Goal: Task Accomplishment & Management: Manage account settings

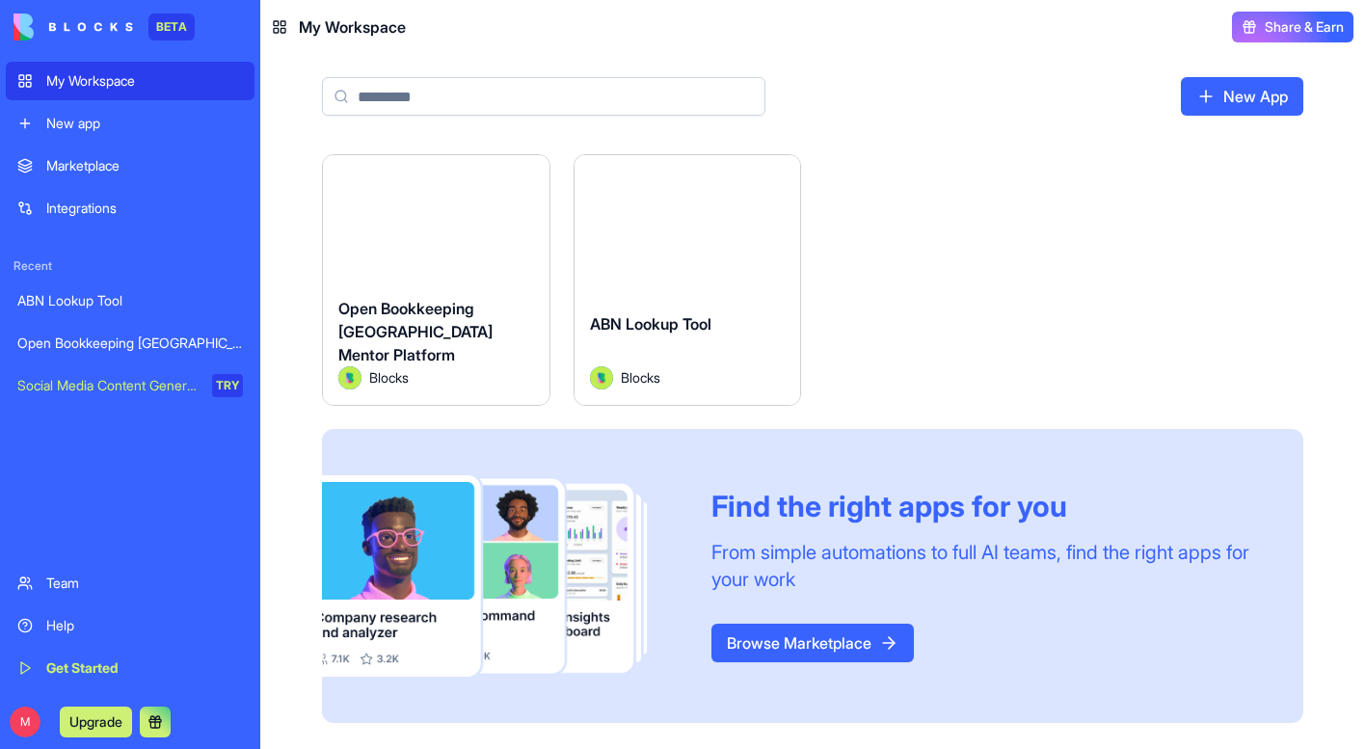
click at [422, 319] on span "Open Bookkeeping [GEOGRAPHIC_DATA] Mentor Platform" at bounding box center [415, 332] width 154 height 66
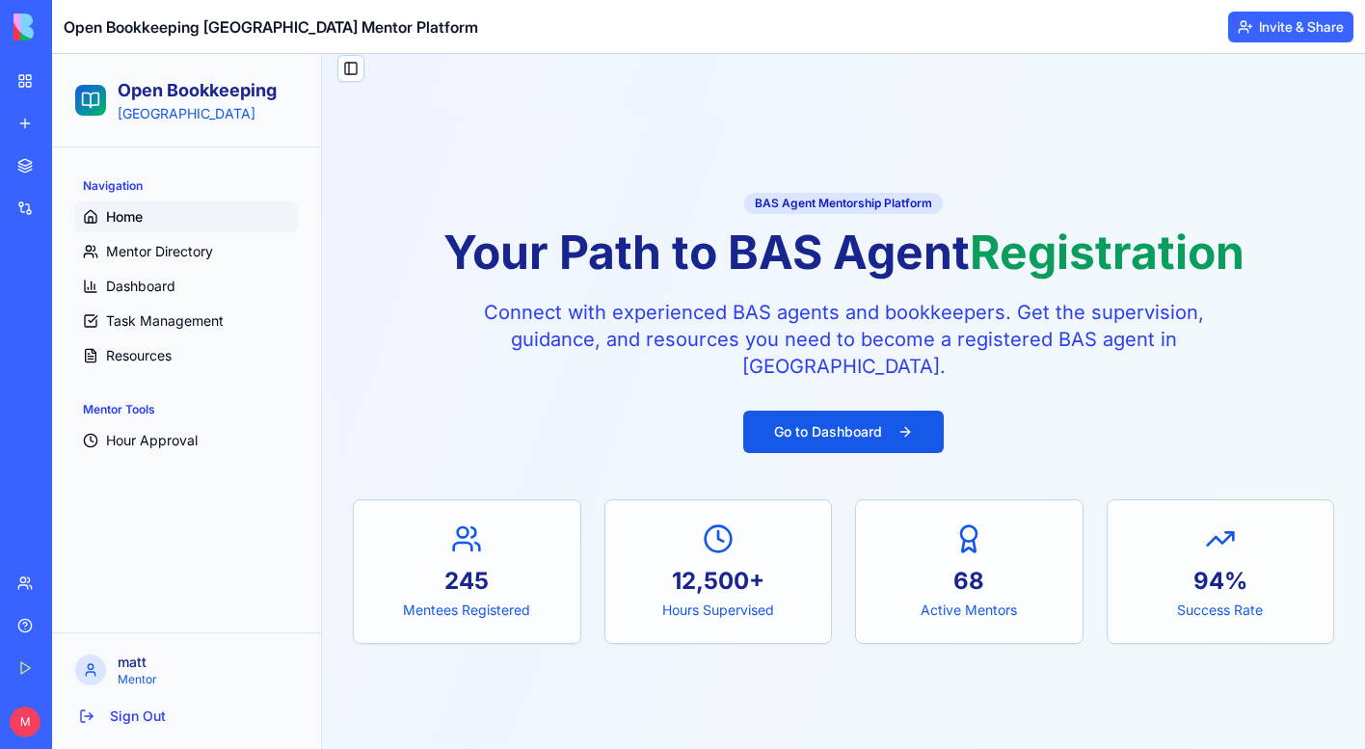
scroll to position [19, 0]
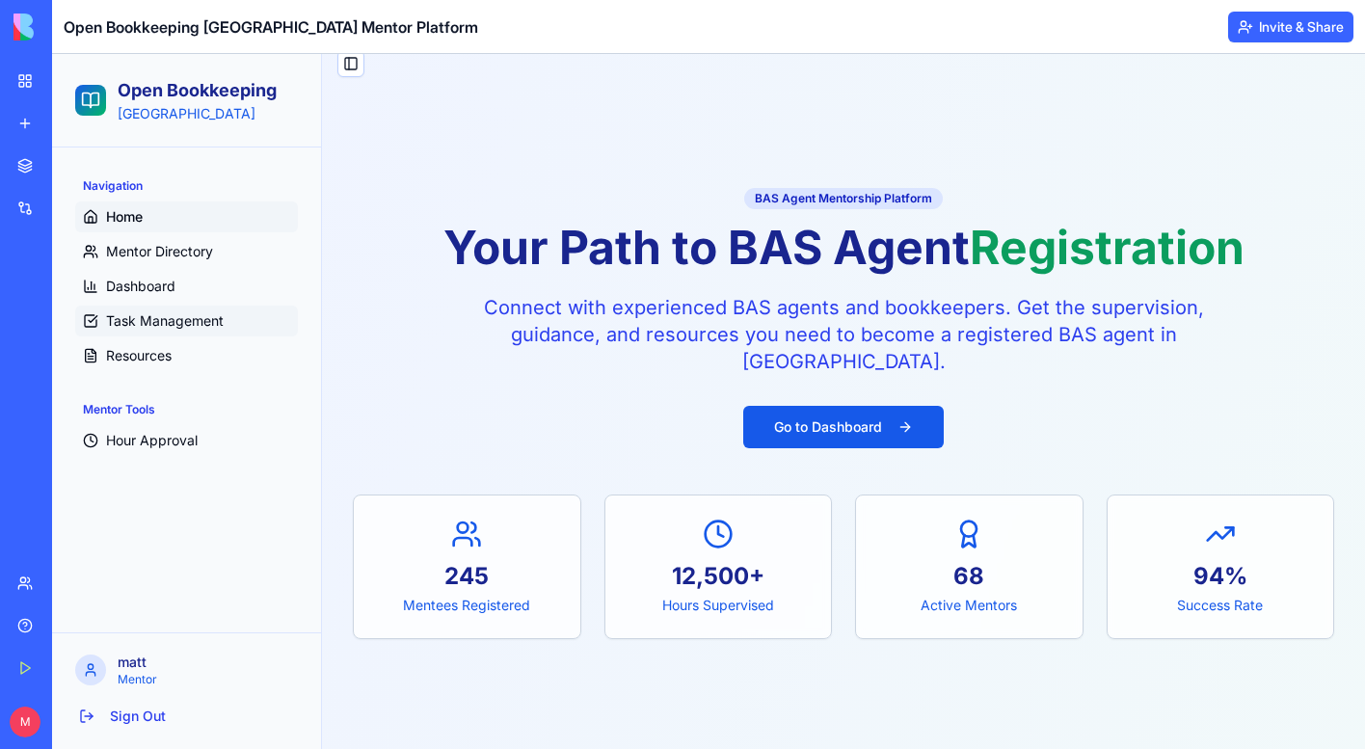
click at [181, 314] on span "Task Management" at bounding box center [165, 320] width 118 height 19
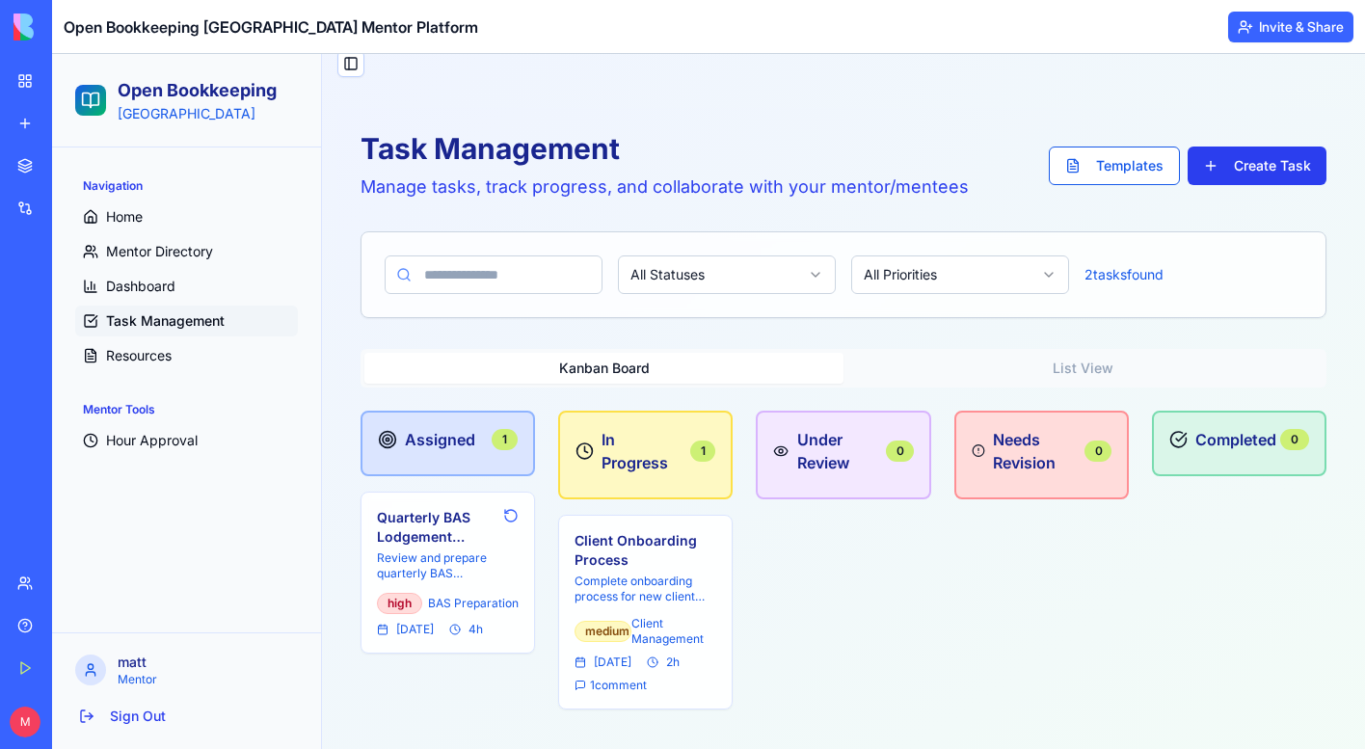
click at [1251, 159] on button "Create Task" at bounding box center [1257, 166] width 139 height 39
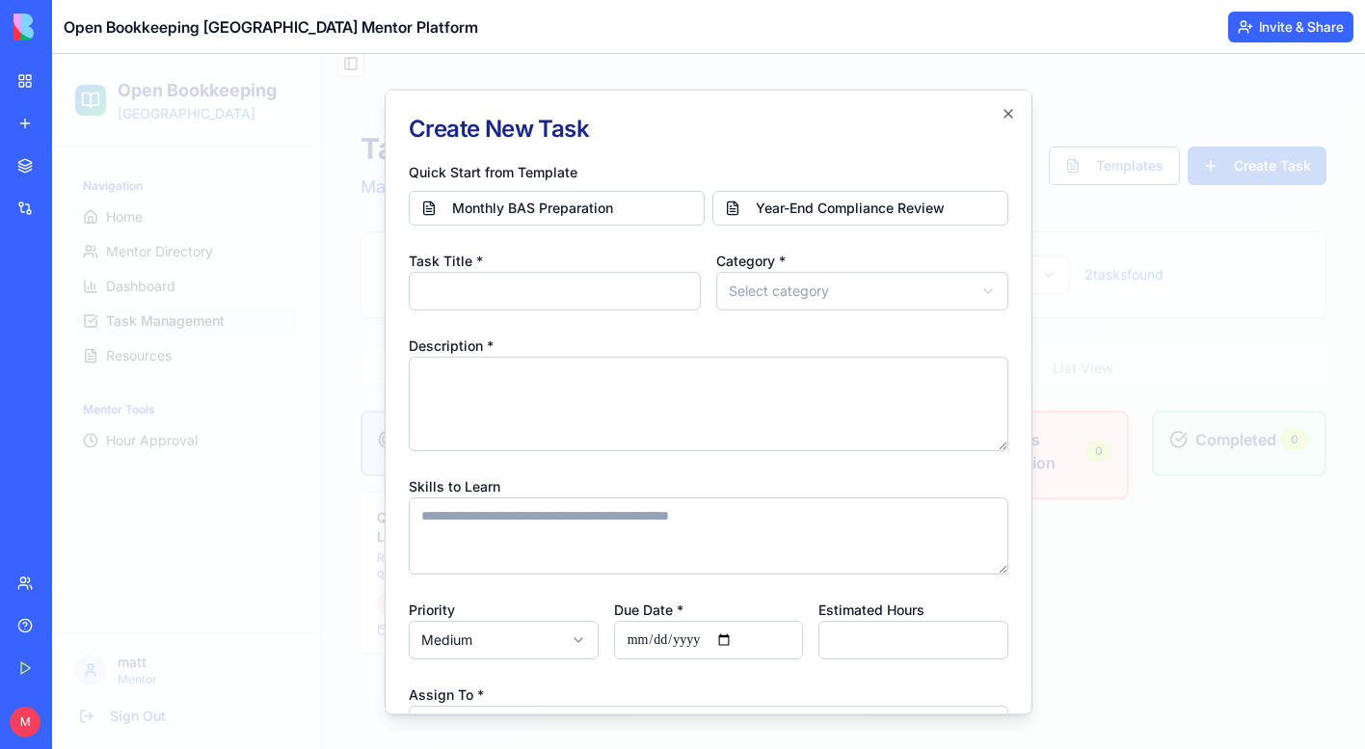
click at [544, 302] on input "Task Title *" at bounding box center [555, 290] width 292 height 39
click at [635, 211] on button "Monthly BAS Preparation" at bounding box center [557, 207] width 296 height 35
type input "**********"
type textarea "**********"
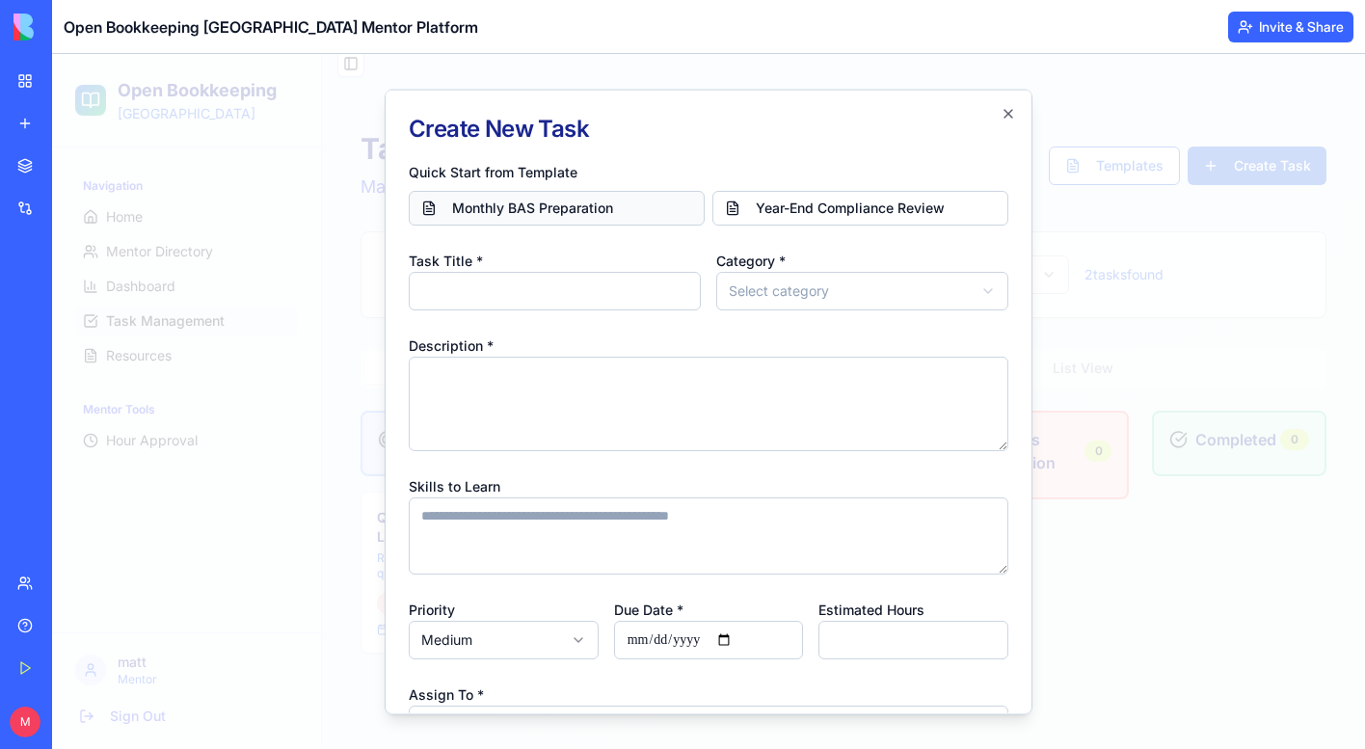
type input "*"
click at [726, 362] on textarea "**********" at bounding box center [709, 403] width 600 height 94
click at [445, 289] on input "**********" at bounding box center [555, 290] width 292 height 39
click at [659, 301] on input "**********" at bounding box center [555, 290] width 292 height 39
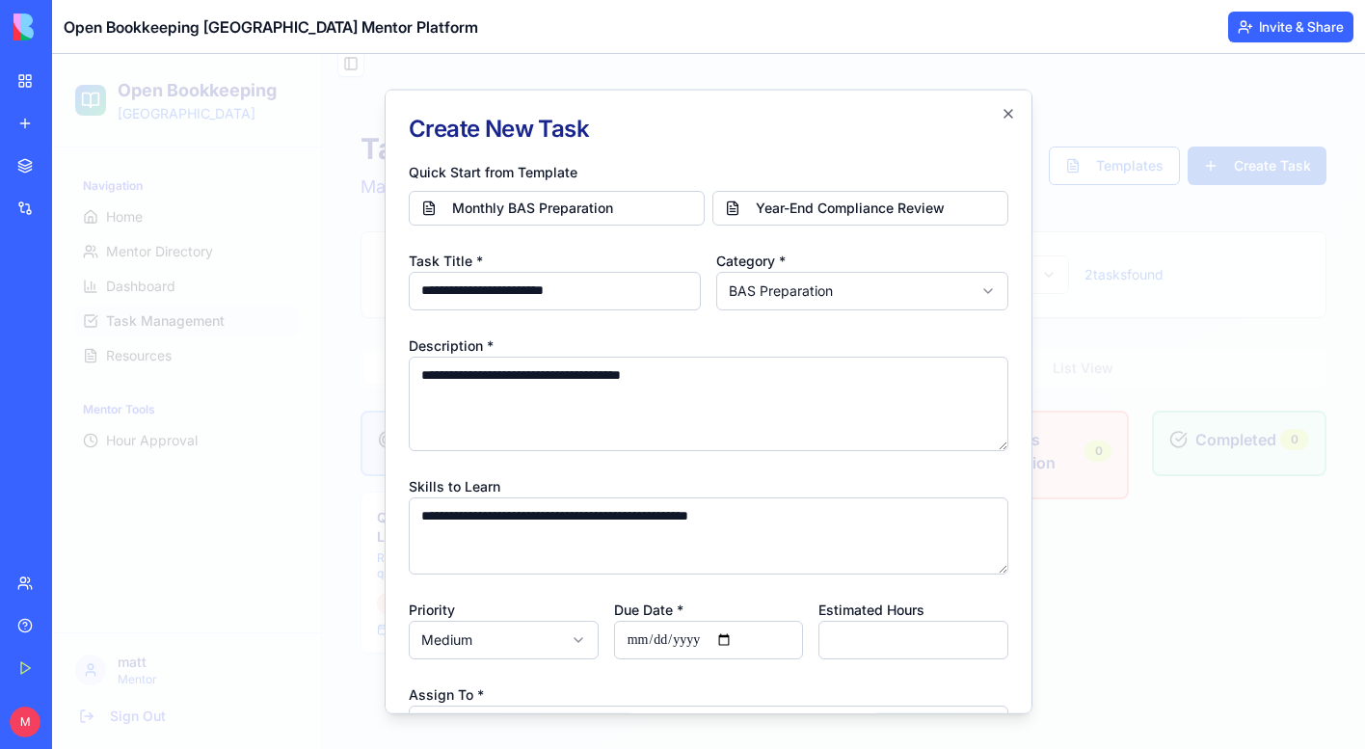
click at [428, 292] on input "**********" at bounding box center [555, 290] width 292 height 39
click at [451, 295] on input "**********" at bounding box center [555, 290] width 292 height 39
click at [612, 294] on input "**********" at bounding box center [555, 290] width 292 height 39
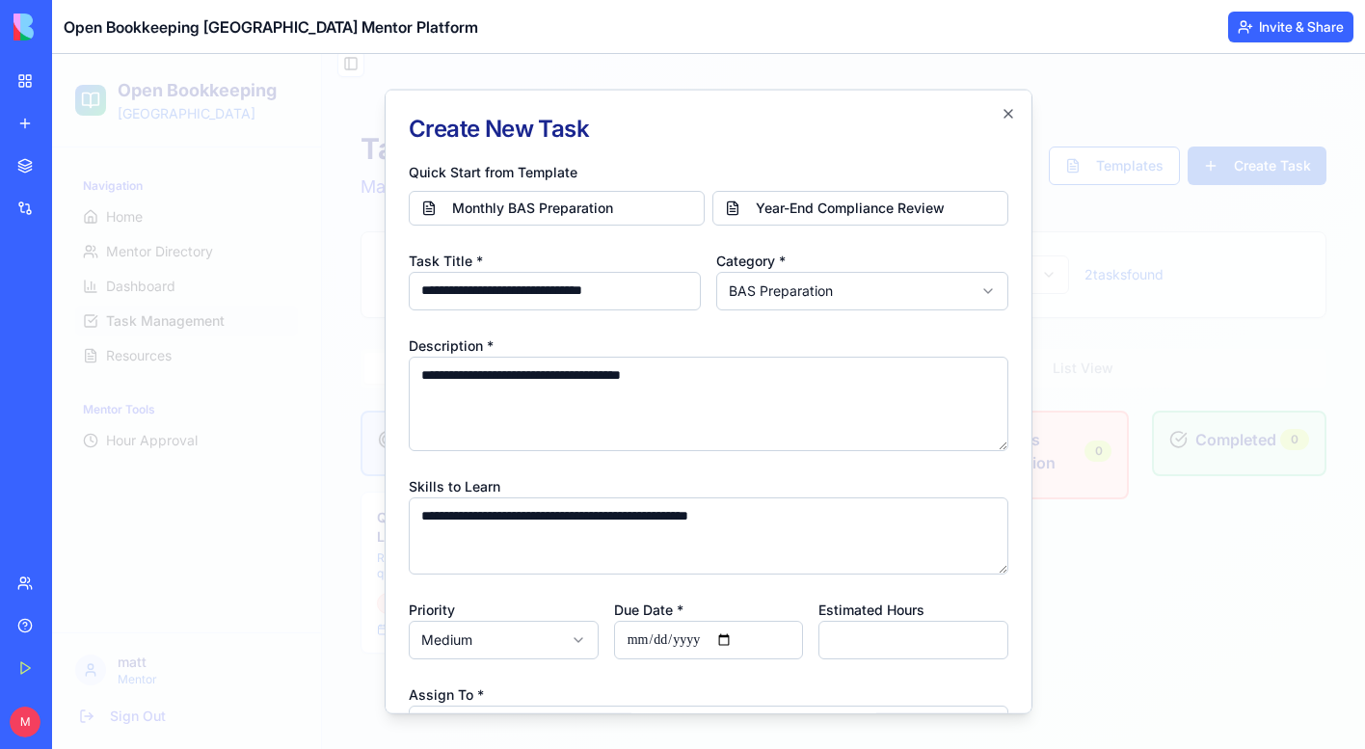
type input "**********"
click at [688, 453] on form "**********" at bounding box center [709, 505] width 600 height 692
click at [738, 403] on textarea "**********" at bounding box center [709, 403] width 600 height 94
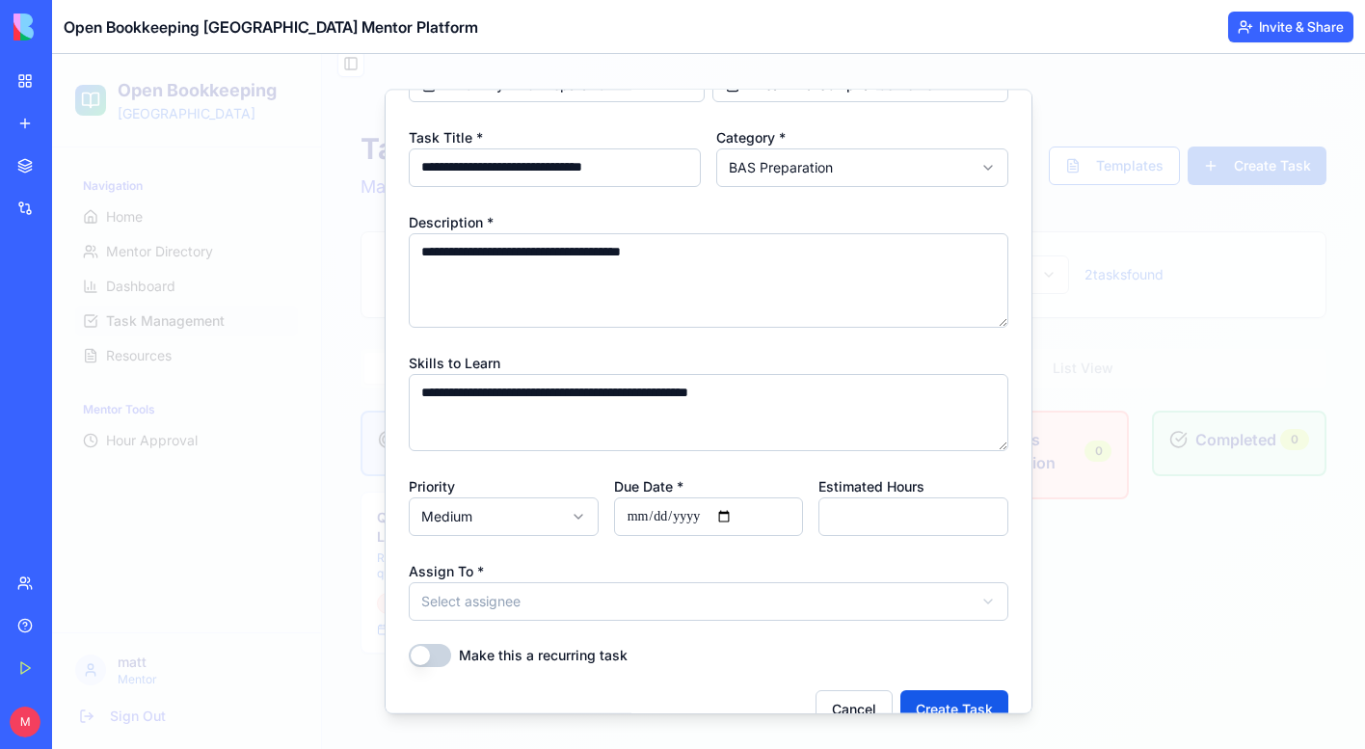
scroll to position [125, 0]
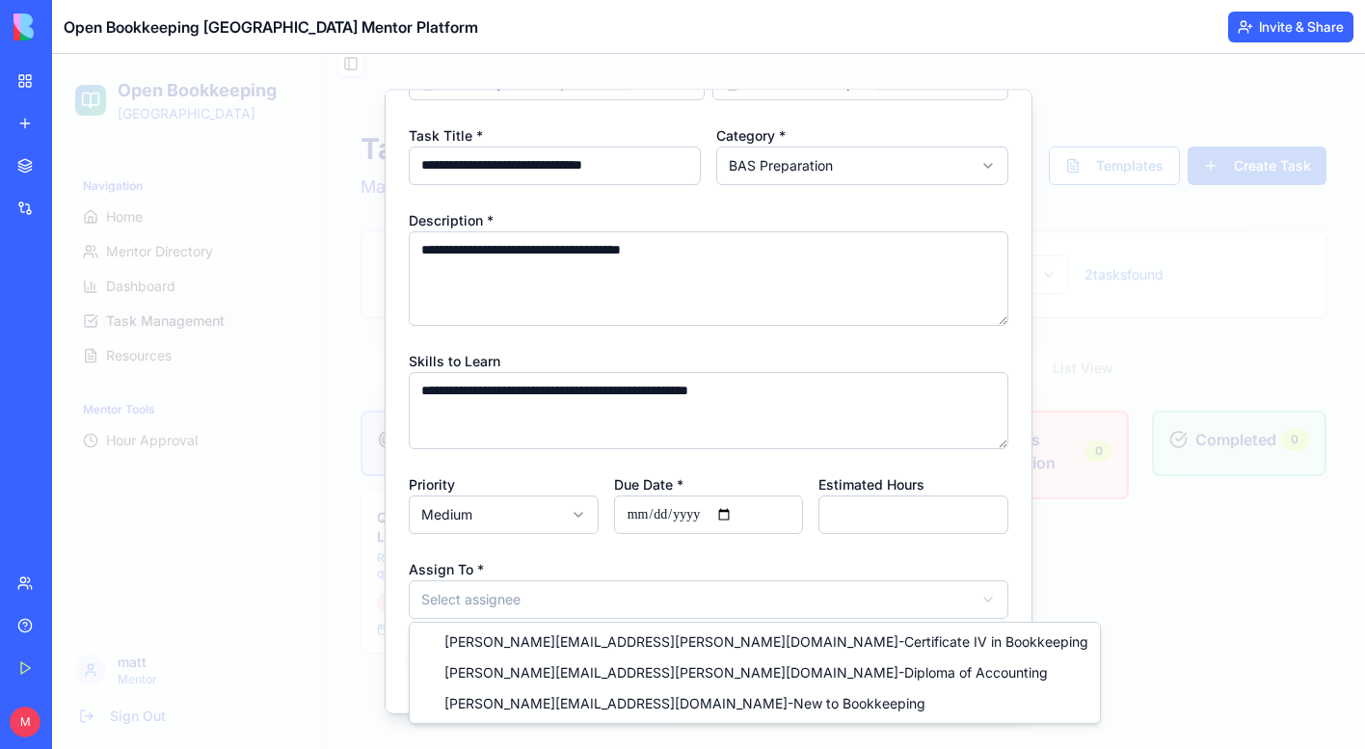
click at [536, 600] on body "**********" at bounding box center [708, 427] width 1313 height 784
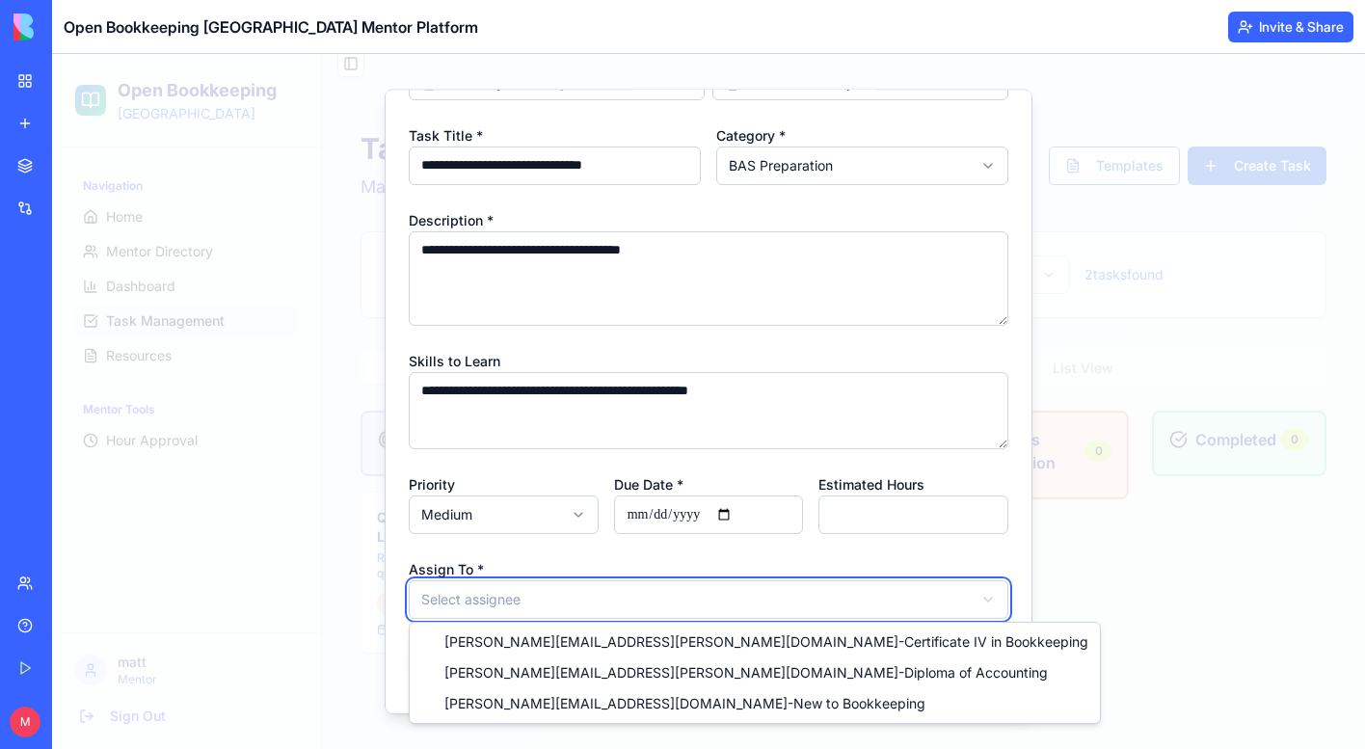
click at [672, 559] on body "**********" at bounding box center [708, 427] width 1313 height 784
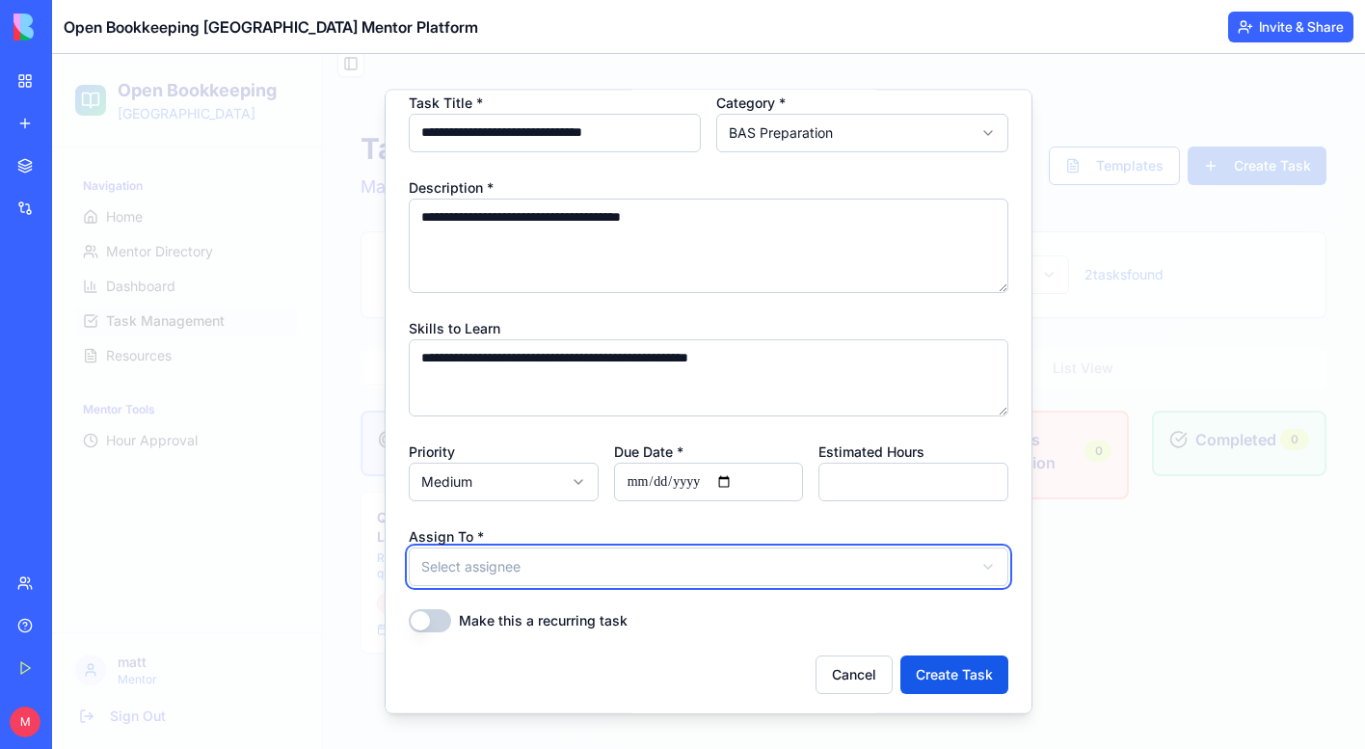
scroll to position [161, 0]
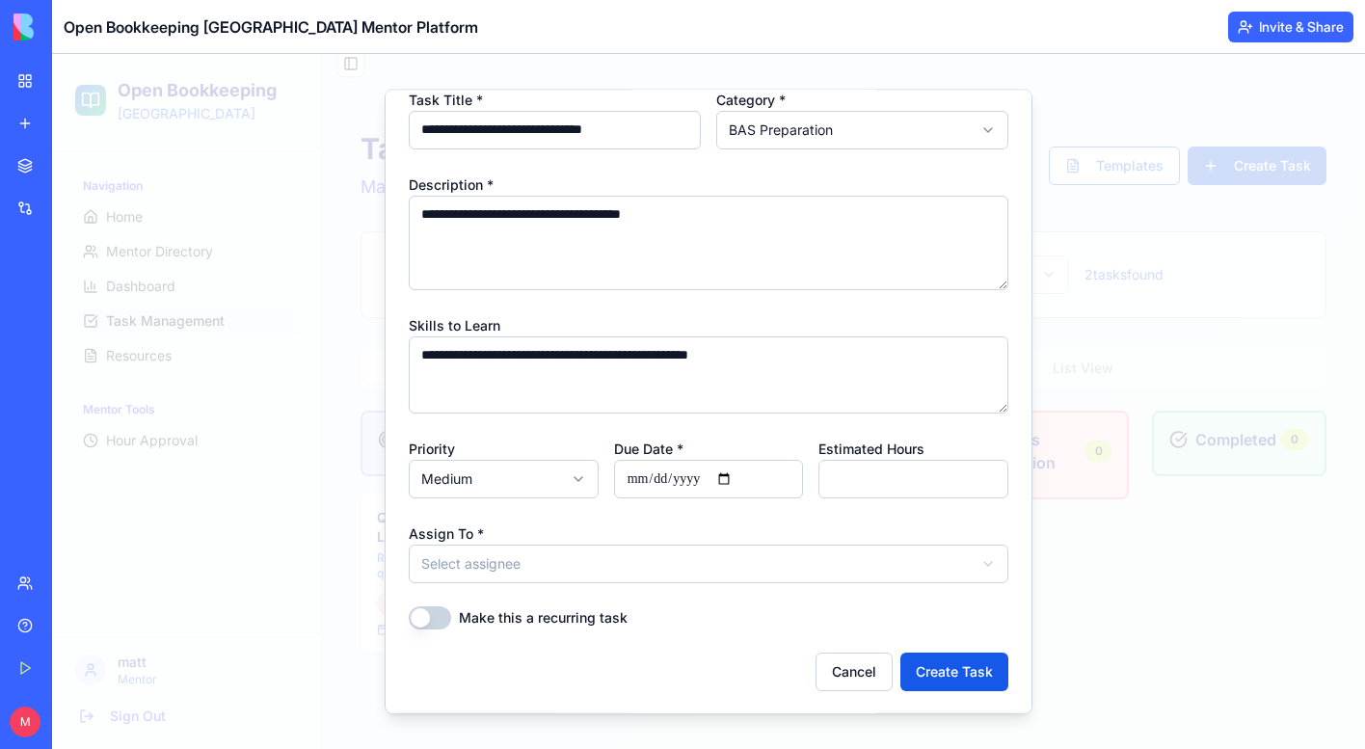
click at [440, 623] on button "Make this a recurring task" at bounding box center [430, 617] width 42 height 23
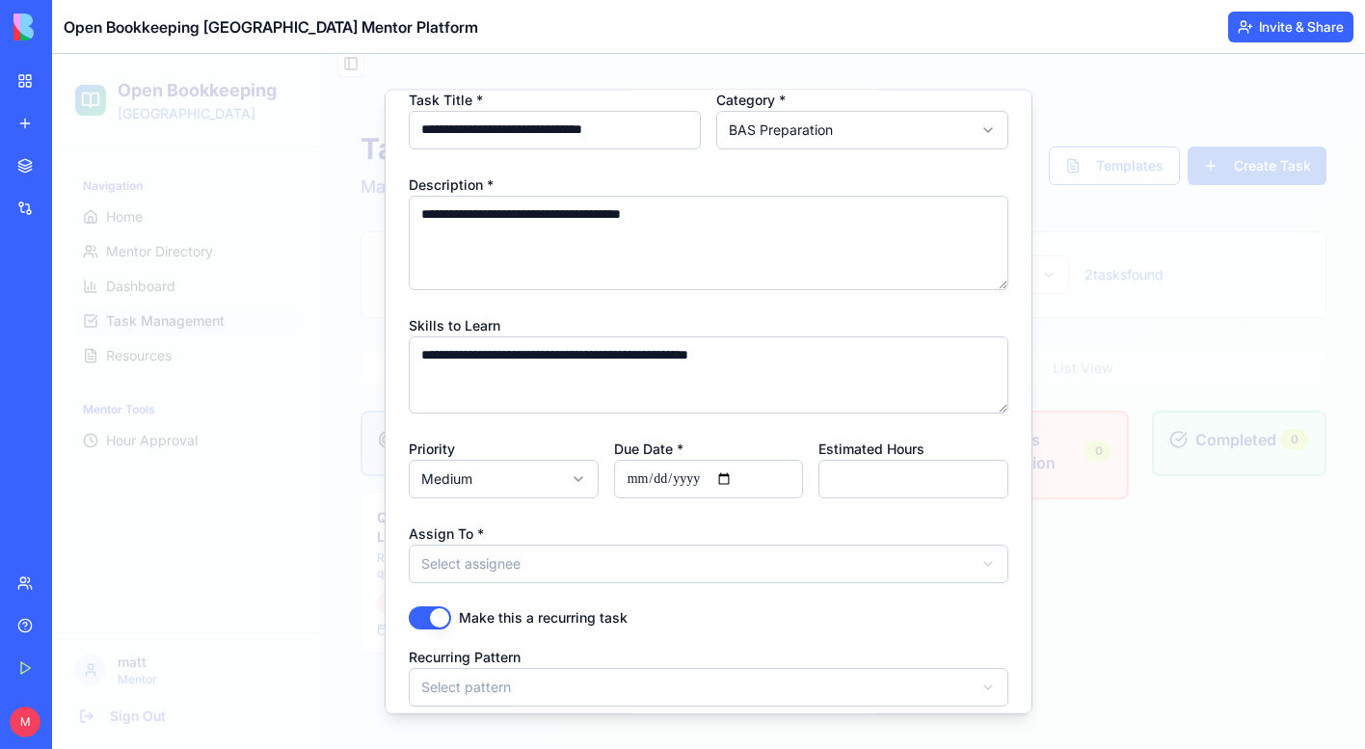
scroll to position [238, 0]
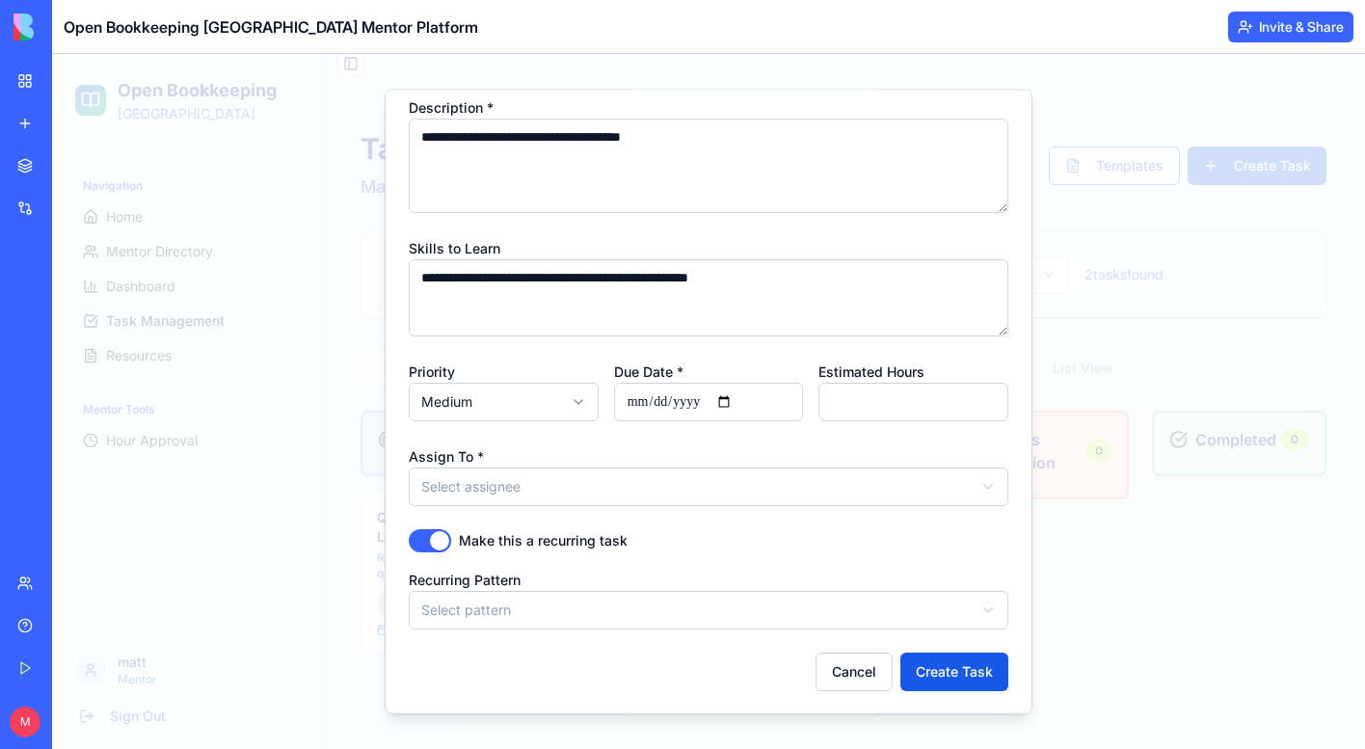
click at [700, 606] on body "**********" at bounding box center [708, 427] width 1313 height 784
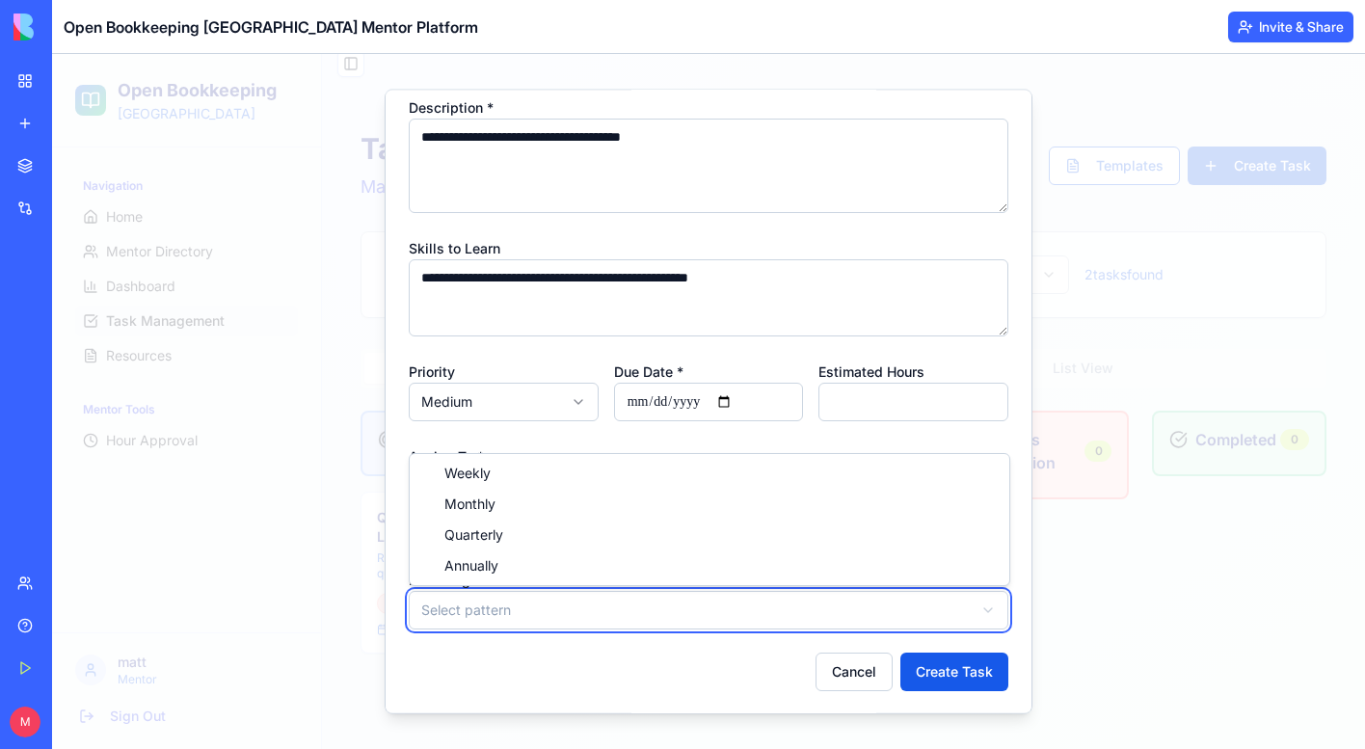
click at [590, 637] on body "**********" at bounding box center [708, 427] width 1313 height 784
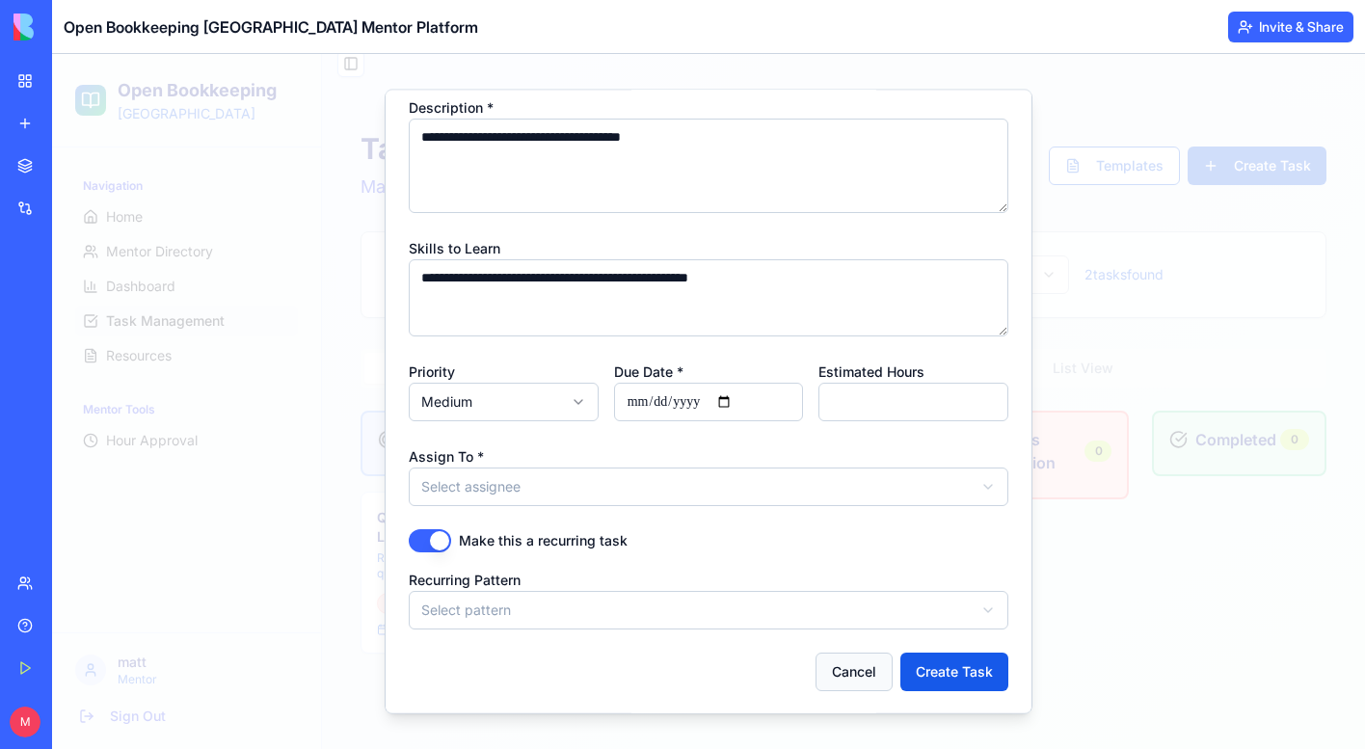
click at [842, 669] on button "Cancel" at bounding box center [854, 671] width 77 height 39
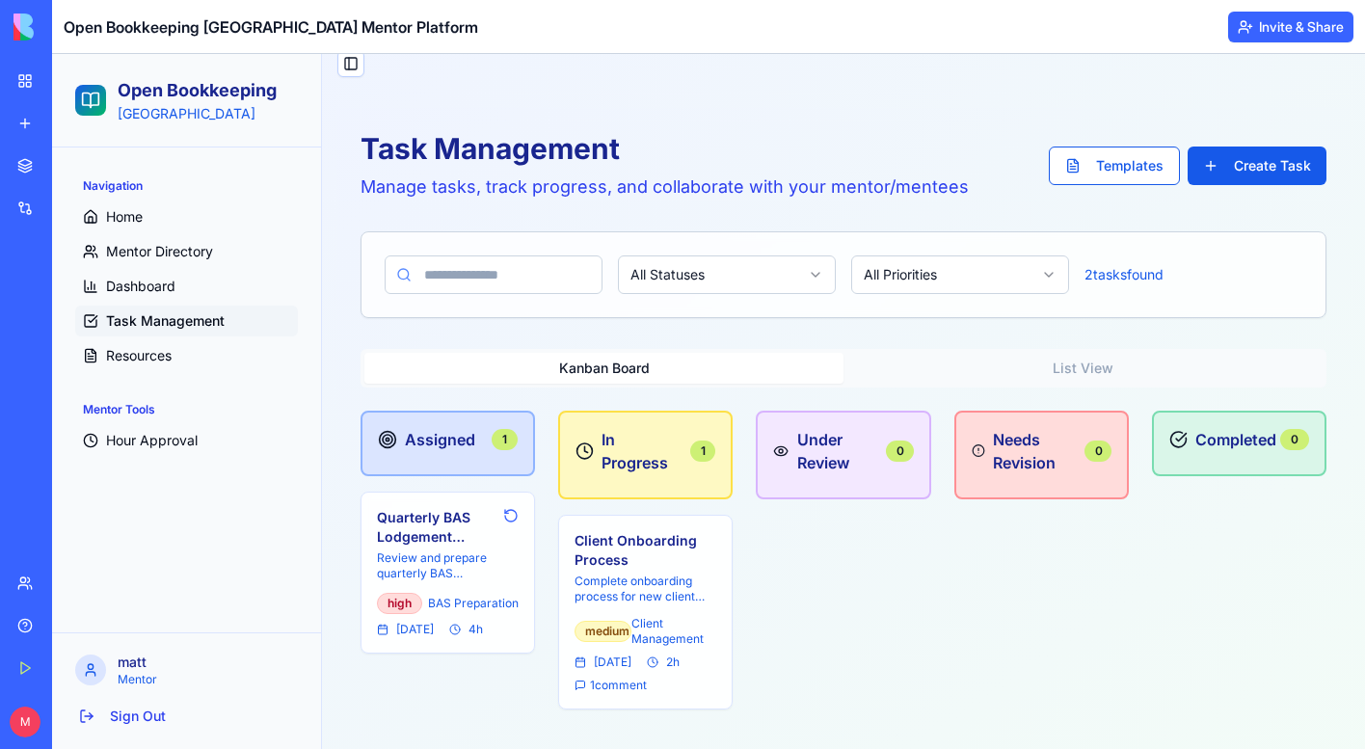
click at [1278, 101] on div "Toggle Sidebar" at bounding box center [843, 71] width 1043 height 73
click at [480, 545] on h4 "Quarterly BAS Lodgement Review" at bounding box center [436, 527] width 119 height 39
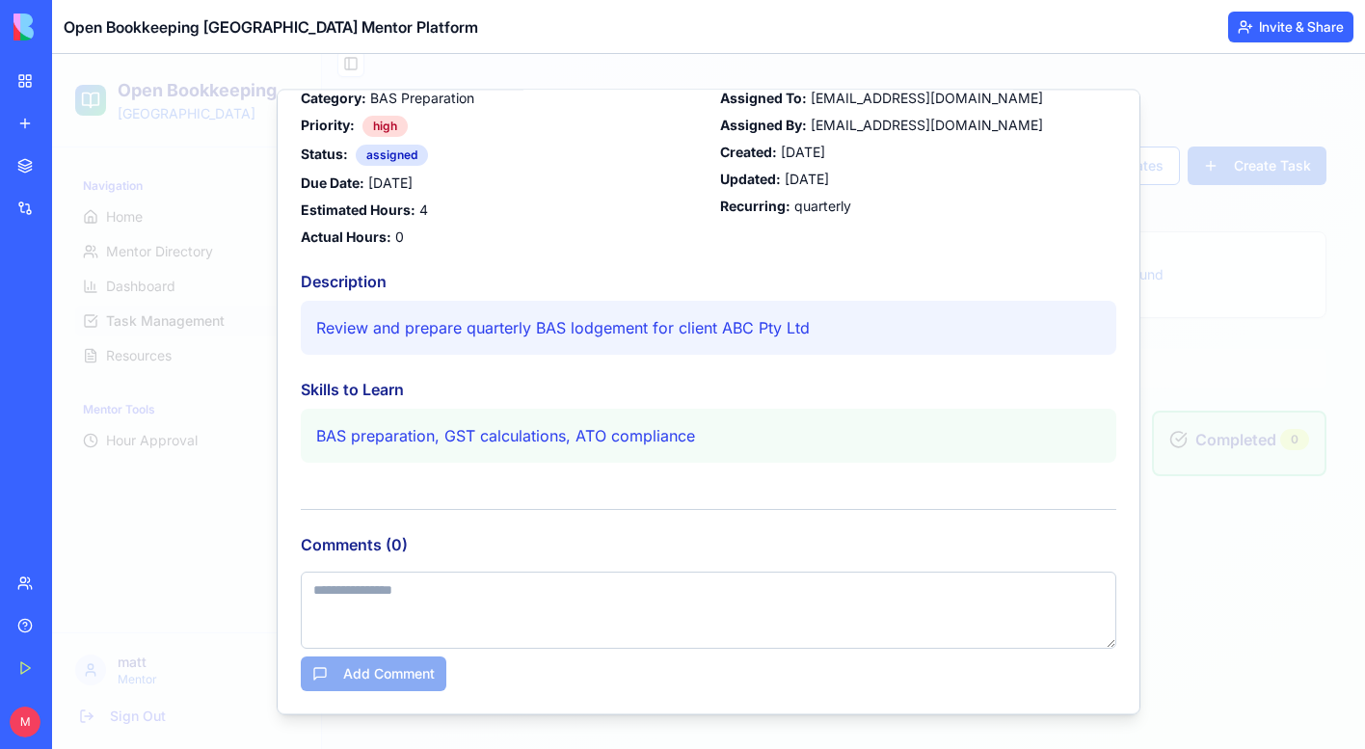
scroll to position [0, 0]
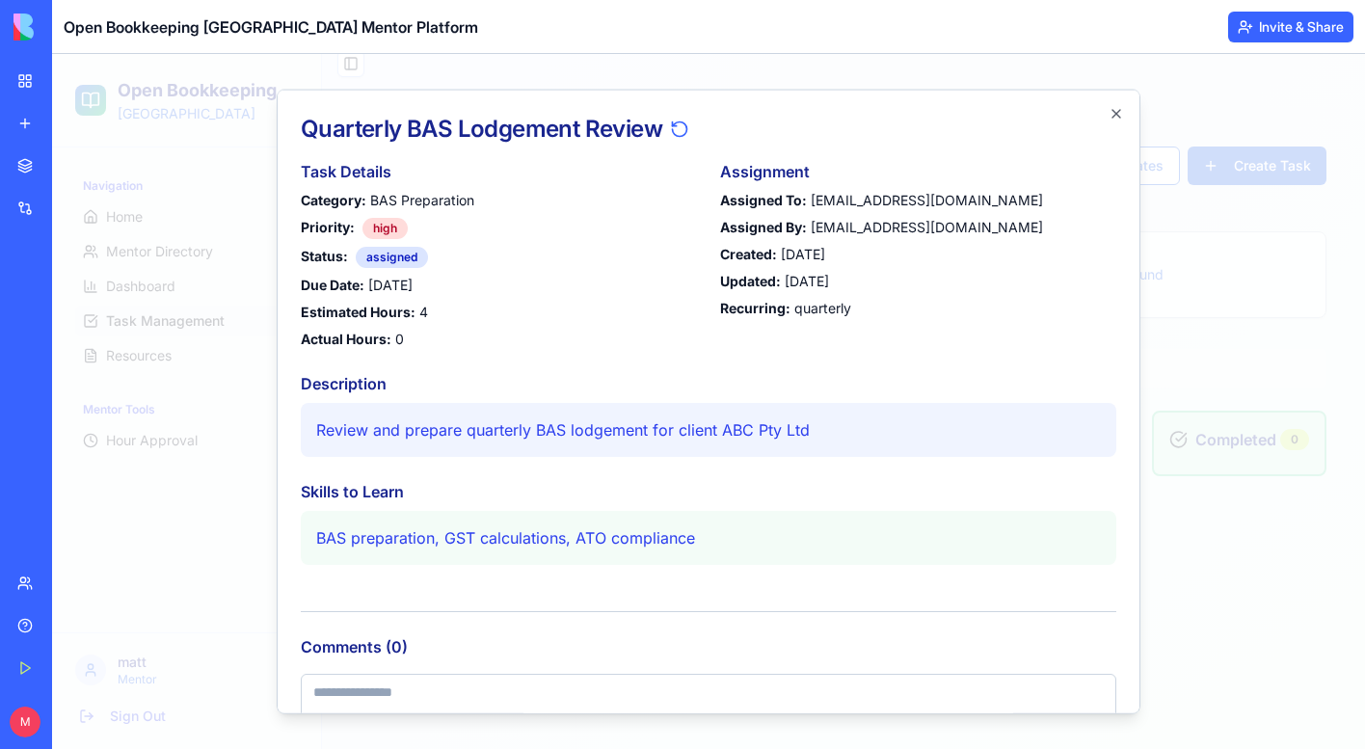
click at [299, 276] on div "Quarterly BAS Lodgement Review Task Details Category: BAS Preparation Priority:…" at bounding box center [709, 402] width 864 height 626
click at [407, 258] on div "assigned" at bounding box center [392, 256] width 72 height 21
click at [380, 232] on div "high" at bounding box center [385, 227] width 45 height 21
click at [394, 256] on div "assigned" at bounding box center [392, 256] width 72 height 21
click at [785, 220] on strong "Assigned By:" at bounding box center [763, 226] width 87 height 16
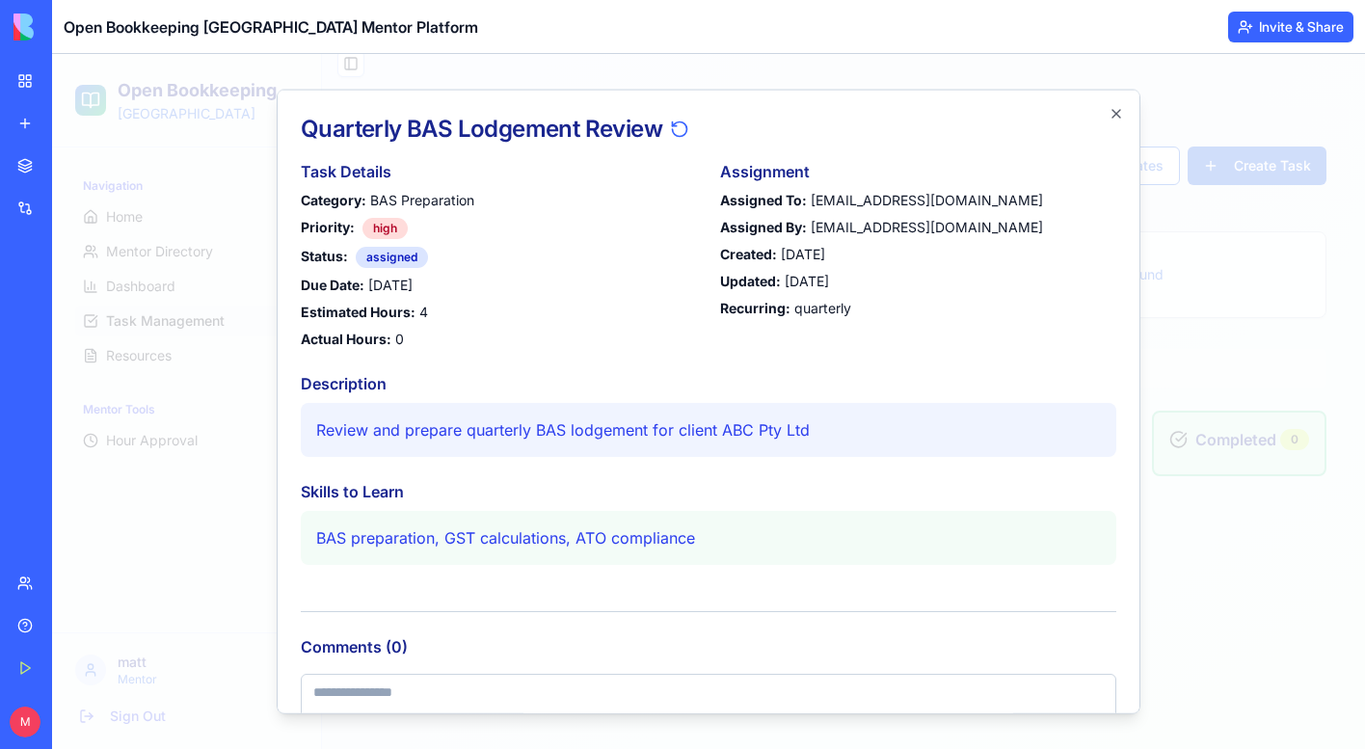
click at [876, 201] on div "Assigned To: mentee@example.com" at bounding box center [918, 199] width 396 height 19
click at [848, 246] on div "Created: 15/01/2024" at bounding box center [918, 253] width 396 height 19
click at [707, 280] on div "Task Details Category: BAS Preparation Priority: high Status: assigned Due Date…" at bounding box center [709, 253] width 816 height 189
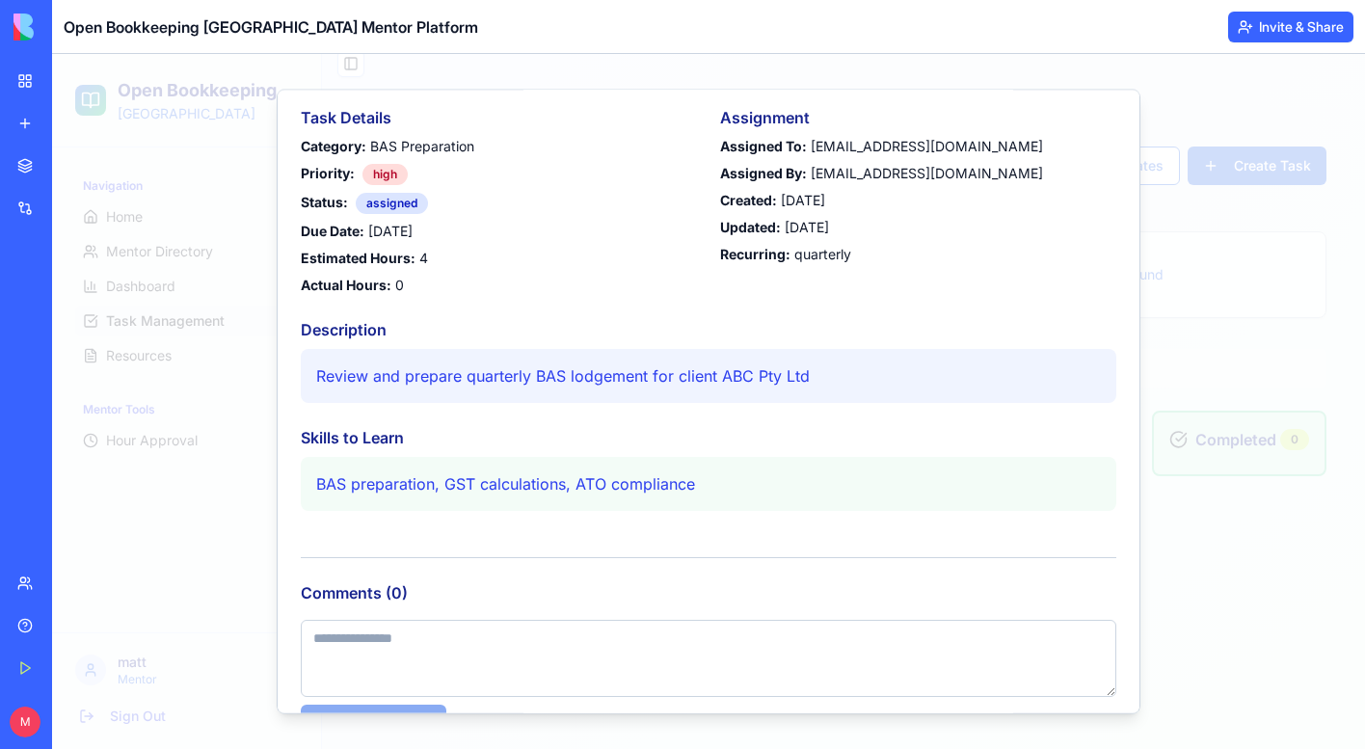
scroll to position [102, 0]
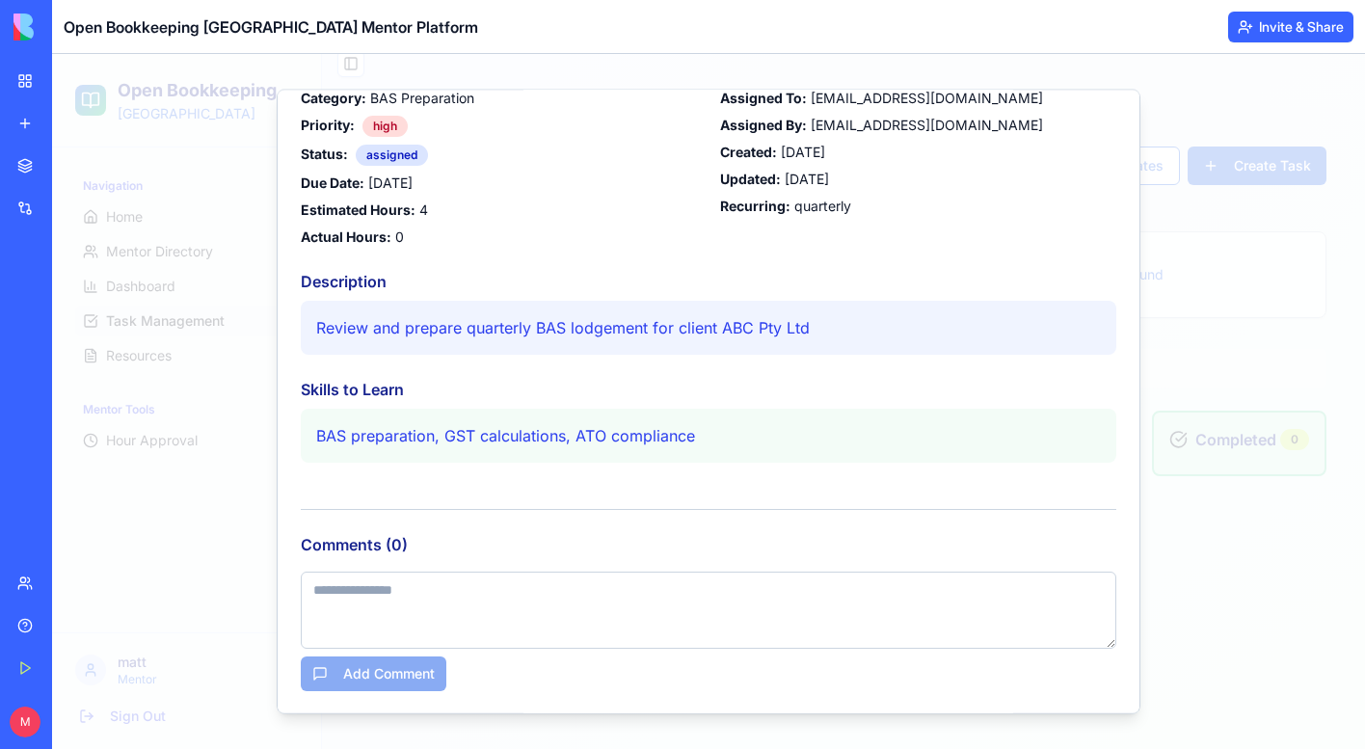
click at [861, 279] on h4 "Description" at bounding box center [709, 280] width 816 height 23
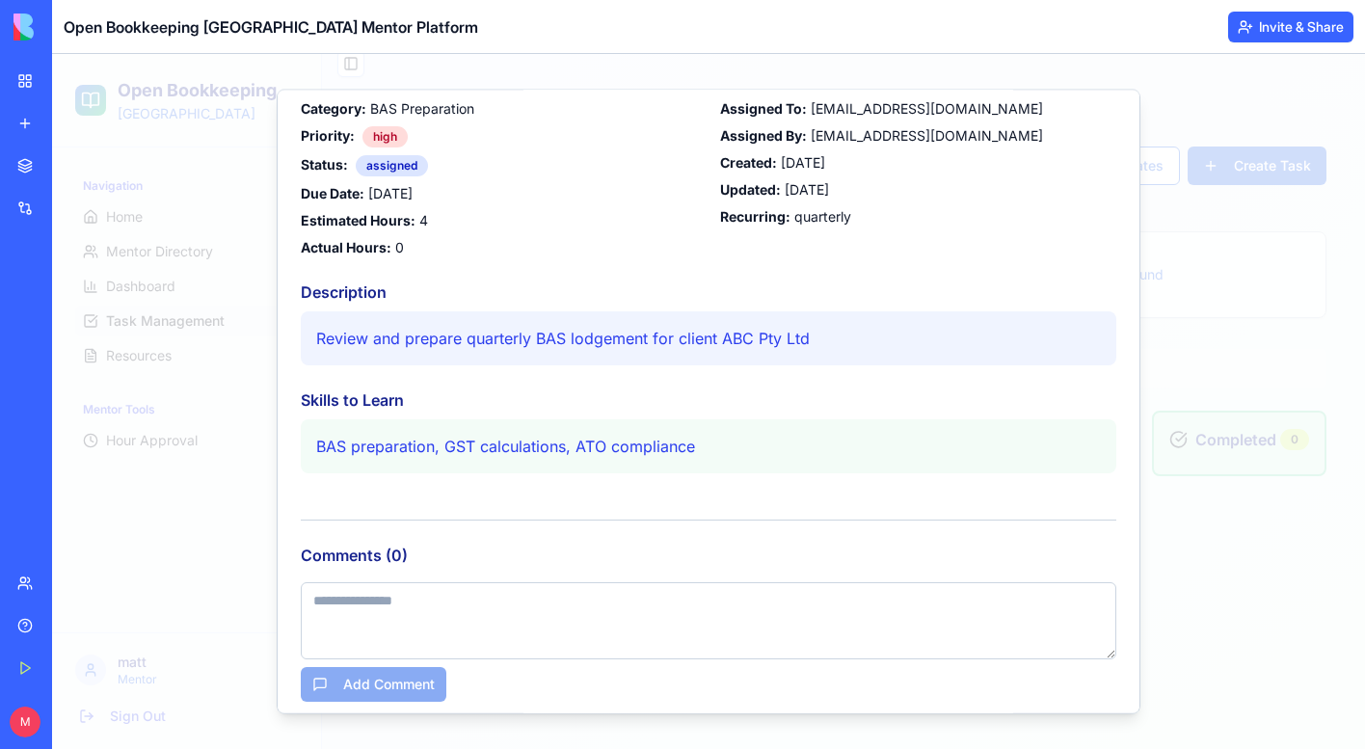
scroll to position [88, 0]
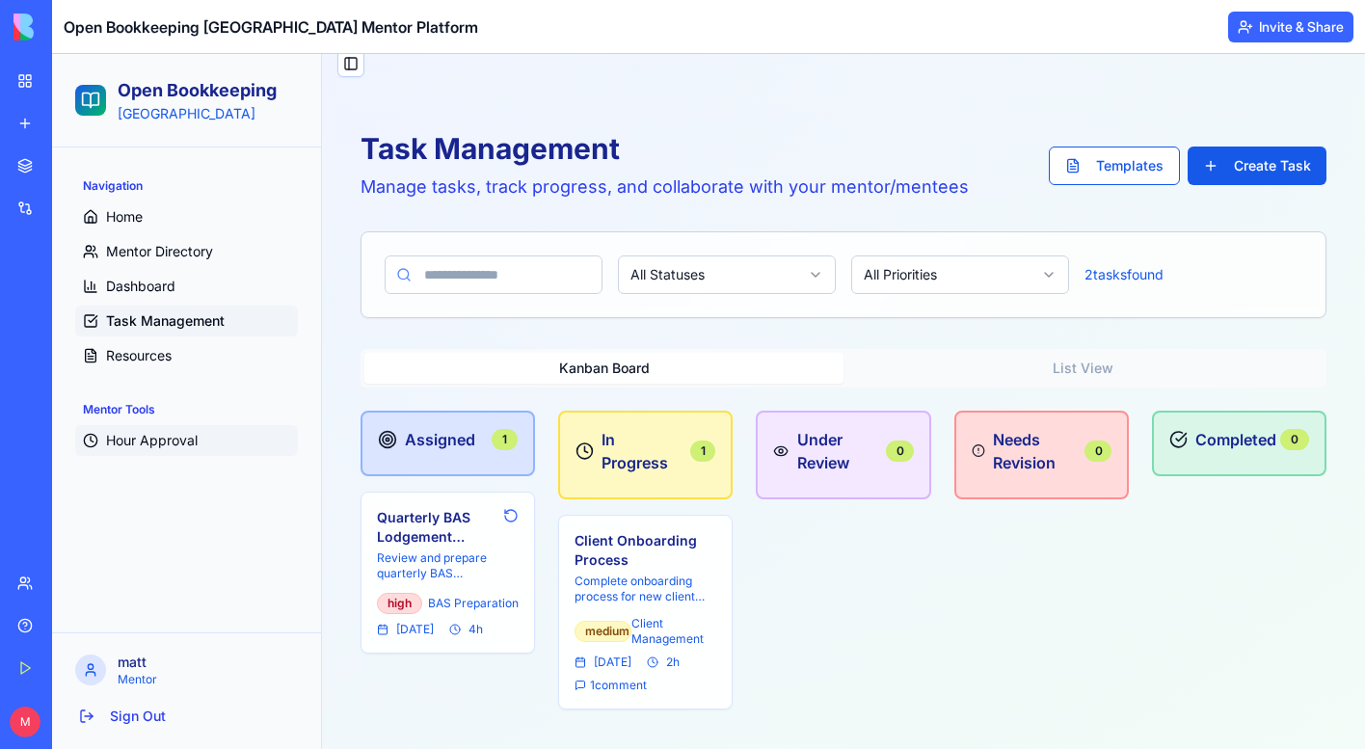
click at [140, 449] on span "Hour Approval" at bounding box center [152, 440] width 92 height 19
click at [118, 441] on span "Hour Approval" at bounding box center [152, 440] width 92 height 19
click at [135, 445] on span "Hour Approval" at bounding box center [152, 440] width 92 height 19
click at [169, 444] on span "Hour Approval" at bounding box center [152, 440] width 92 height 19
click at [131, 440] on span "Hour Approval" at bounding box center [152, 440] width 92 height 19
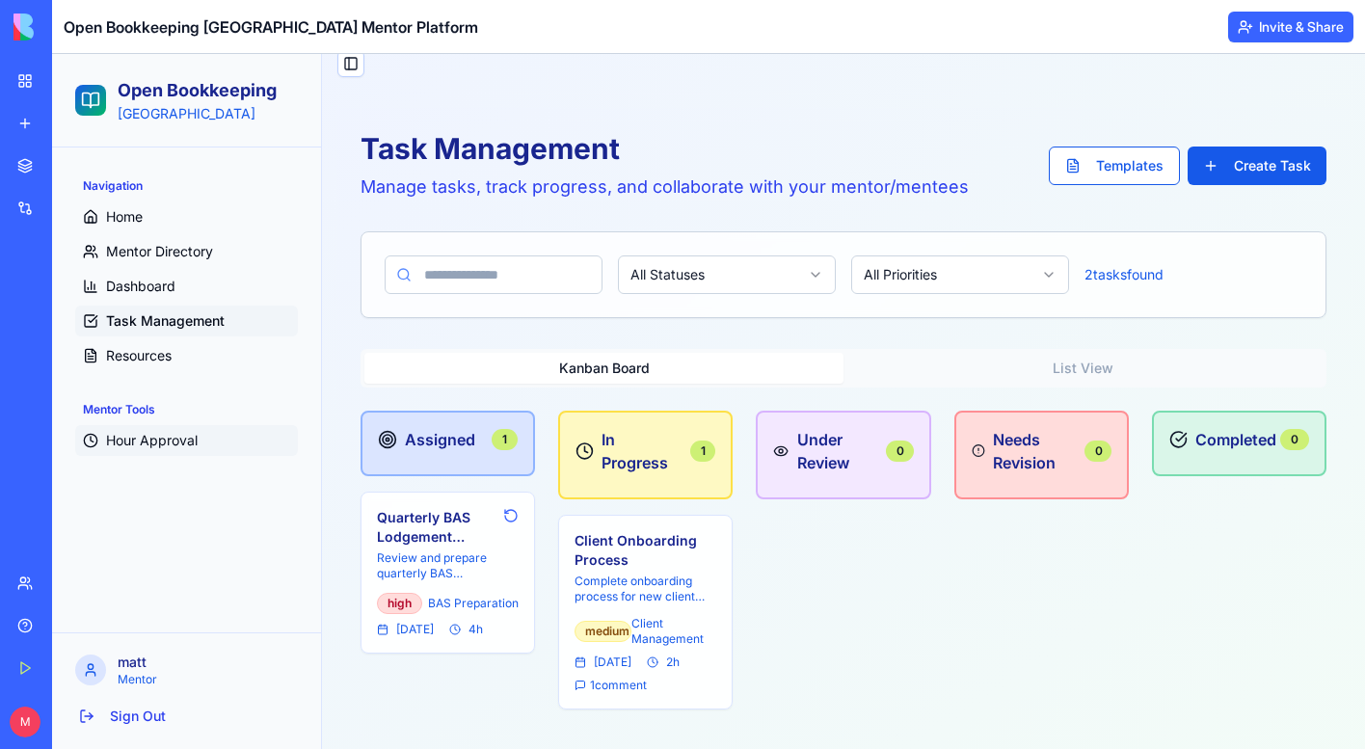
click at [157, 444] on span "Hour Approval" at bounding box center [152, 440] width 92 height 19
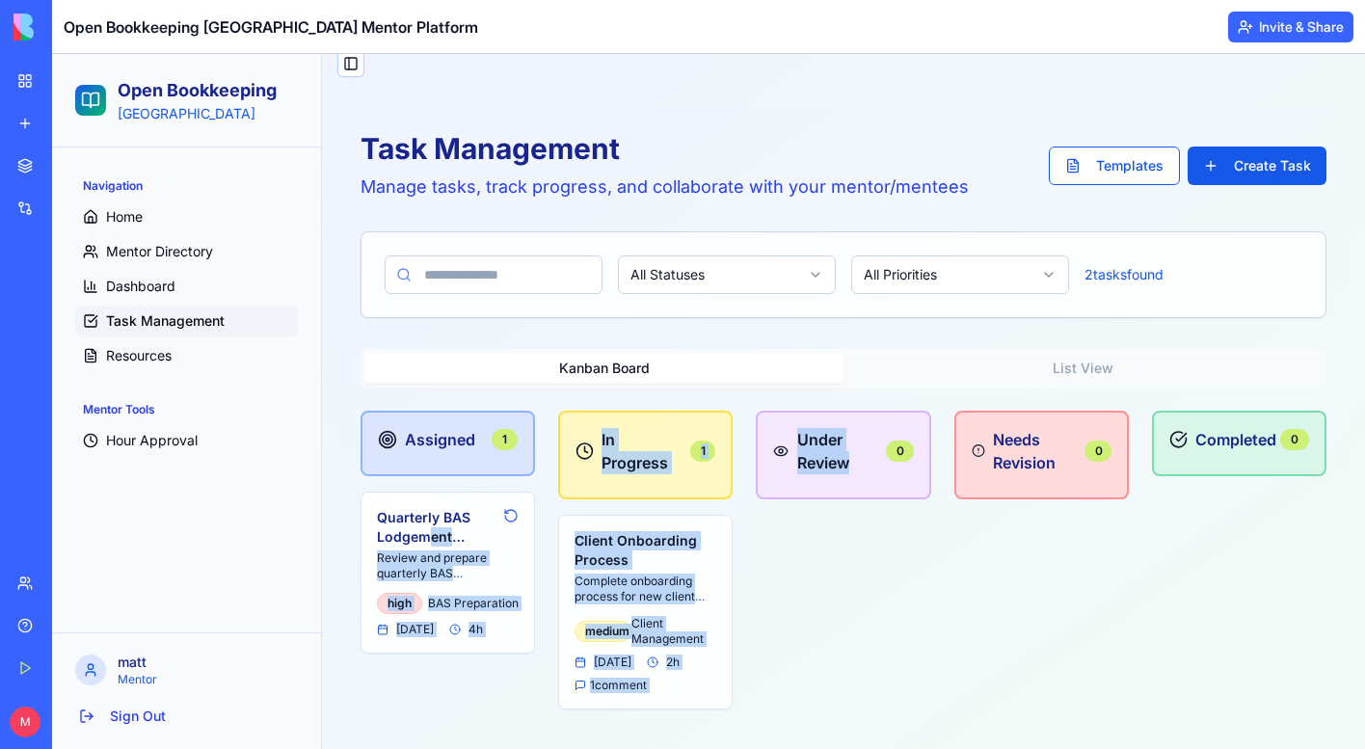
drag, startPoint x: 425, startPoint y: 540, endPoint x: 827, endPoint y: 607, distance: 407.7
click at [827, 607] on div "Assigned 1 Quarterly BAS Lodgement Review Review and prepare quarterly BAS lodg…" at bounding box center [844, 560] width 966 height 299
click at [784, 542] on div "Under Review 0" at bounding box center [843, 560] width 175 height 299
drag, startPoint x: 395, startPoint y: 538, endPoint x: 821, endPoint y: 618, distance: 432.7
click at [821, 618] on div "Assigned 1 Quarterly BAS Lodgement Review Review and prepare quarterly BAS lodg…" at bounding box center [844, 560] width 966 height 299
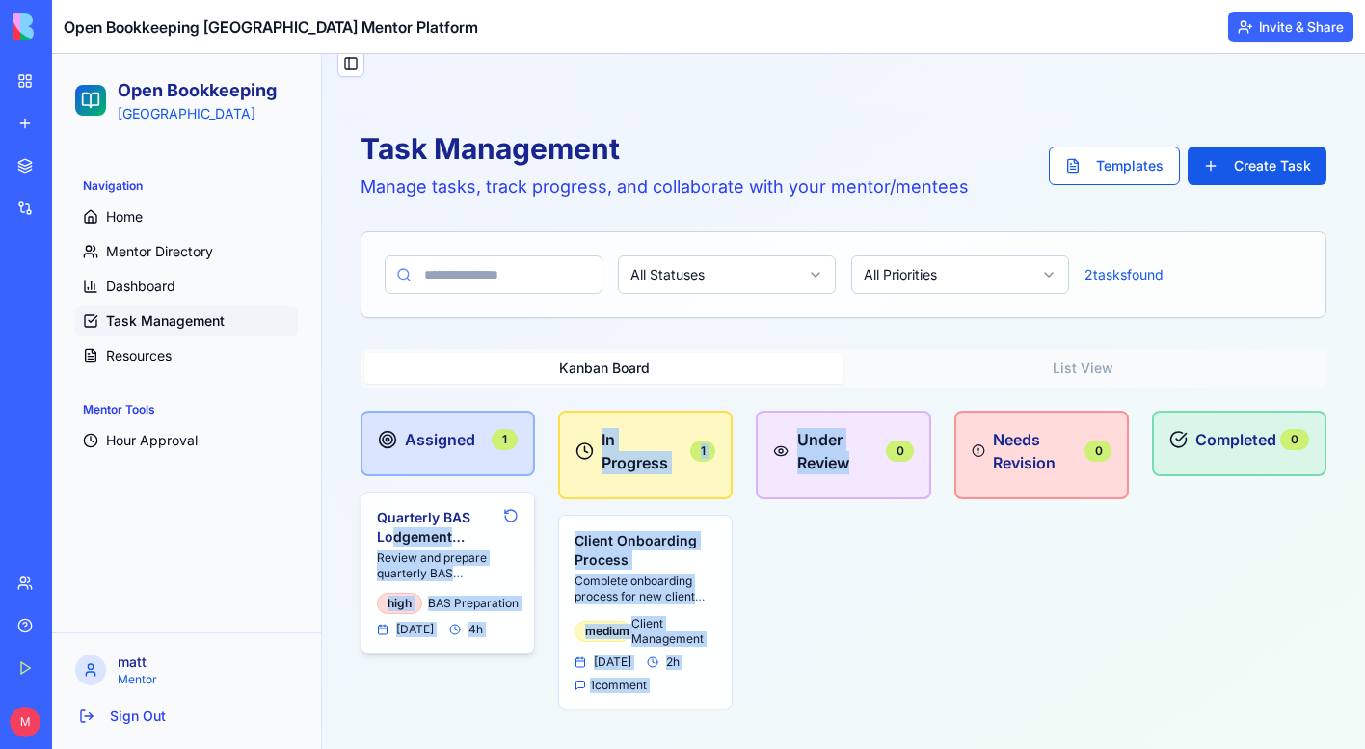
click at [424, 524] on h4 "Quarterly BAS Lodgement Review" at bounding box center [436, 527] width 119 height 39
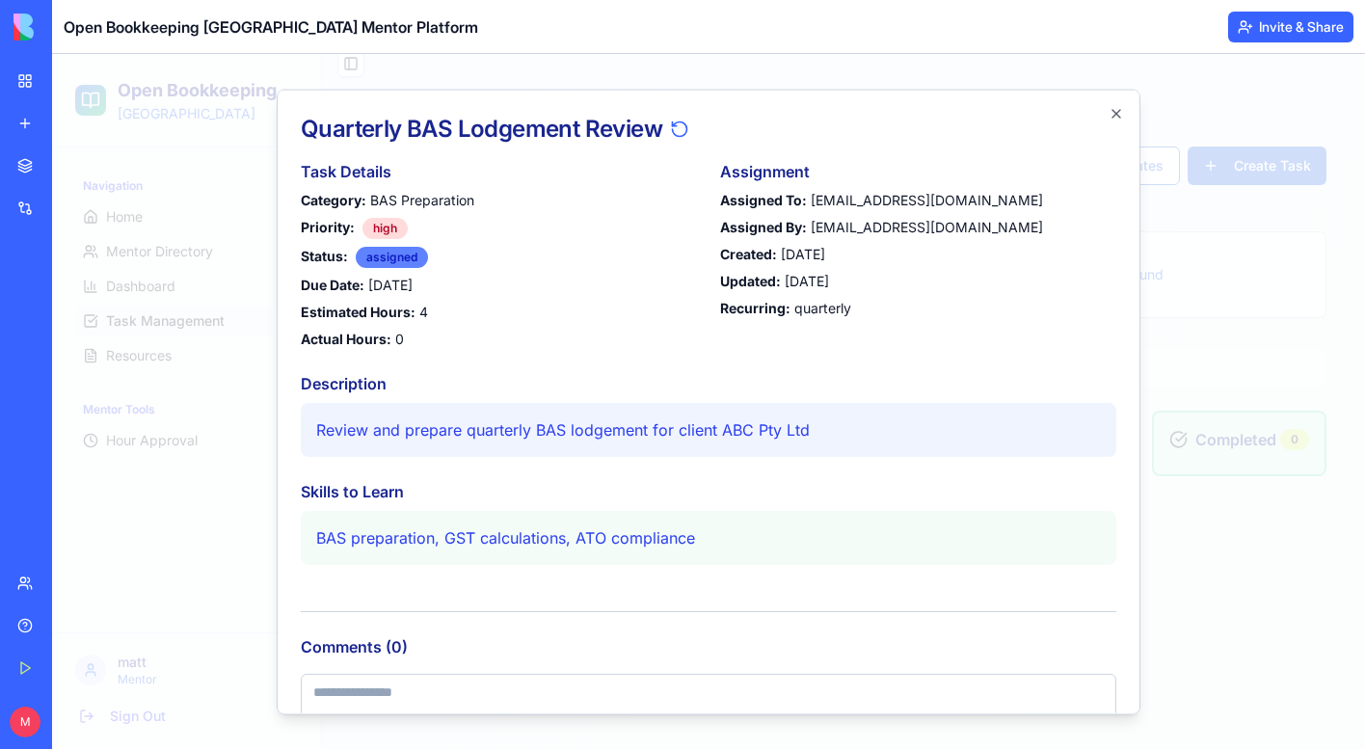
click at [374, 251] on div "assigned" at bounding box center [392, 256] width 72 height 21
click at [378, 230] on div "high" at bounding box center [385, 227] width 45 height 21
click at [1113, 118] on icon "button" at bounding box center [1116, 112] width 15 height 15
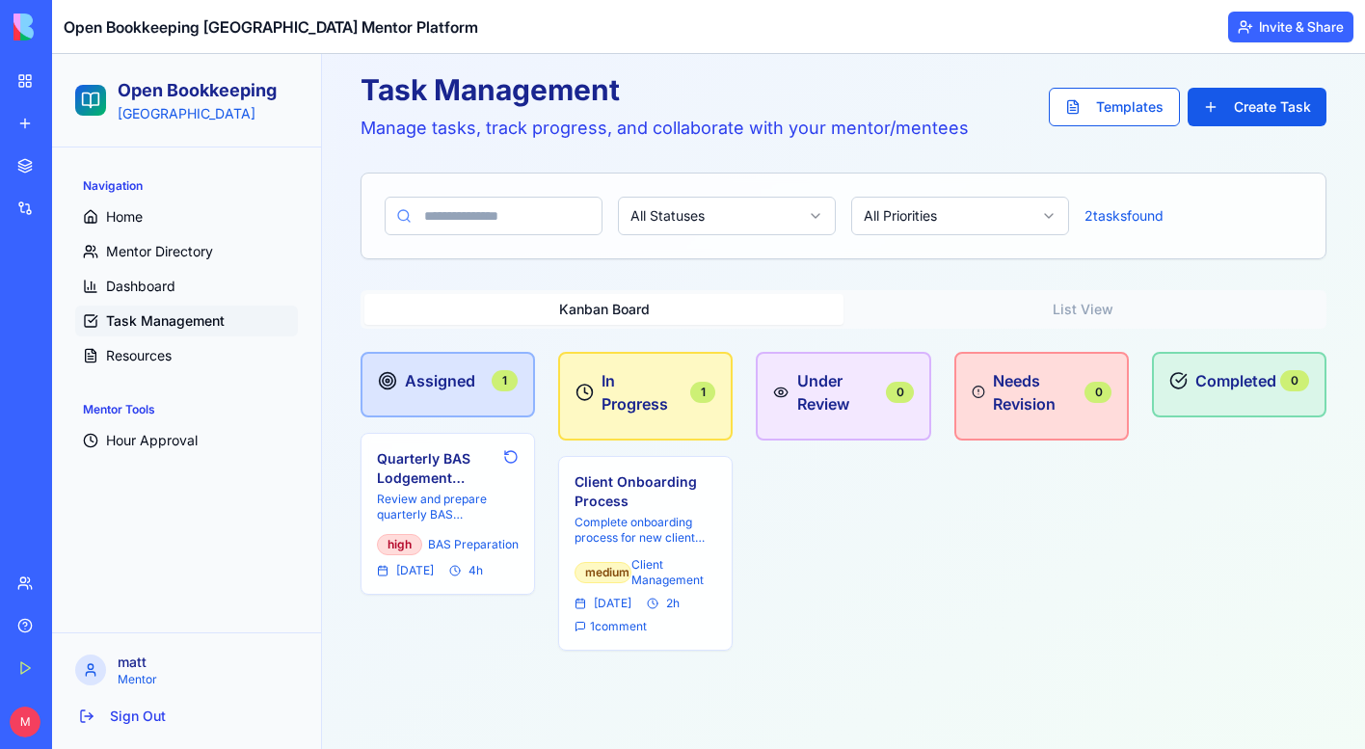
scroll to position [89, 0]
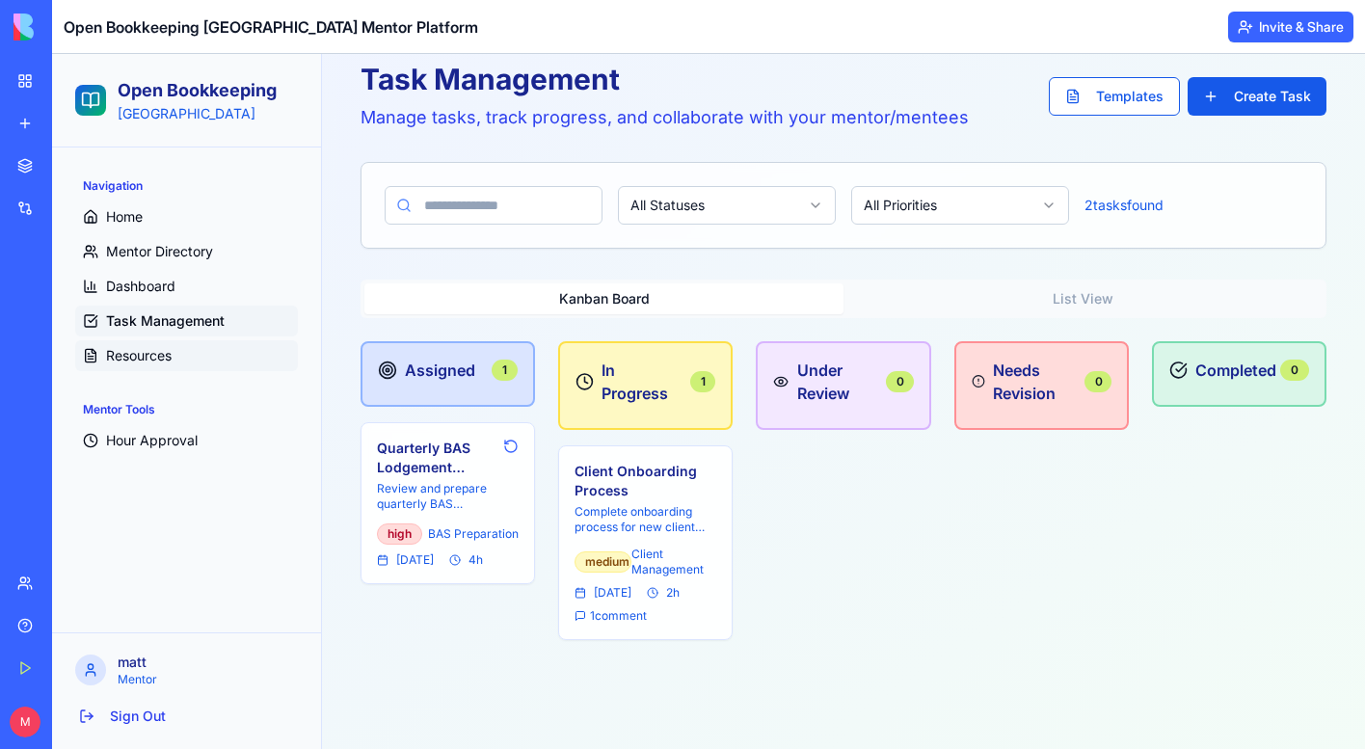
click at [112, 354] on span "Resources" at bounding box center [139, 355] width 66 height 19
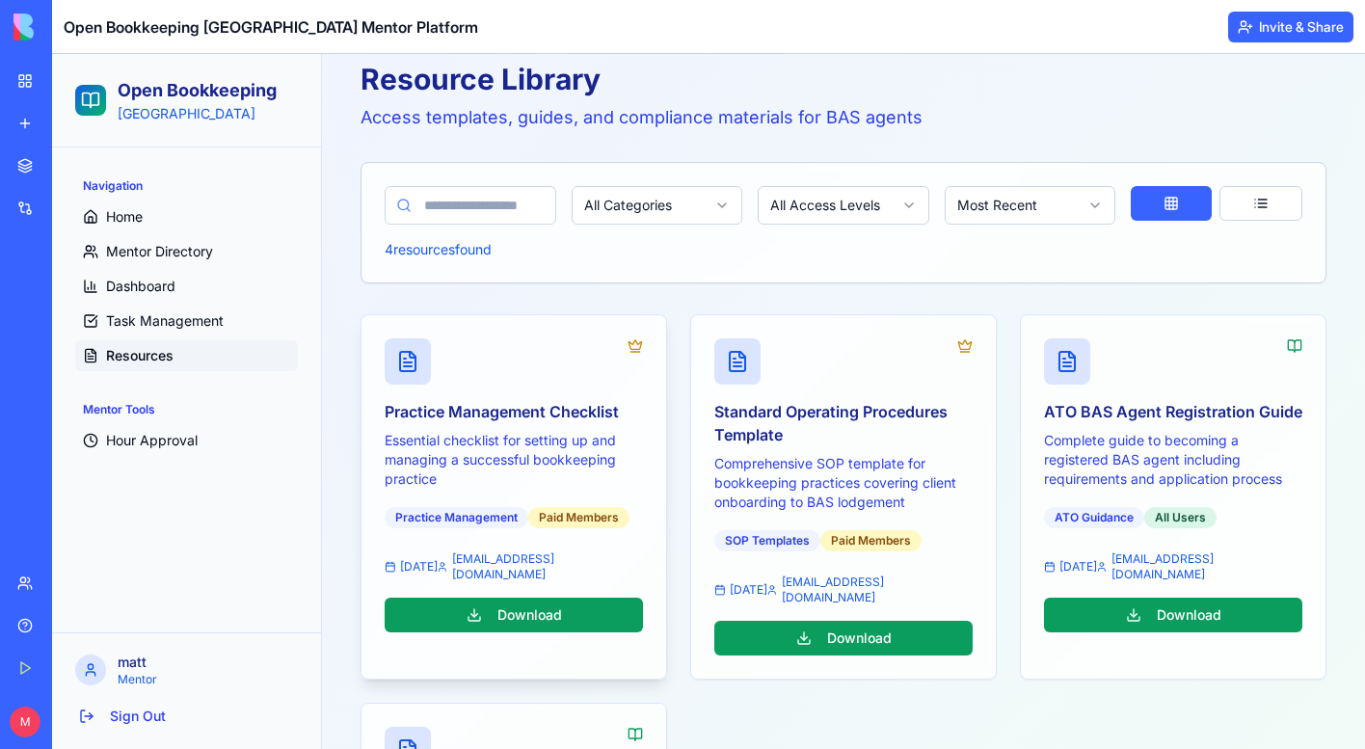
click at [484, 437] on p "Essential checklist for setting up and managing a successful bookkeeping practi…" at bounding box center [514, 460] width 258 height 58
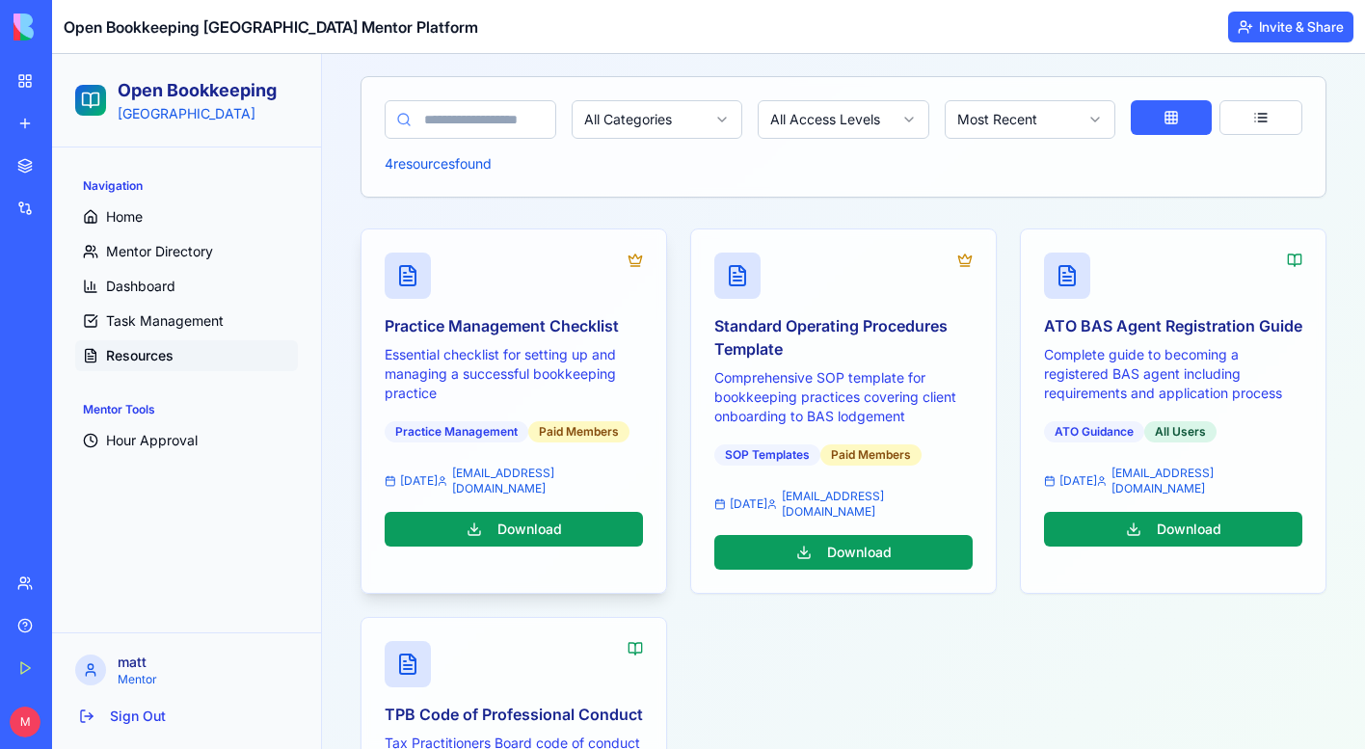
scroll to position [202, 0]
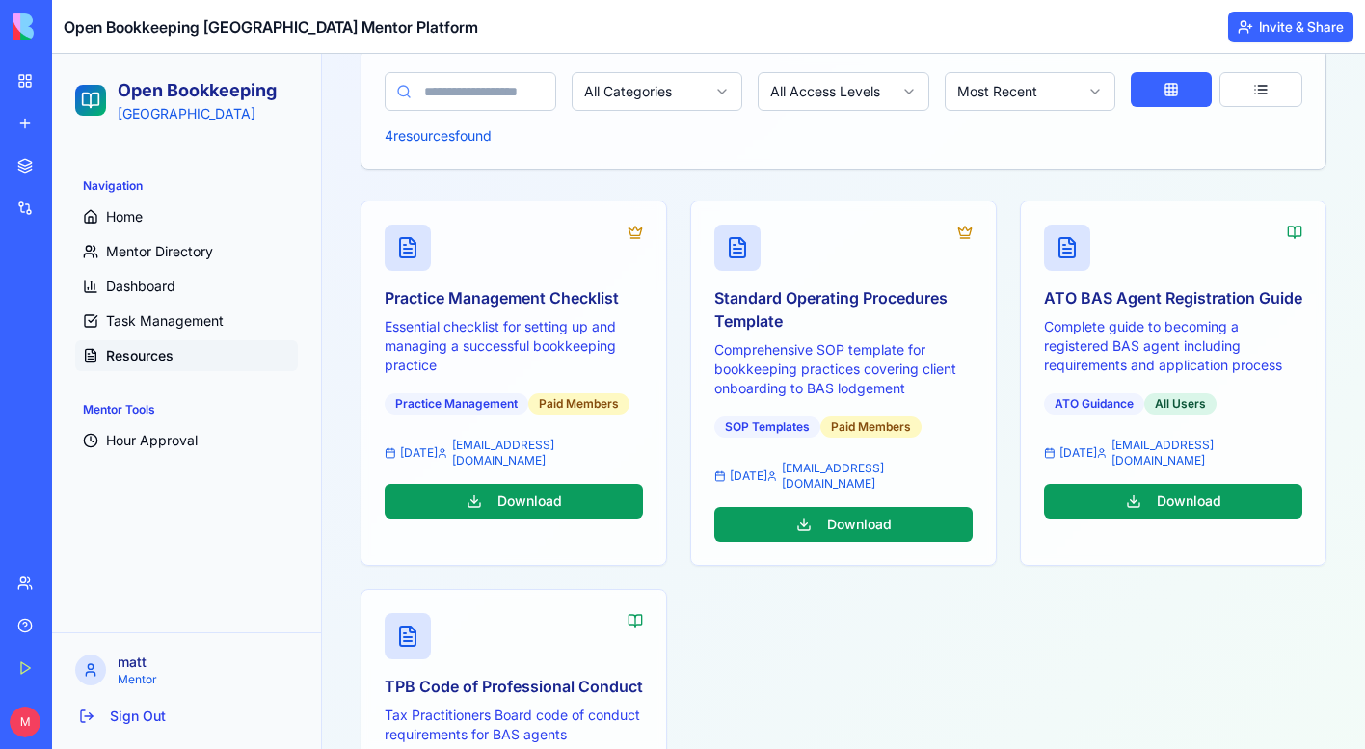
click at [116, 658] on div "matt Mentor" at bounding box center [186, 670] width 238 height 42
click at [136, 682] on p "Mentor" at bounding box center [208, 679] width 180 height 15
click at [155, 254] on span "Mentor Directory" at bounding box center [159, 251] width 107 height 19
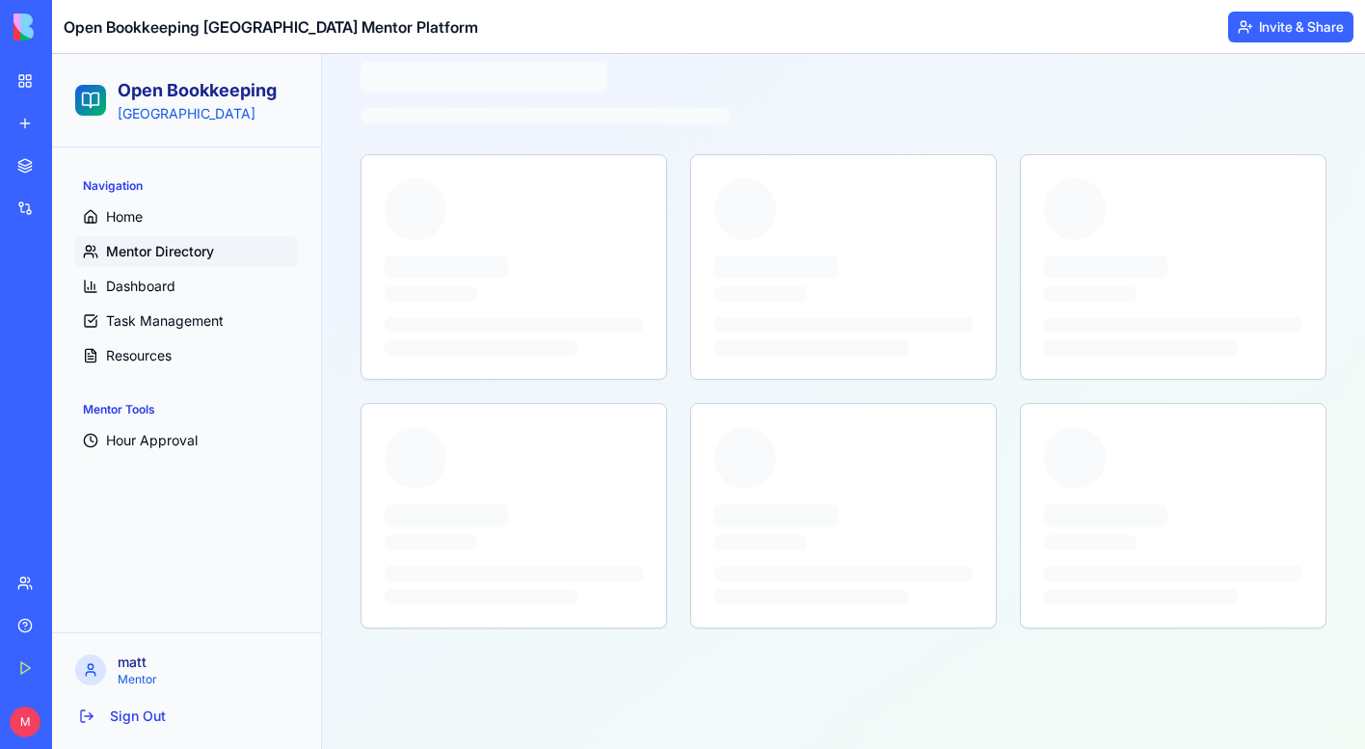
scroll to position [89, 0]
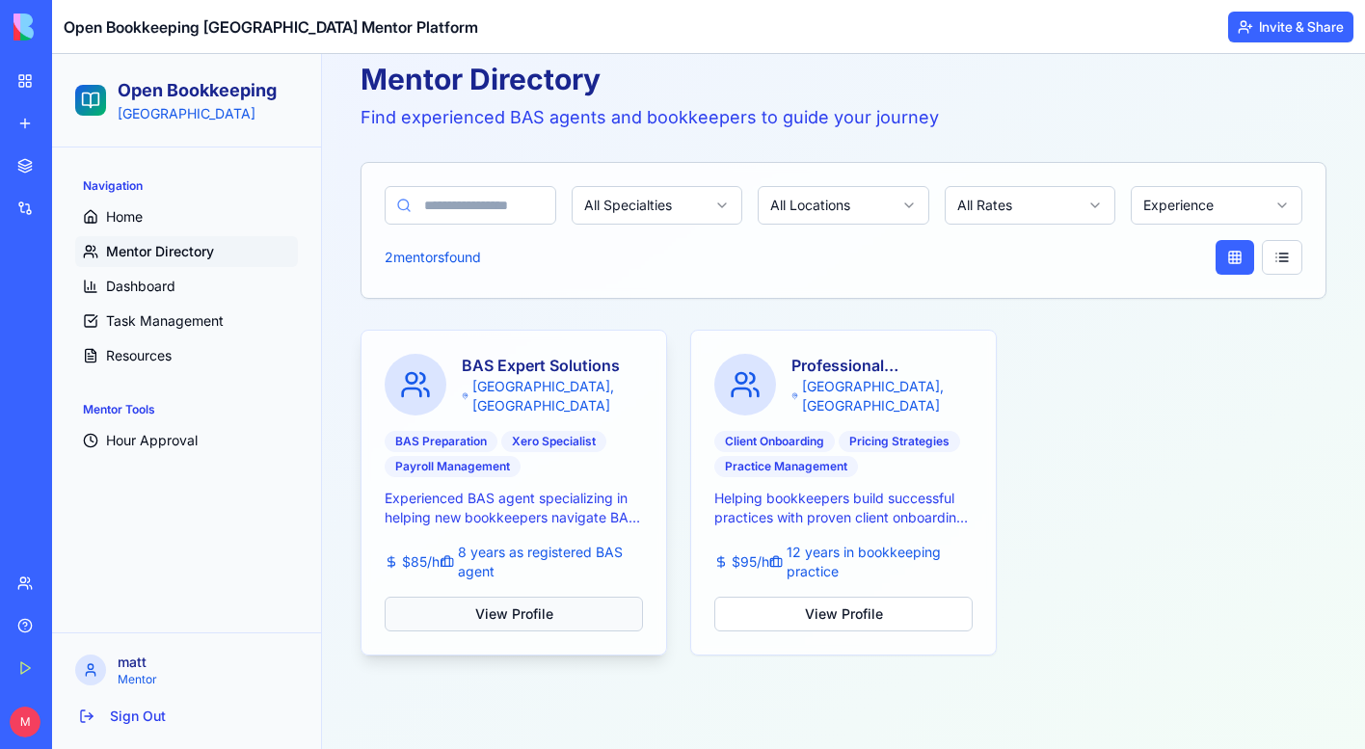
click at [539, 618] on button "View Profile" at bounding box center [514, 614] width 258 height 35
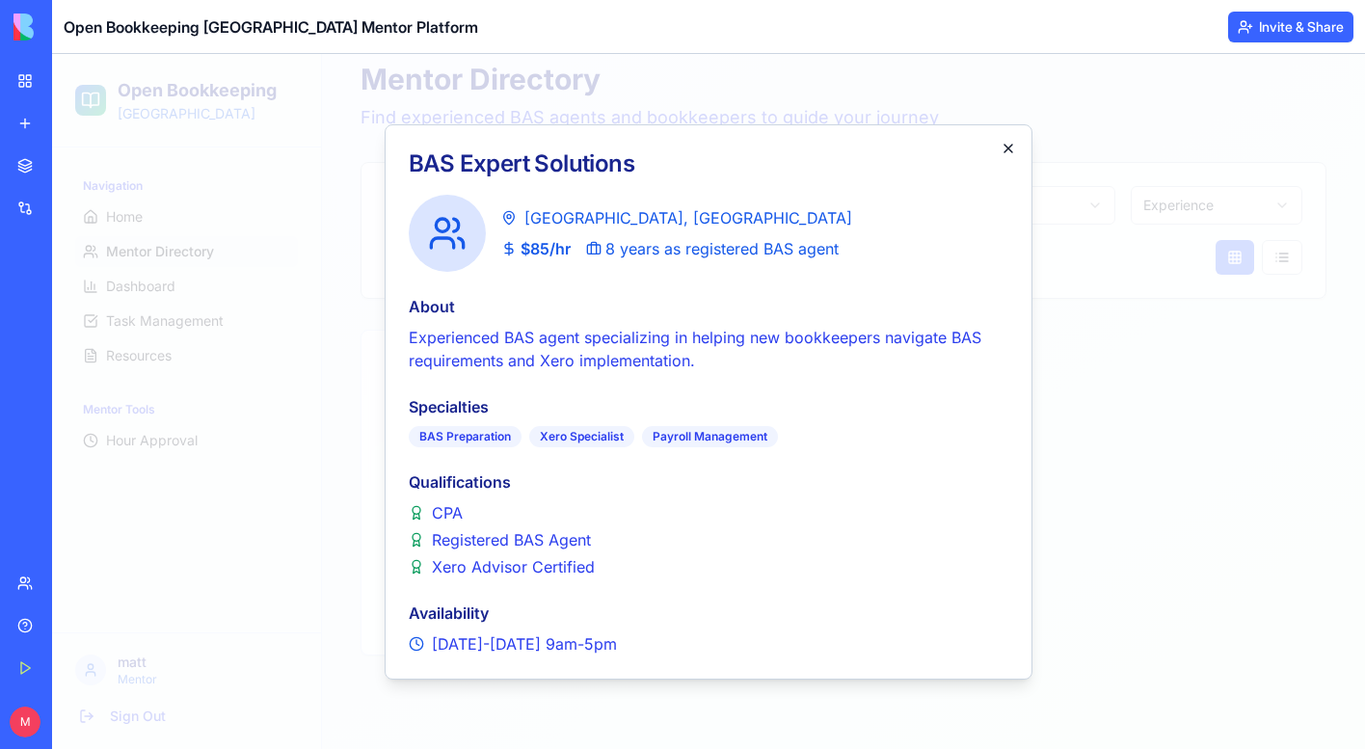
click at [1012, 148] on icon "button" at bounding box center [1008, 148] width 15 height 15
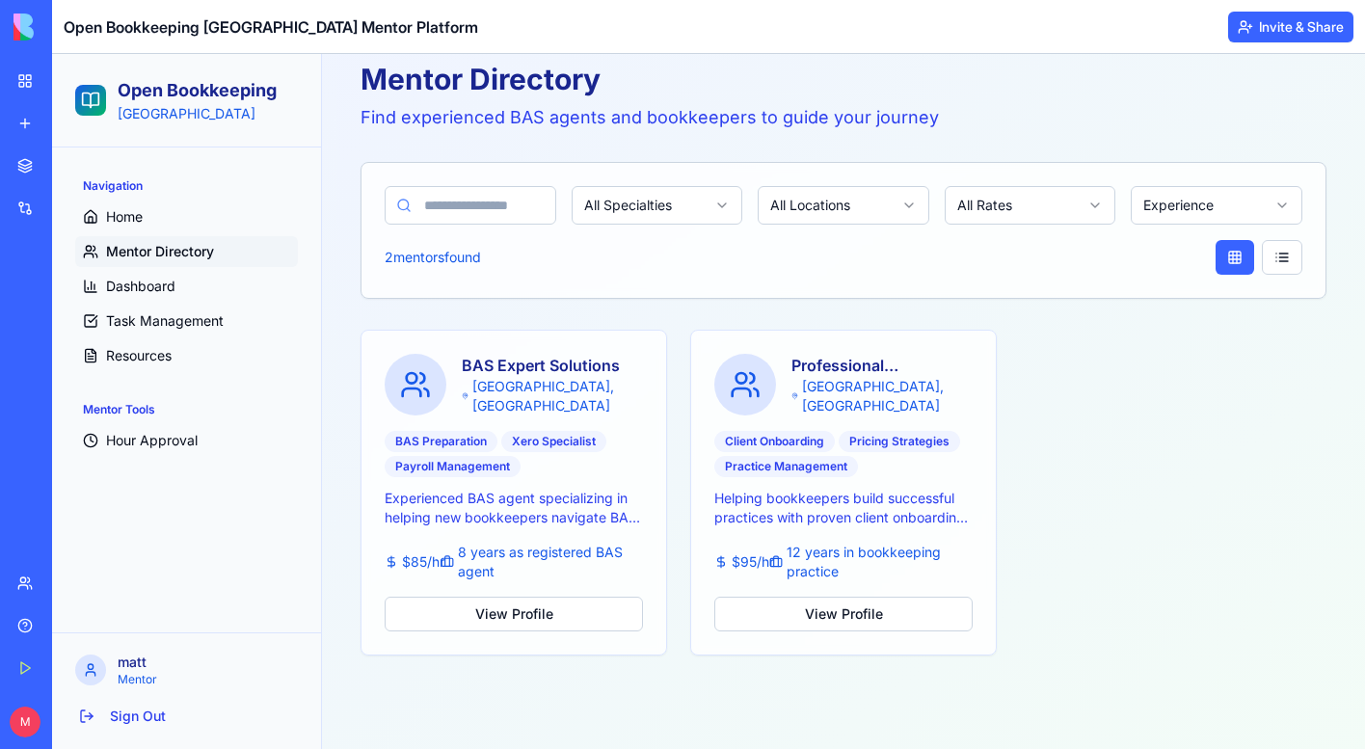
click at [1027, 351] on div "BAS Expert Solutions Melbourne, VIC BAS Preparation Xero Specialist Payroll Man…" at bounding box center [844, 493] width 966 height 326
click at [772, 325] on div "Mentor Directory Find experienced BAS agents and bookkeepers to guide your jour…" at bounding box center [843, 359] width 1012 height 640
click at [1174, 517] on div "BAS Expert Solutions Melbourne, VIC BAS Preparation Xero Specialist Payroll Man…" at bounding box center [844, 493] width 966 height 326
click at [1186, 456] on div "BAS Expert Solutions Melbourne, VIC BAS Preparation Xero Specialist Payroll Man…" at bounding box center [844, 493] width 966 height 326
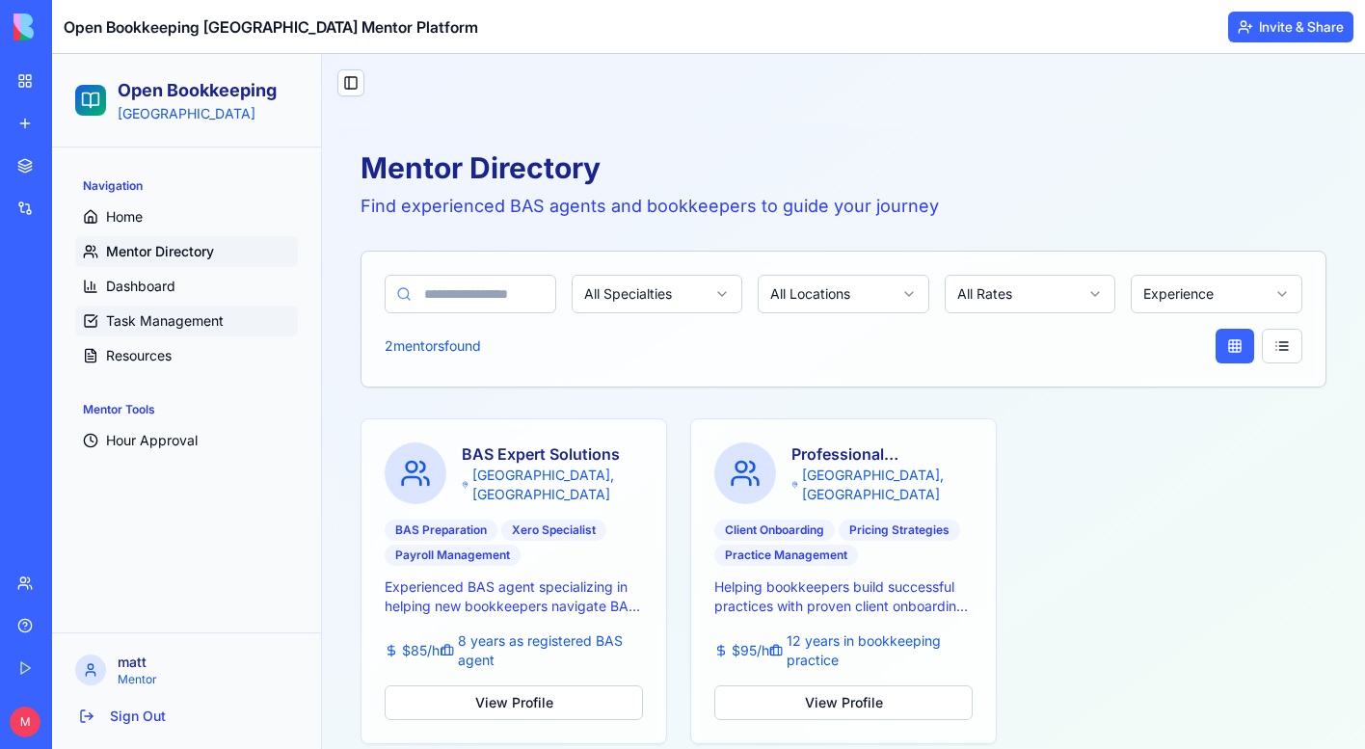
click at [176, 332] on link "Task Management" at bounding box center [186, 321] width 223 height 31
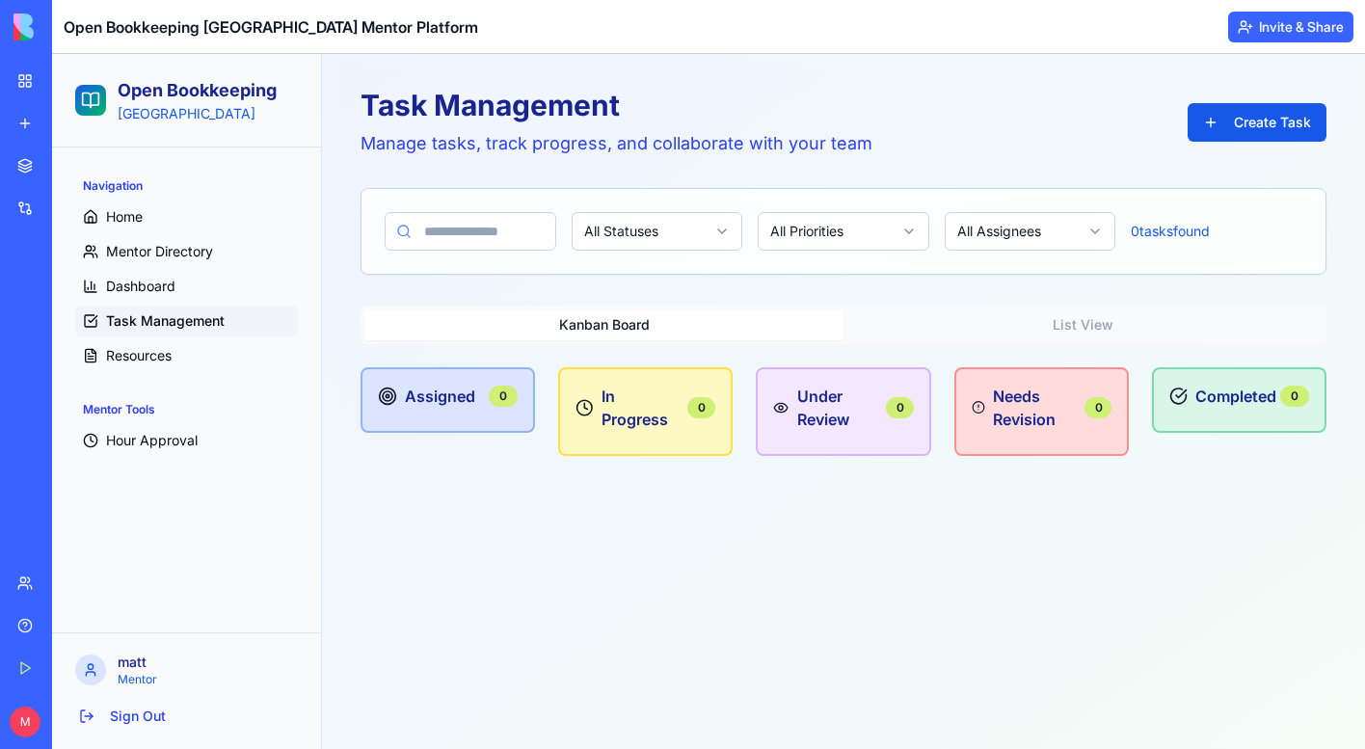
scroll to position [89, 0]
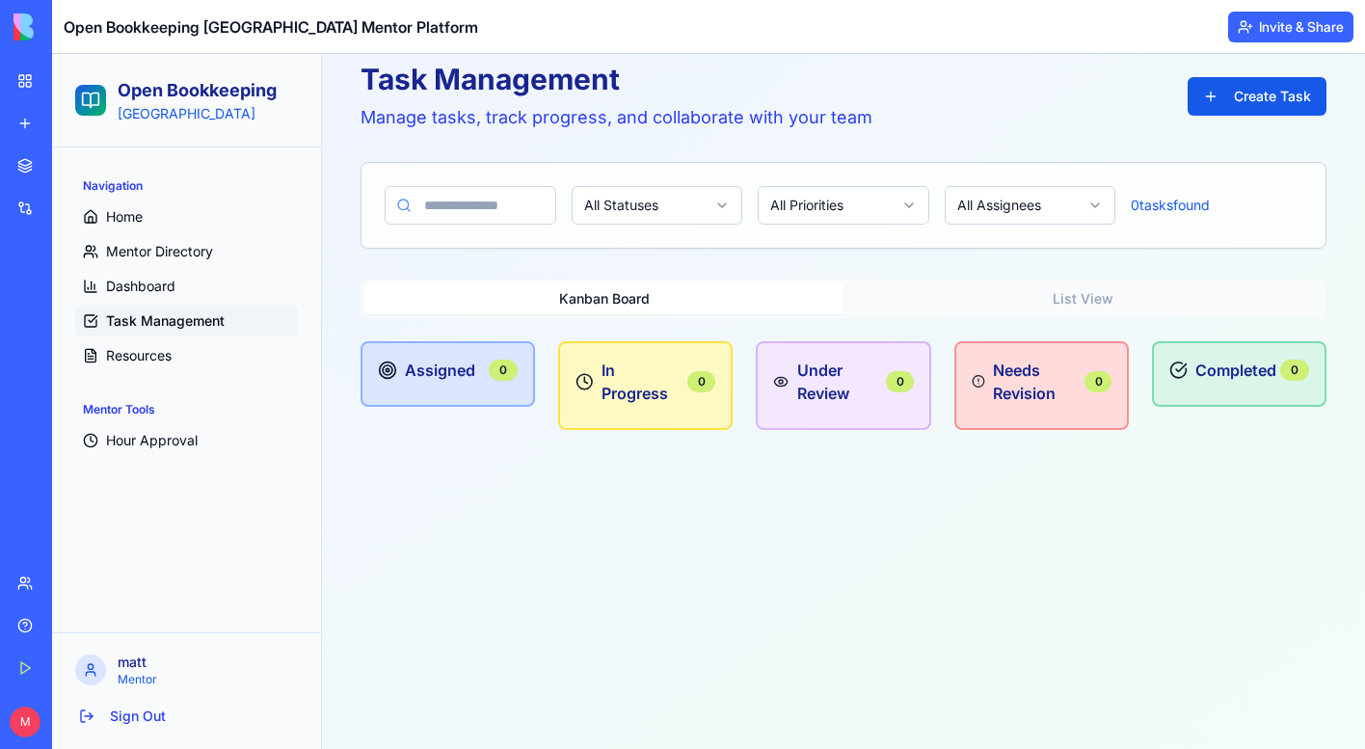
click at [756, 606] on div "Task Management Manage tasks, track progress, and collaborate with your team Cr…" at bounding box center [843, 386] width 1012 height 695
click at [776, 530] on div "Task Management Manage tasks, track progress, and collaborate with your team Cr…" at bounding box center [843, 386] width 1012 height 695
click at [29, 657] on link "Get Started" at bounding box center [44, 668] width 77 height 39
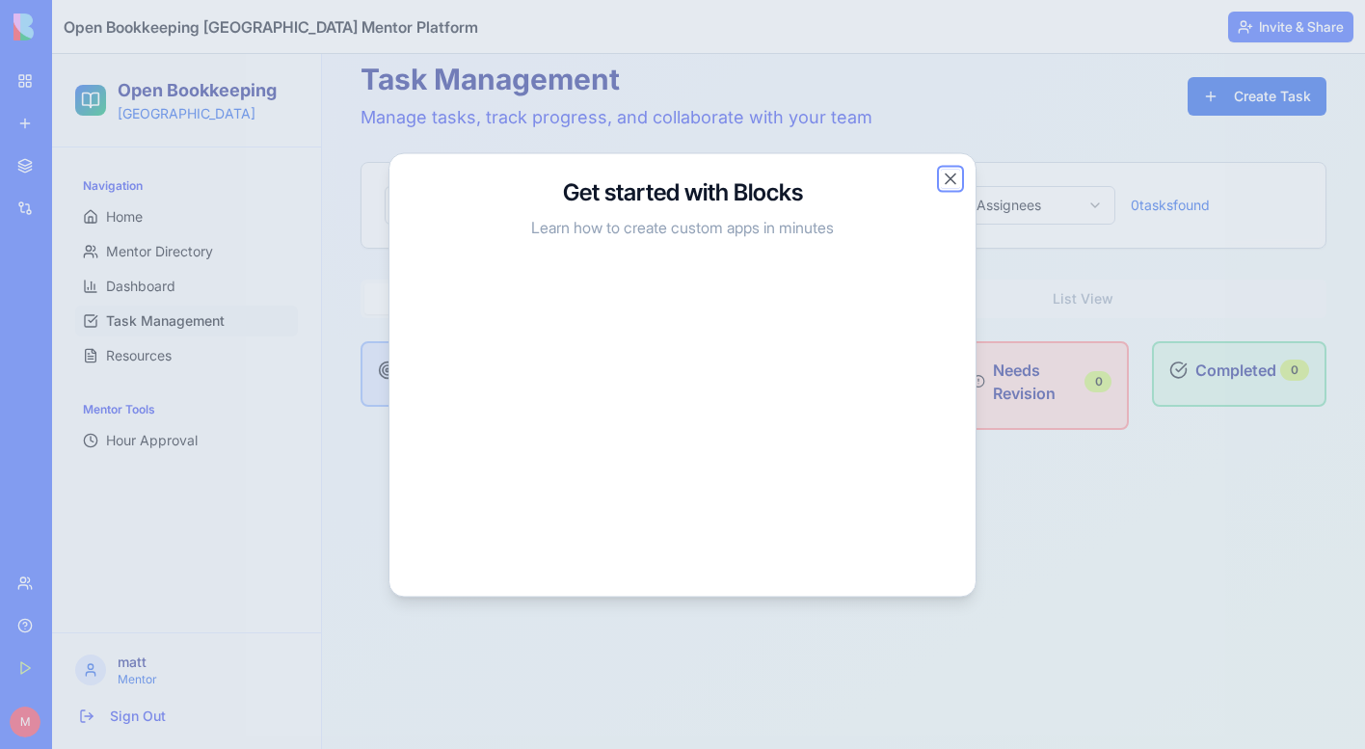
click at [941, 177] on button "Close" at bounding box center [950, 178] width 19 height 19
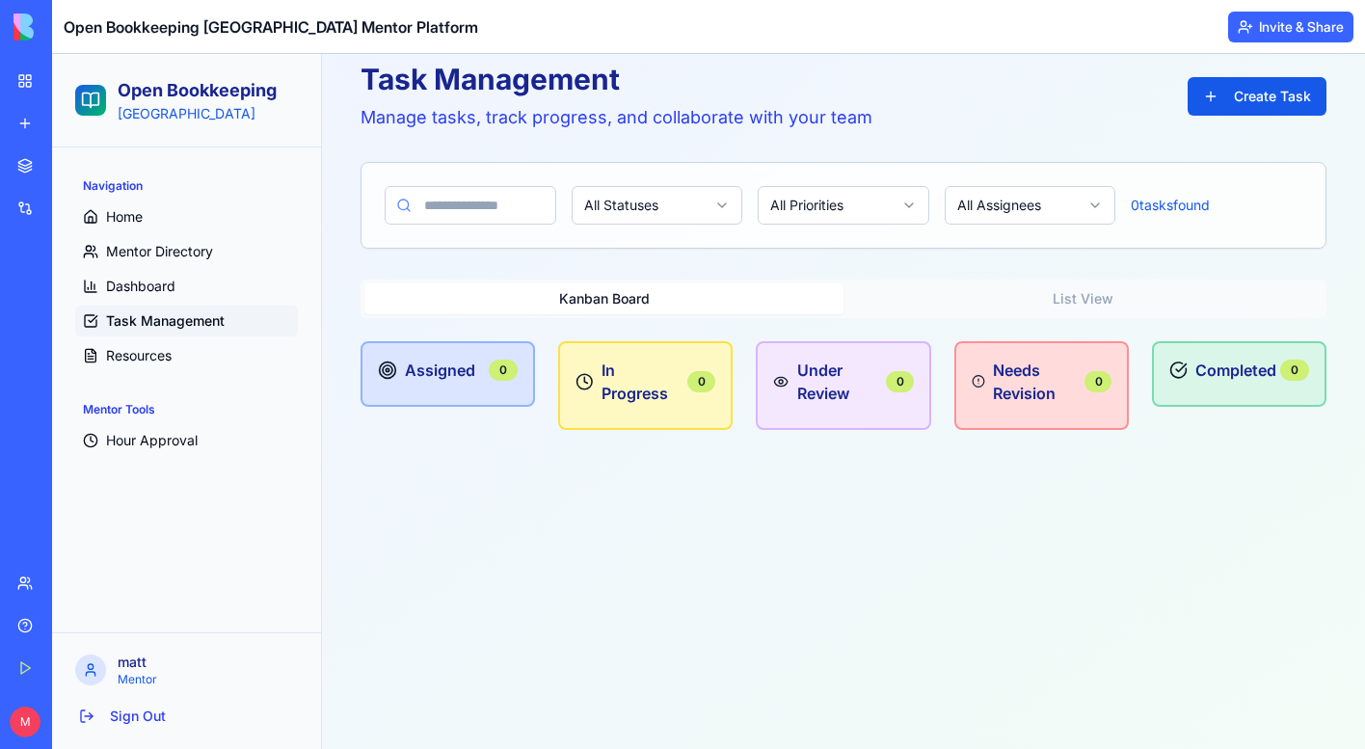
click at [435, 602] on div "Task Management Manage tasks, track progress, and collaborate with your team Cr…" at bounding box center [843, 386] width 1012 height 695
click at [20, 621] on link "Help" at bounding box center [44, 626] width 77 height 39
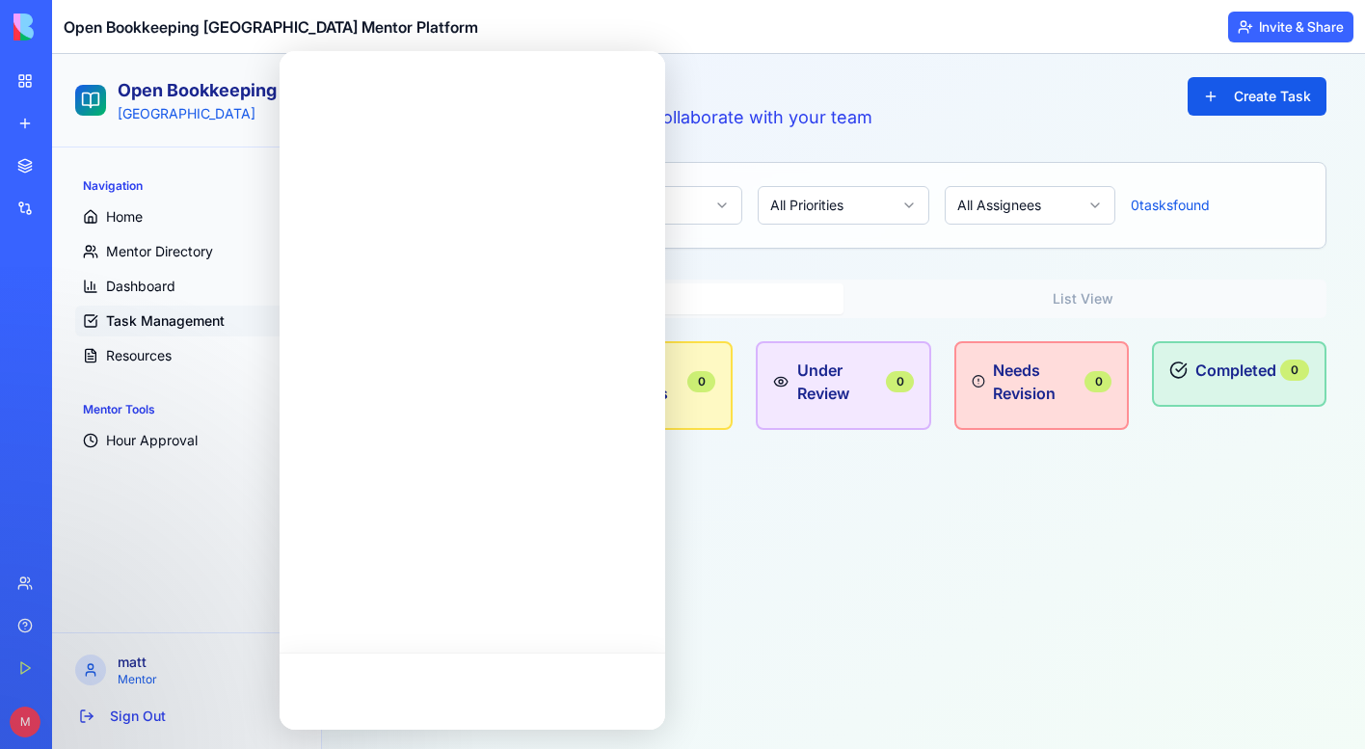
scroll to position [0, 0]
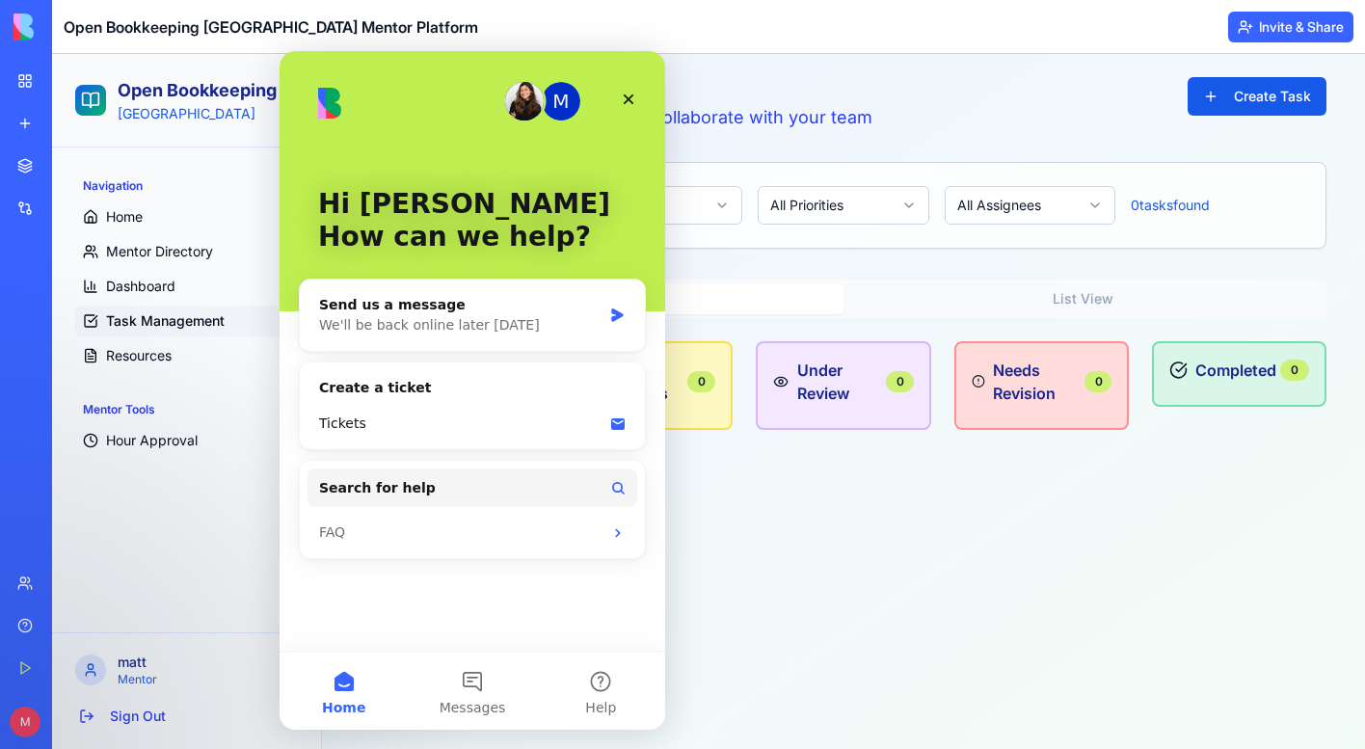
click at [899, 558] on div "Task Management Manage tasks, track progress, and collaborate with your team Cr…" at bounding box center [843, 386] width 1012 height 695
click at [636, 103] on div "Close" at bounding box center [628, 99] width 35 height 35
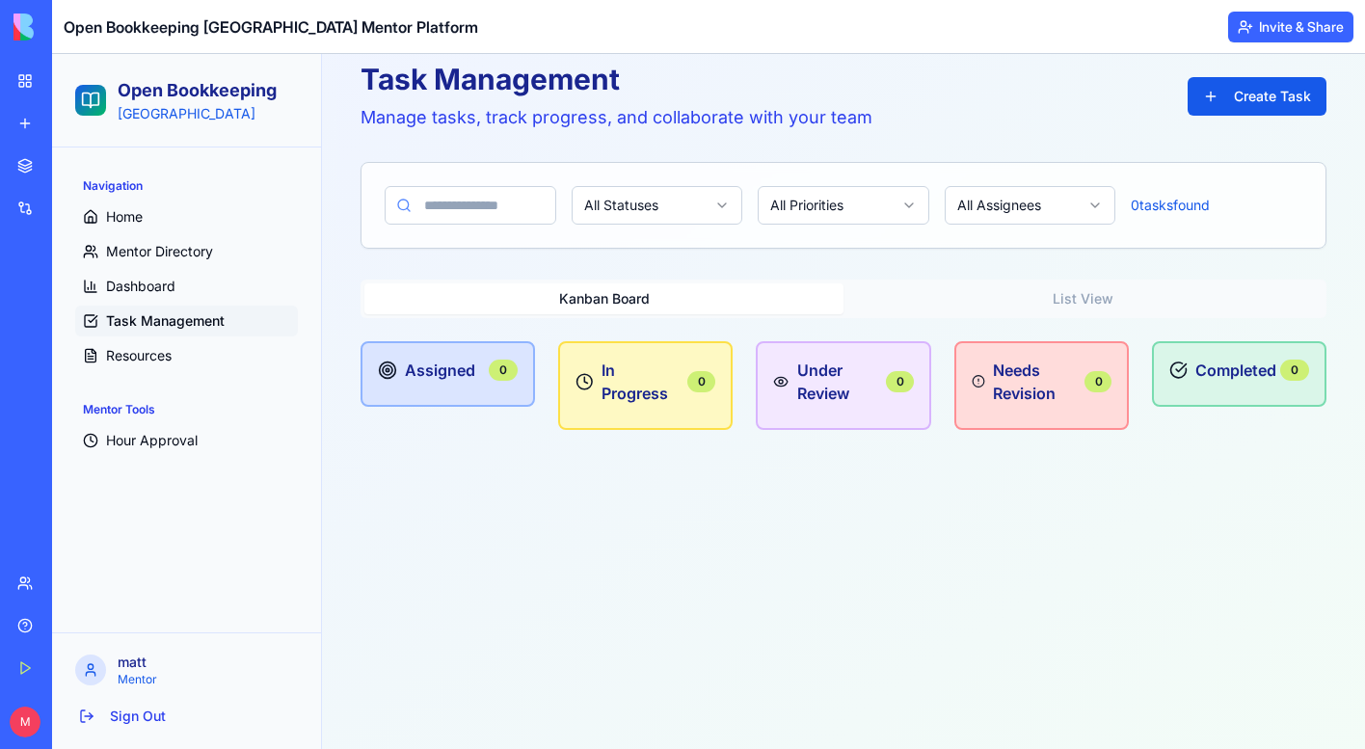
click at [922, 70] on div "Task Management Manage tasks, track progress, and collaborate with your team Cr…" at bounding box center [844, 96] width 966 height 69
click at [140, 213] on span "Home" at bounding box center [124, 216] width 37 height 19
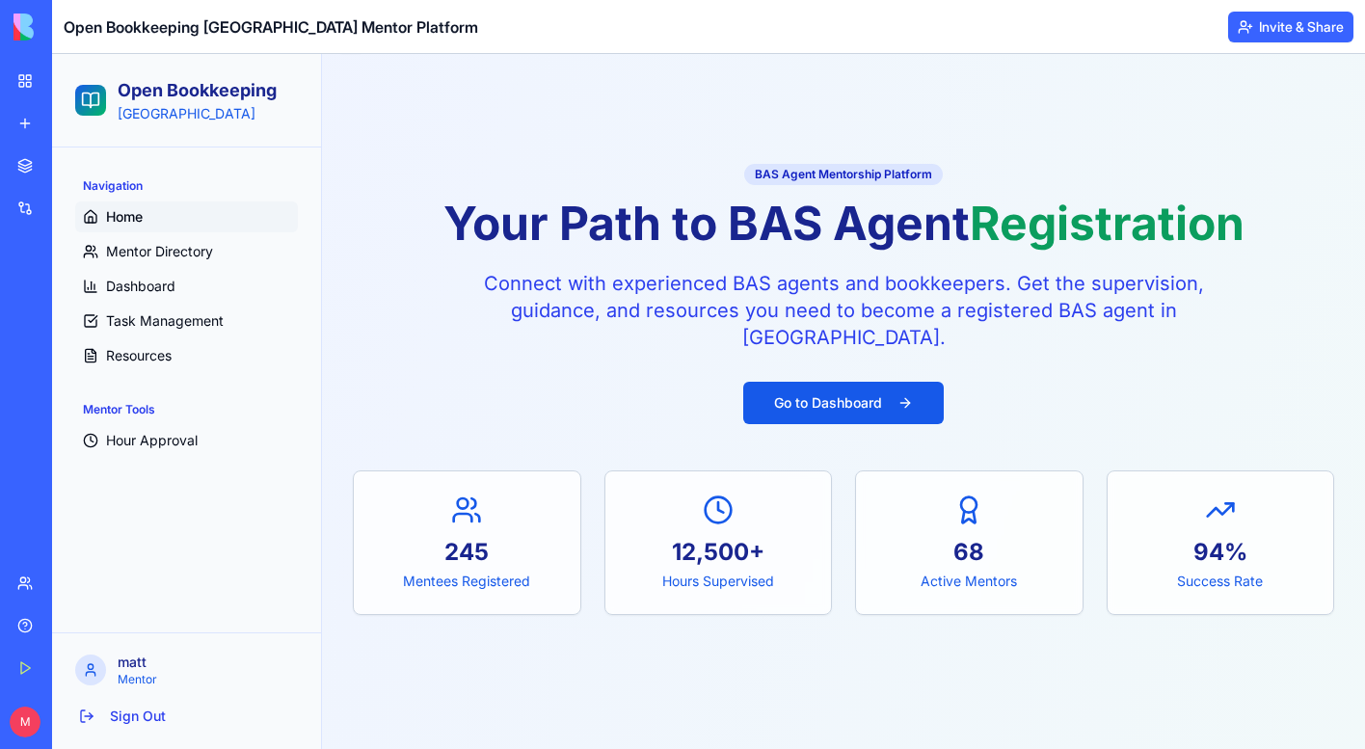
scroll to position [38, 0]
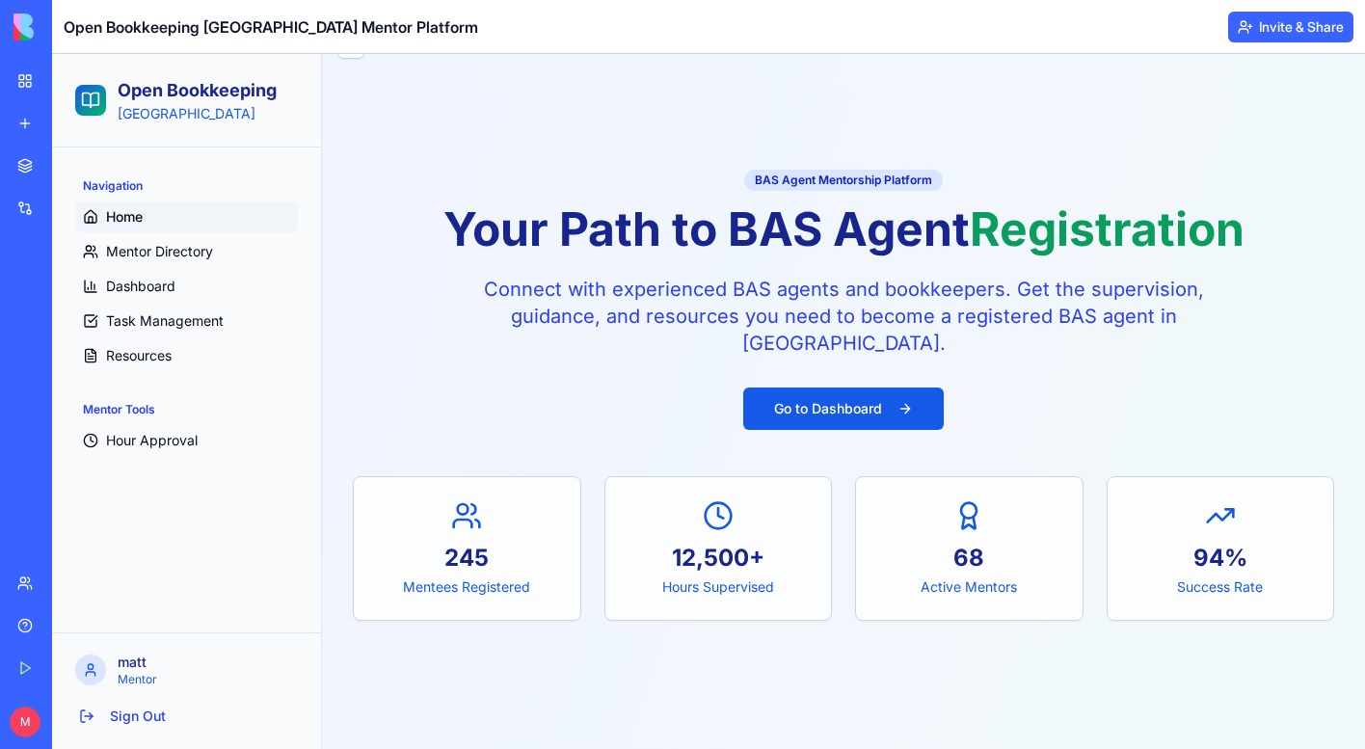
click at [638, 258] on div "BAS Agent Mentorship Platform Your Path to BAS Agent Registration Connect with …" at bounding box center [844, 262] width 982 height 190
click at [850, 281] on p "Connect with experienced BAS agents and bookkeepers. Get the supervision, guida…" at bounding box center [843, 316] width 741 height 81
click at [944, 267] on div "BAS Agent Mentorship Platform Your Path to BAS Agent Registration Connect with …" at bounding box center [844, 262] width 982 height 190
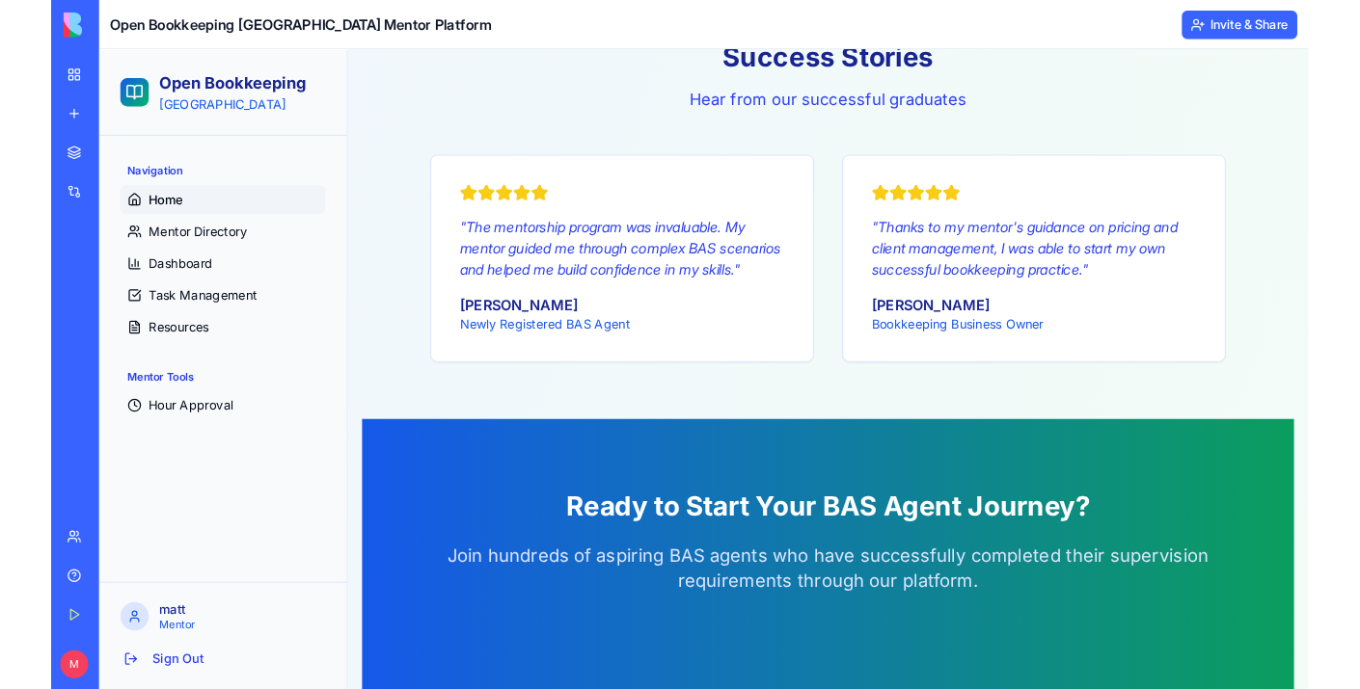
scroll to position [2342, 0]
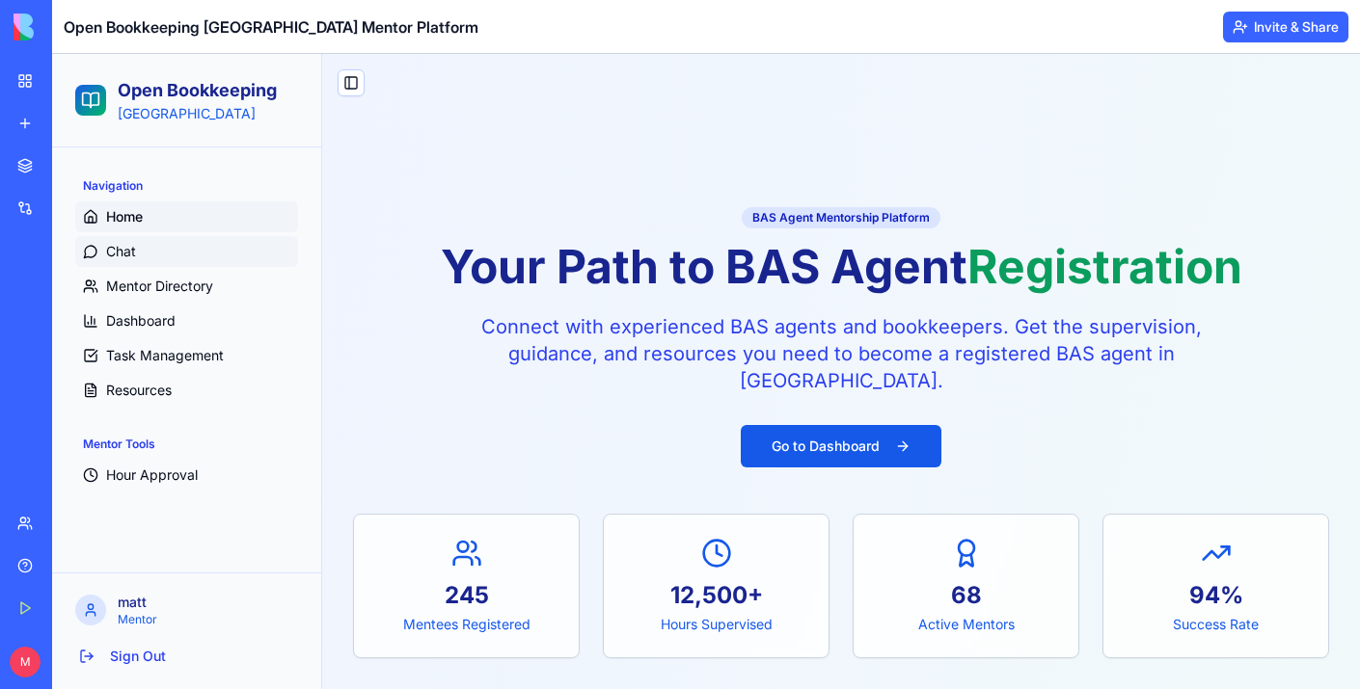
click at [120, 261] on link "Chat" at bounding box center [186, 251] width 223 height 31
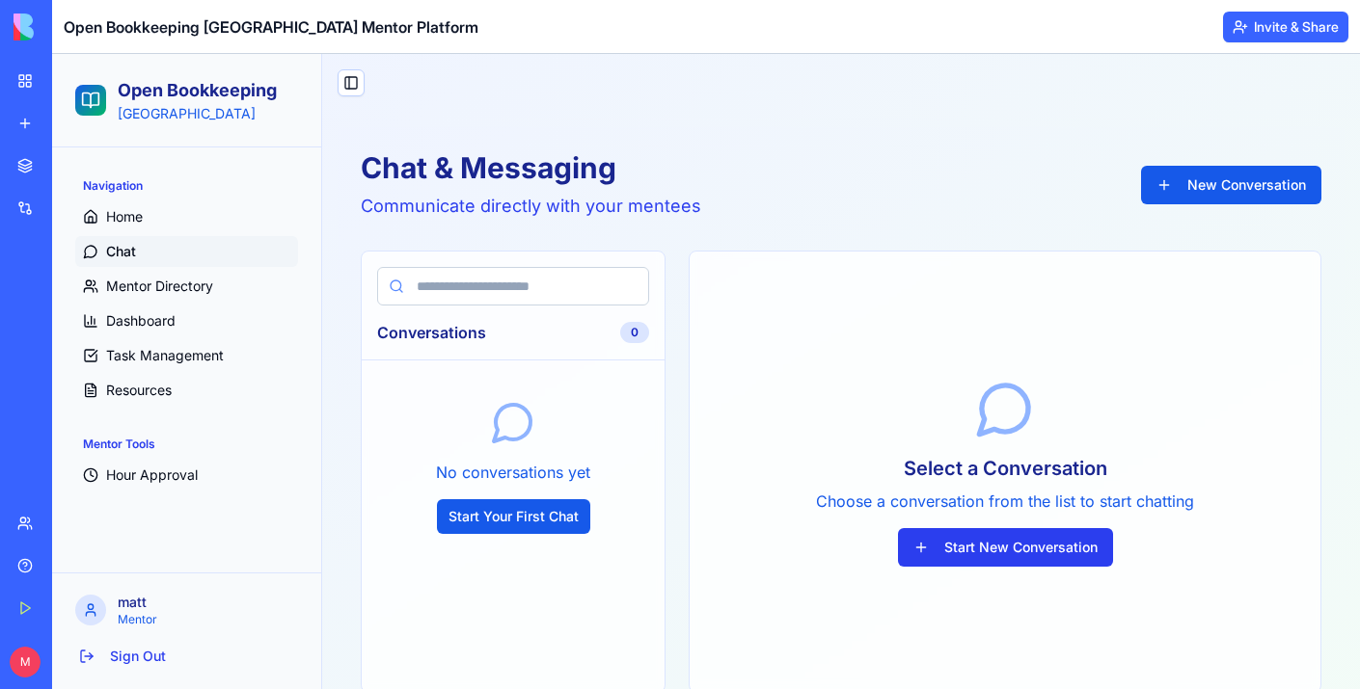
click at [993, 552] on button "Start New Conversation" at bounding box center [1005, 547] width 215 height 39
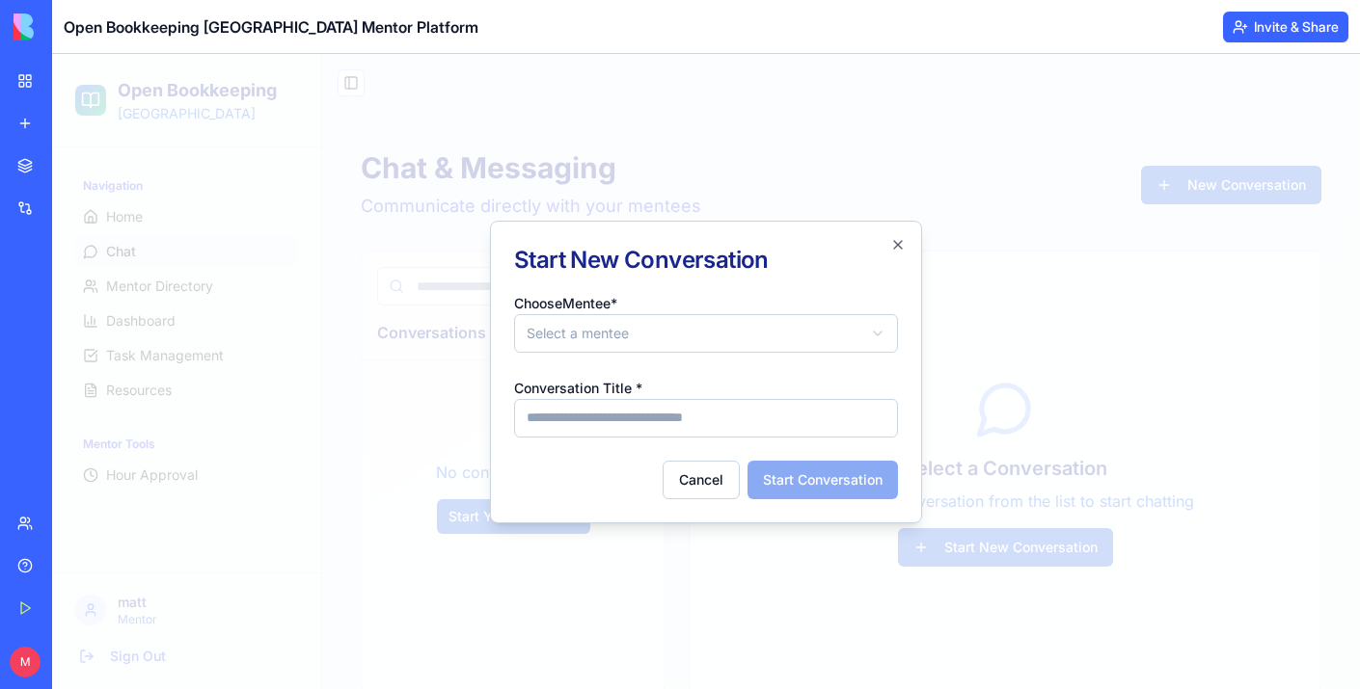
click at [787, 325] on body "**********" at bounding box center [706, 416] width 1308 height 724
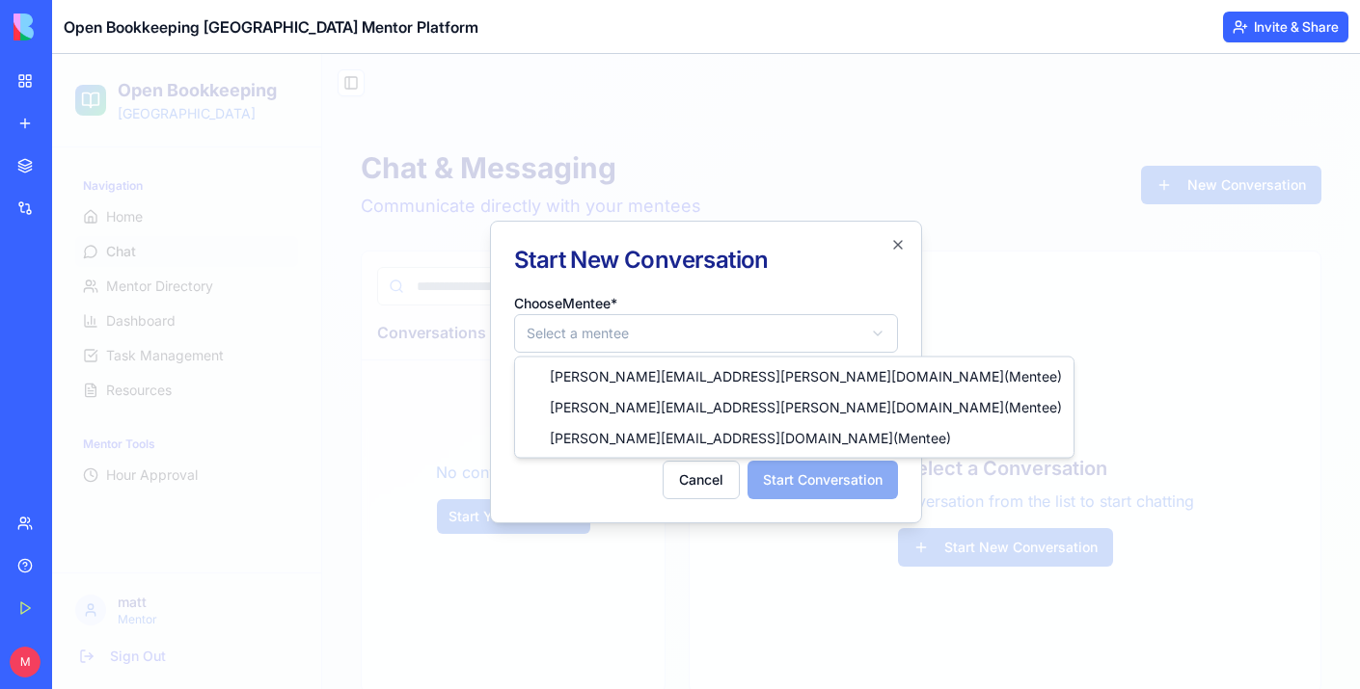
click at [795, 265] on body "**********" at bounding box center [706, 416] width 1308 height 724
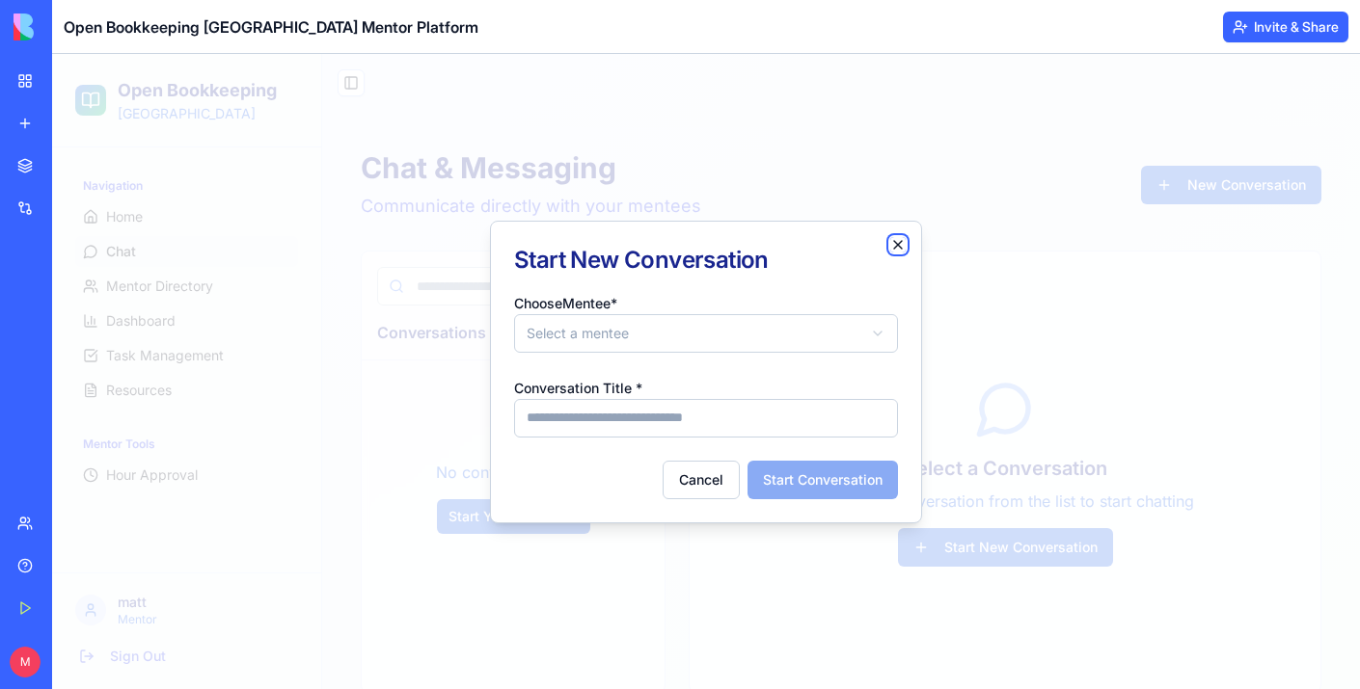
click at [897, 245] on icon "button" at bounding box center [898, 245] width 8 height 8
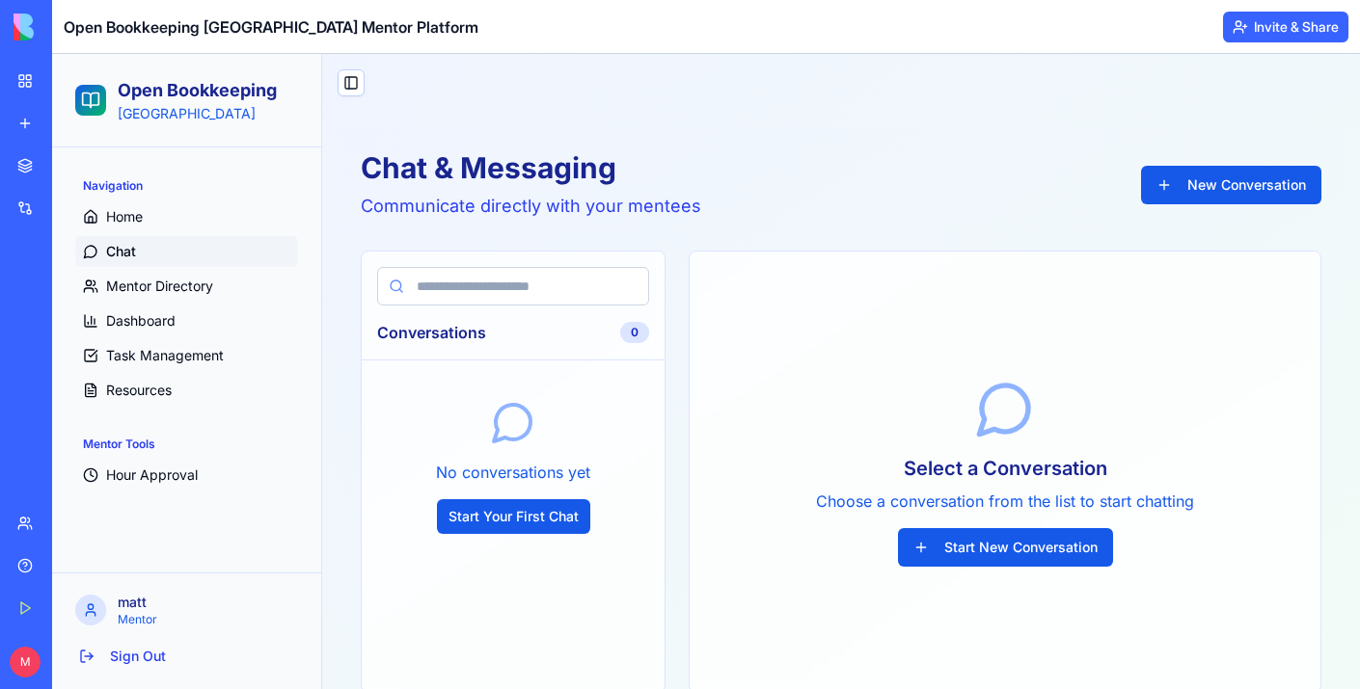
click at [671, 246] on div "Chat & Messaging Communicate directly with your mentees New Conversation Conver…" at bounding box center [841, 421] width 960 height 543
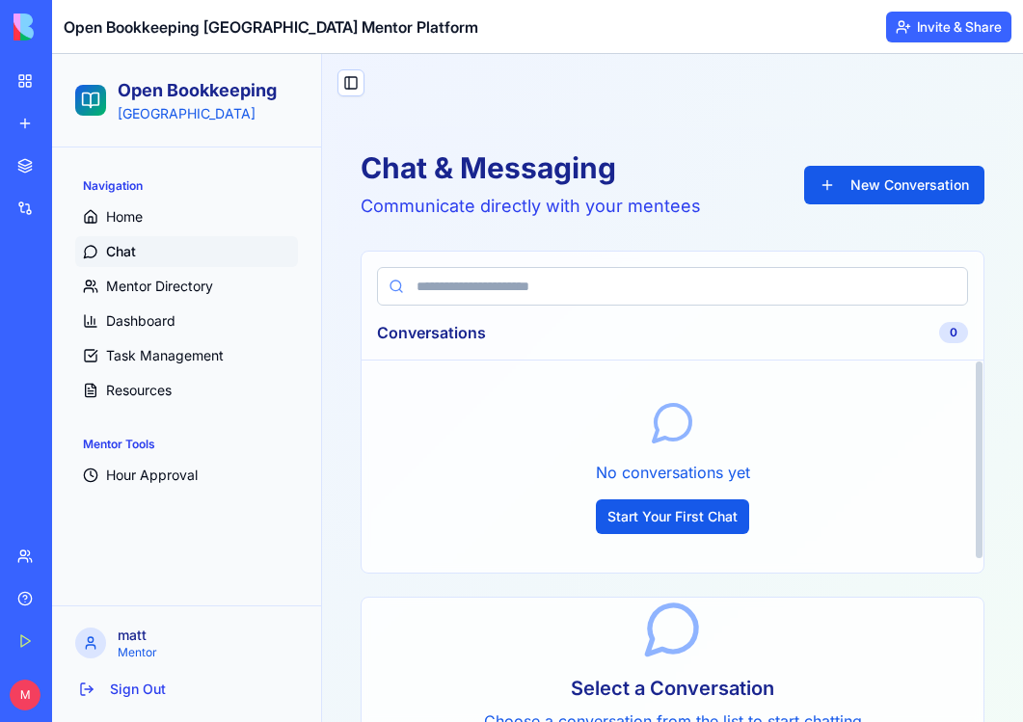
scroll to position [7, 0]
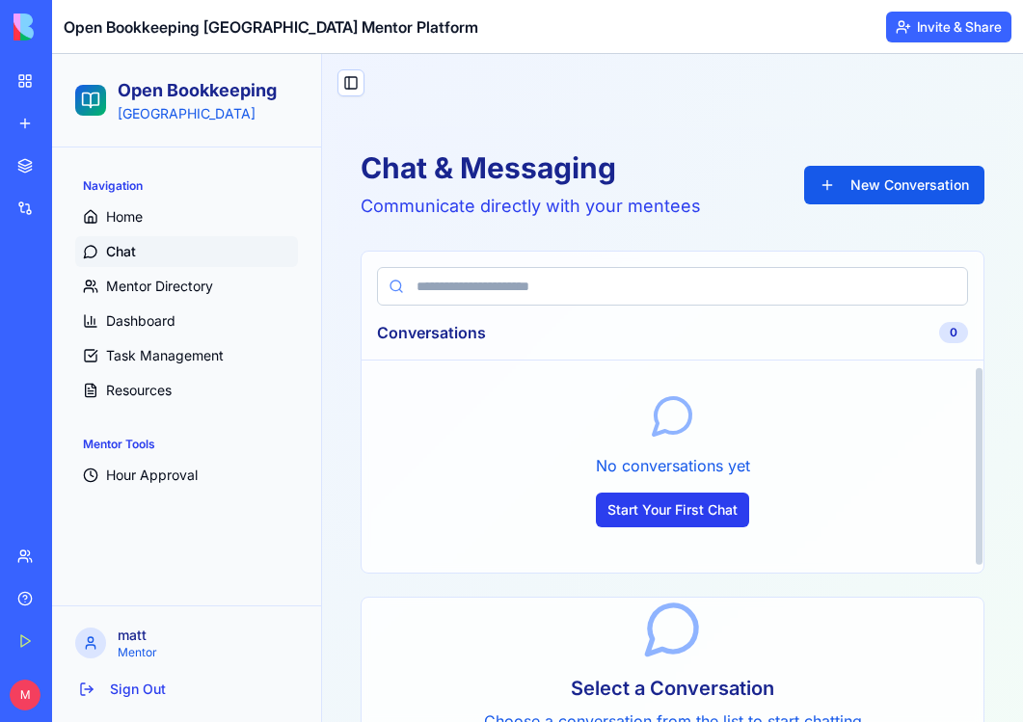
click at [667, 499] on button "Start Your First Chat" at bounding box center [672, 510] width 153 height 35
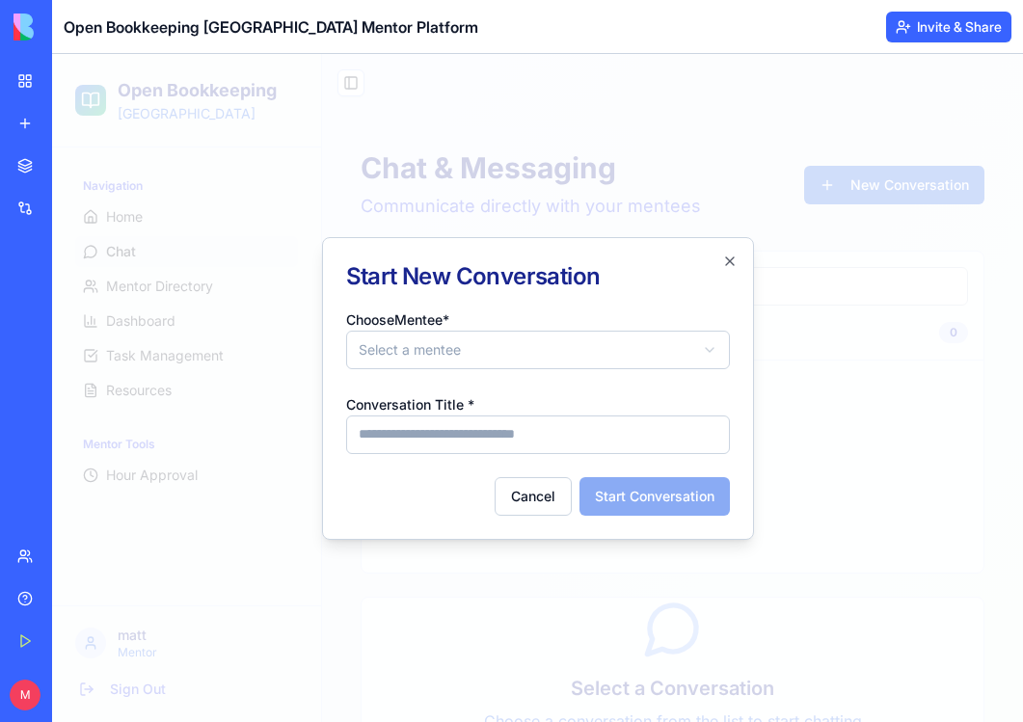
click at [462, 351] on body "**********" at bounding box center [537, 432] width 971 height 757
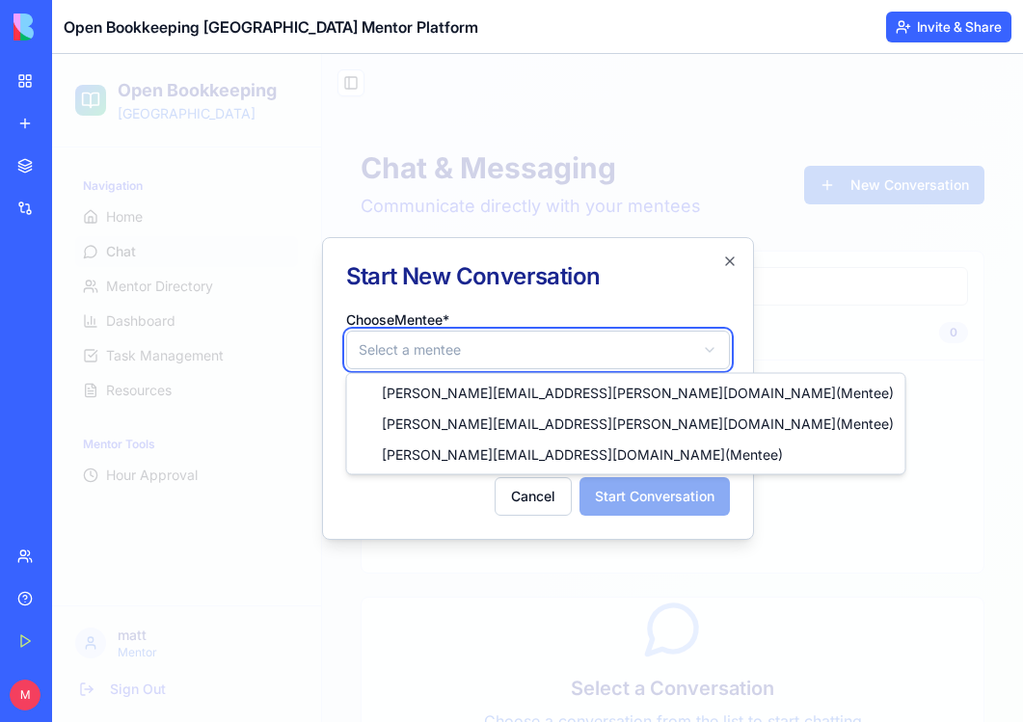
click at [634, 316] on body "**********" at bounding box center [537, 432] width 971 height 757
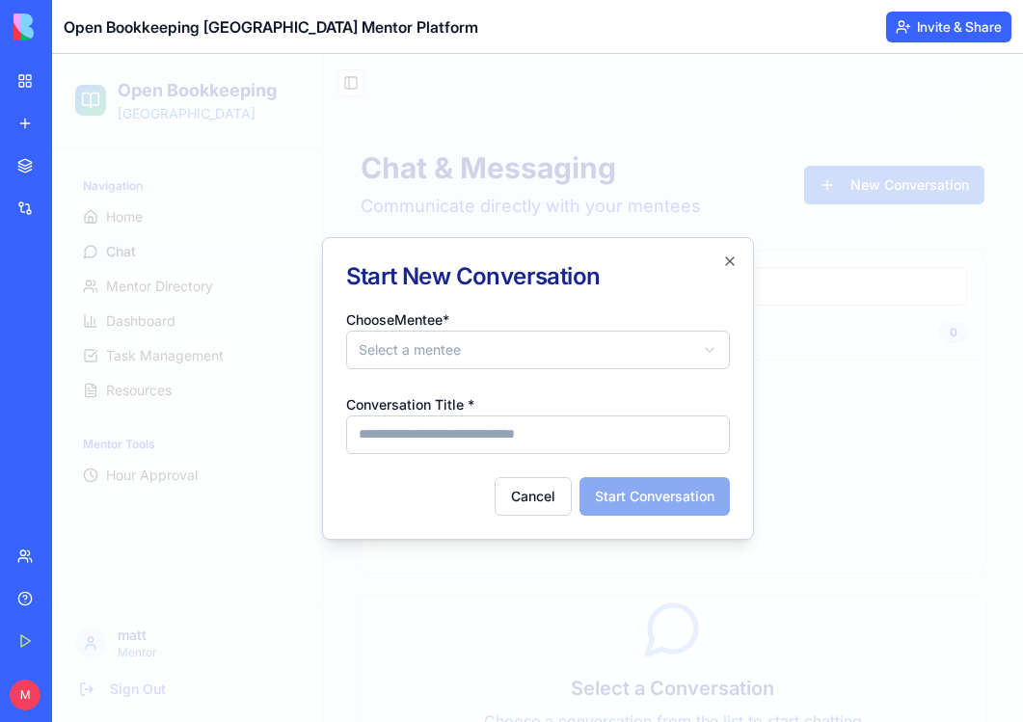
click at [731, 269] on div "**********" at bounding box center [538, 388] width 432 height 303
click at [727, 257] on icon "button" at bounding box center [730, 261] width 8 height 8
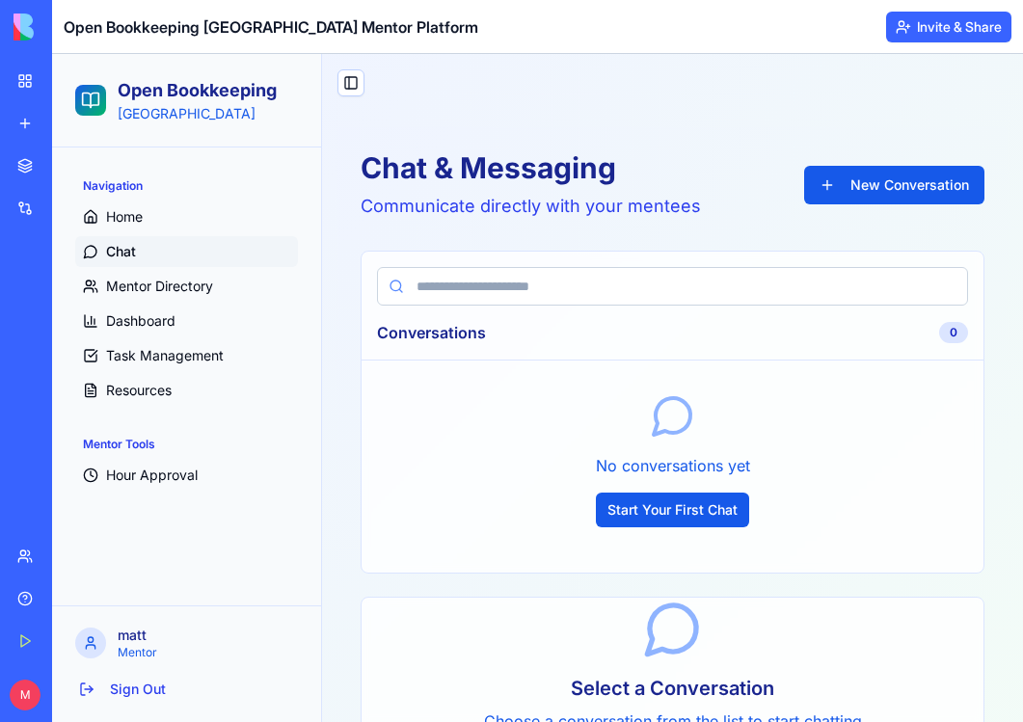
click at [129, 646] on p "Mentor" at bounding box center [208, 652] width 180 height 15
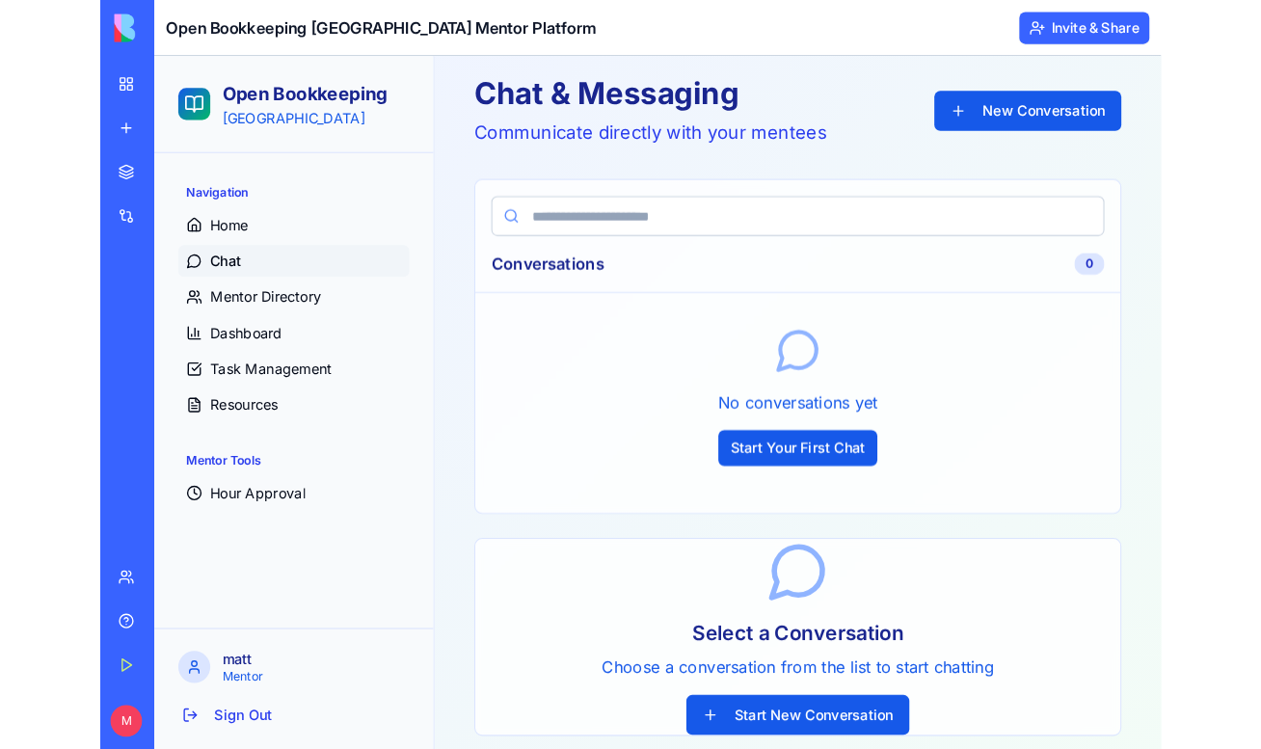
scroll to position [89, 0]
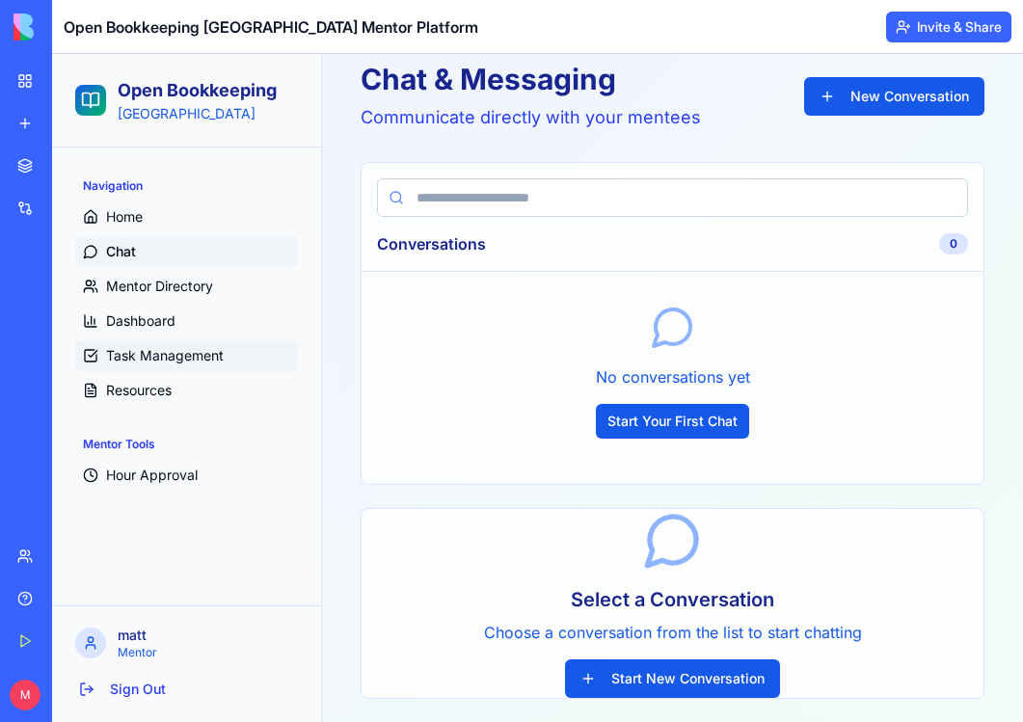
click at [175, 356] on span "Task Management" at bounding box center [165, 355] width 118 height 19
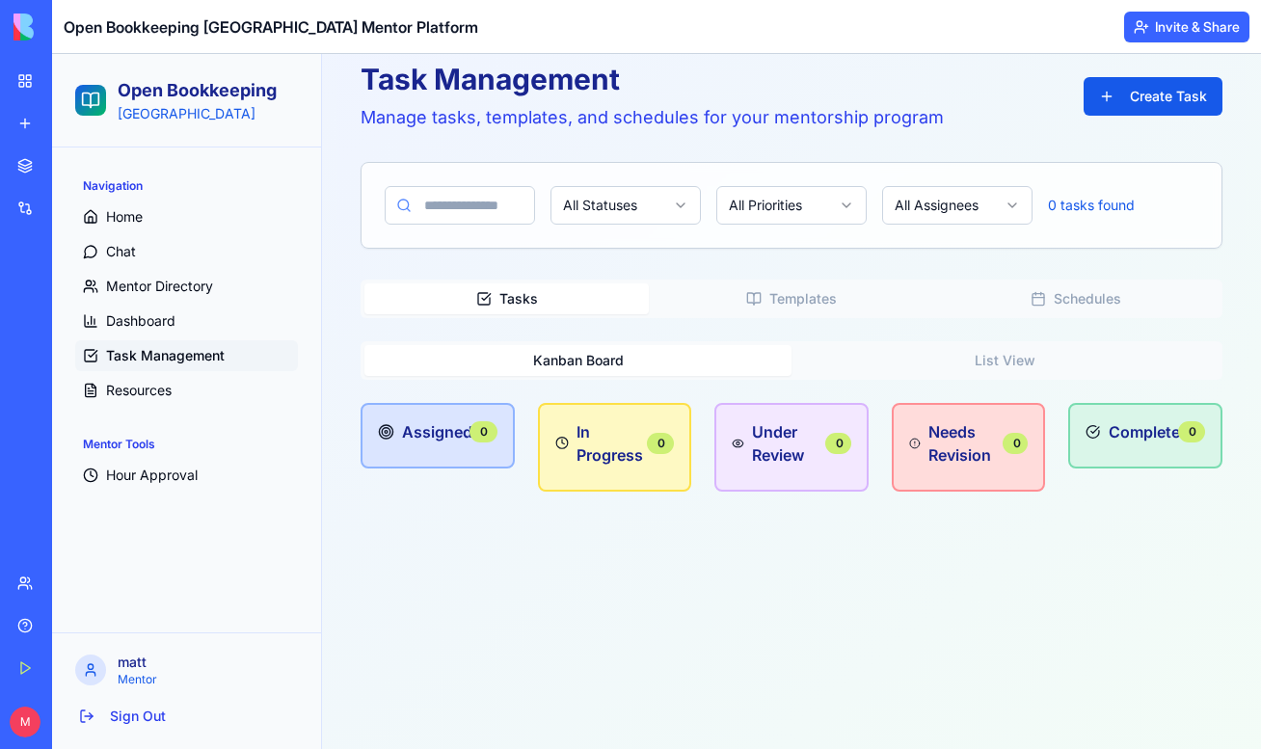
click at [694, 647] on div "Task Management Manage tasks, templates, and schedules for your mentorship prog…" at bounding box center [791, 386] width 908 height 695
click at [834, 283] on button "Templates" at bounding box center [791, 298] width 284 height 31
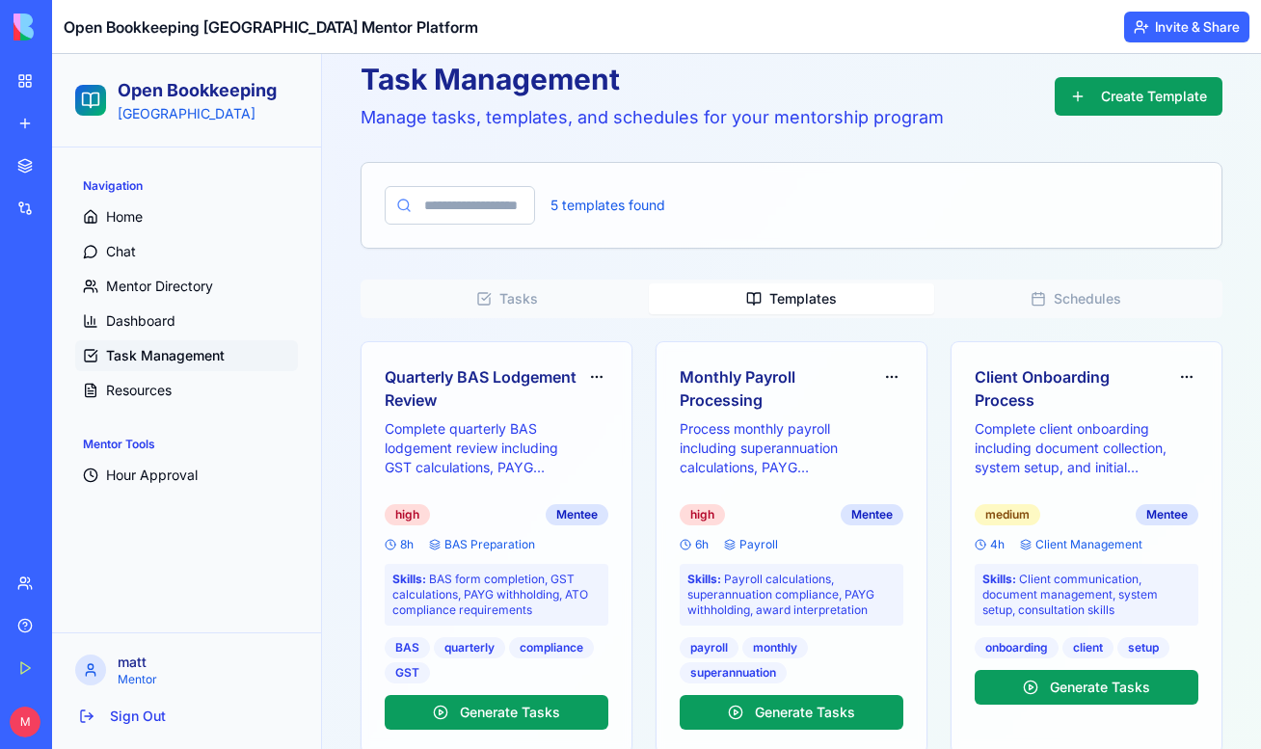
click at [744, 106] on p "Manage tasks, templates, and schedules for your mentorship program" at bounding box center [652, 117] width 583 height 27
click at [1127, 71] on div "Task Management Manage tasks, templates, and schedules for your mentorship prog…" at bounding box center [792, 96] width 862 height 69
click at [1111, 92] on button "Create Template" at bounding box center [1139, 96] width 168 height 39
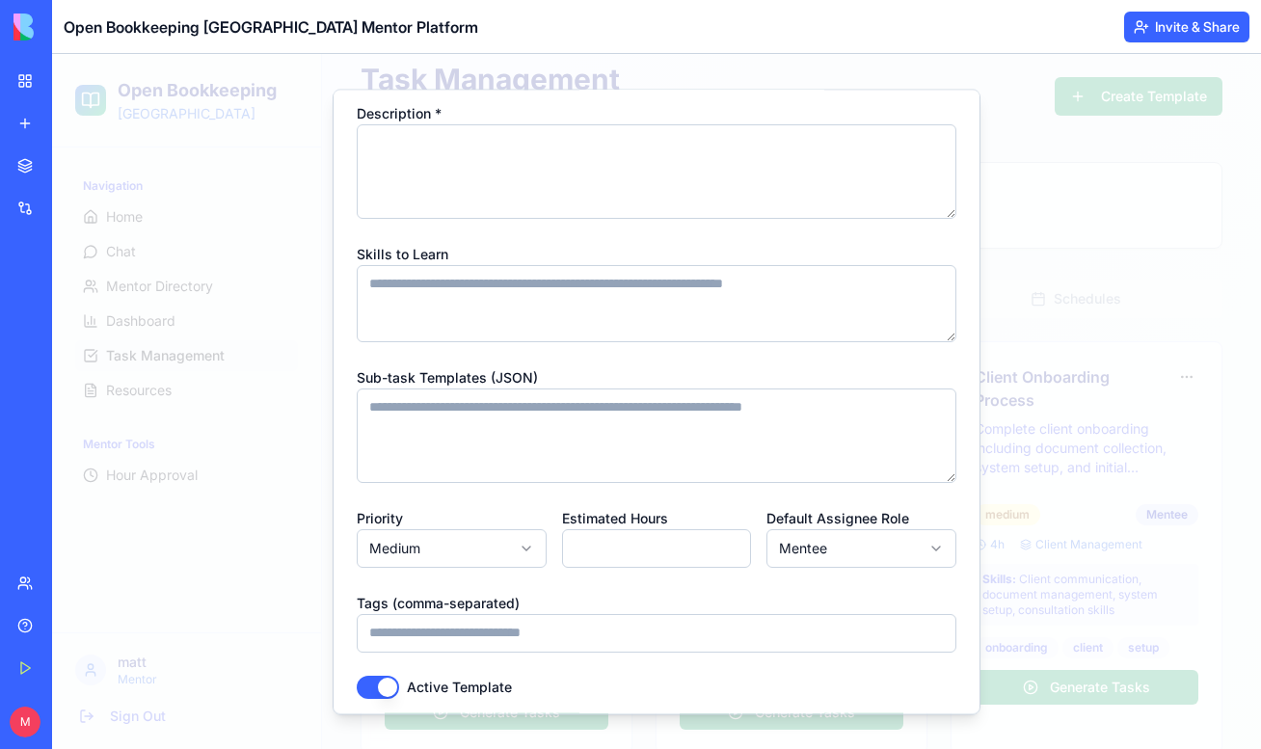
scroll to position [213, 0]
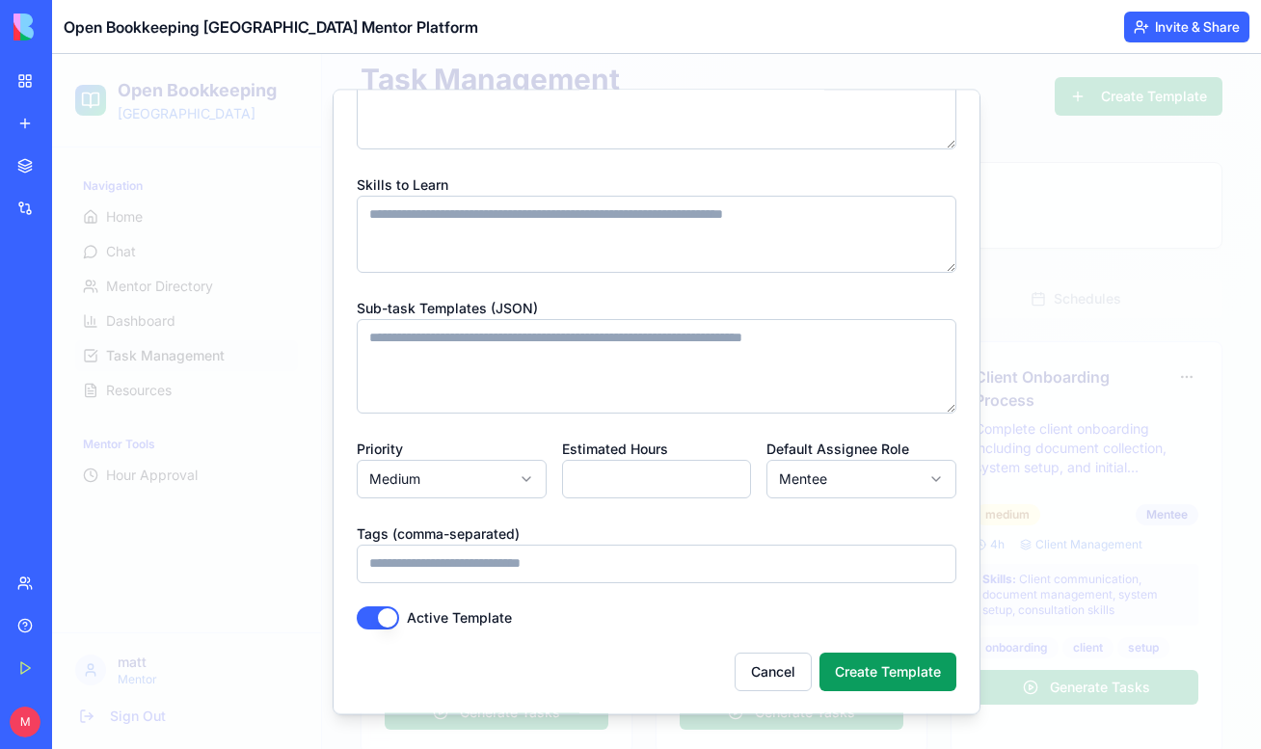
click at [541, 565] on input "Tags (comma-separated)" at bounding box center [657, 563] width 600 height 39
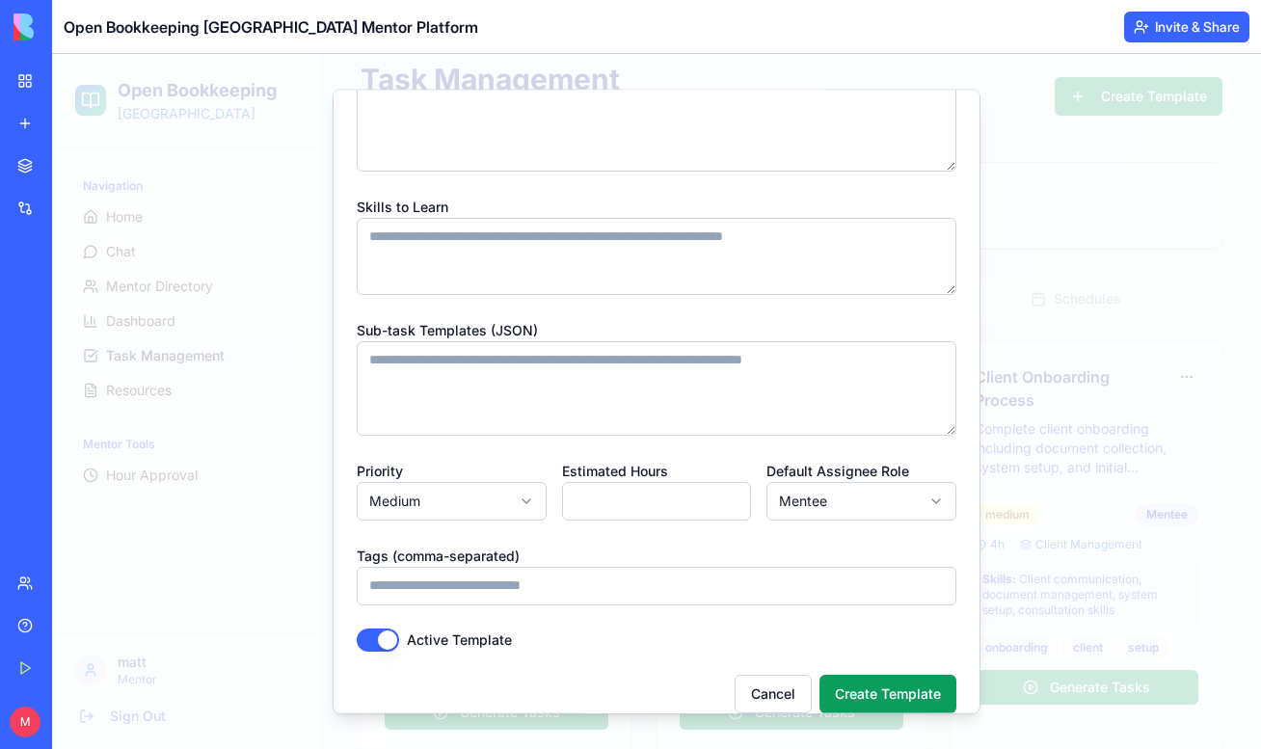
scroll to position [0, 0]
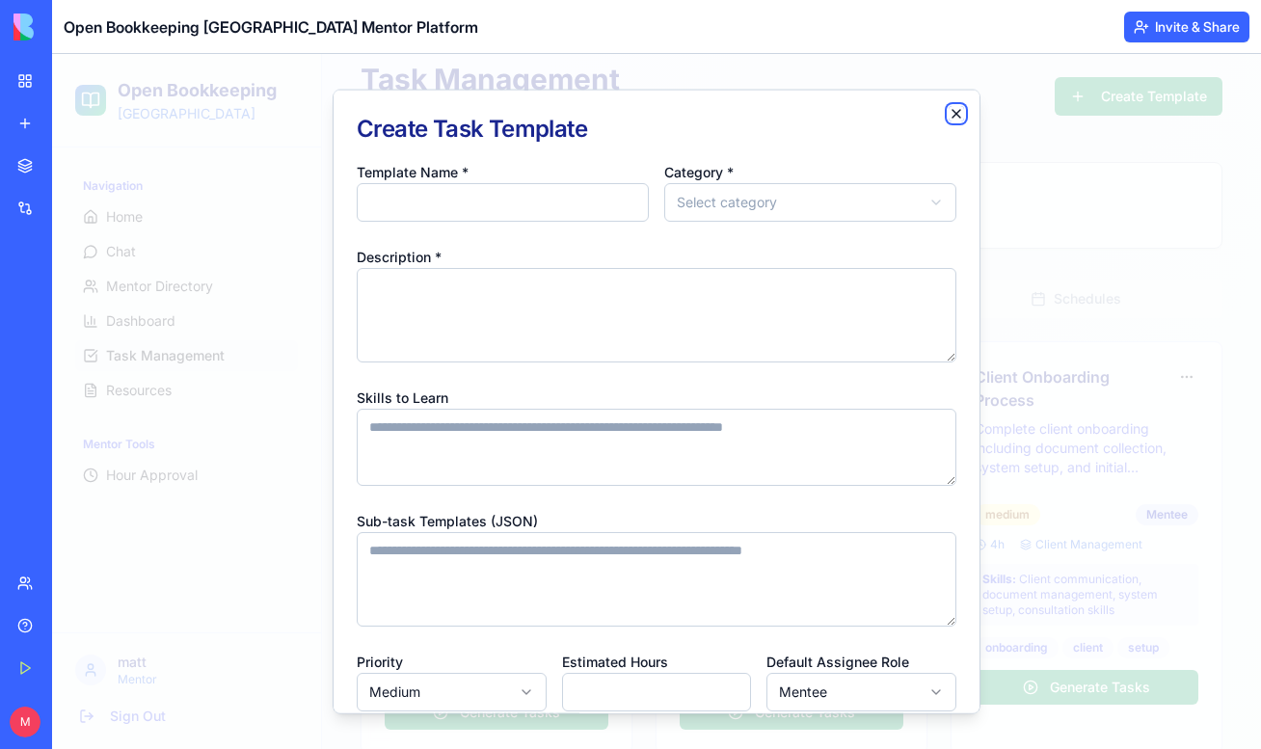
click at [962, 109] on icon "button" at bounding box center [956, 112] width 15 height 15
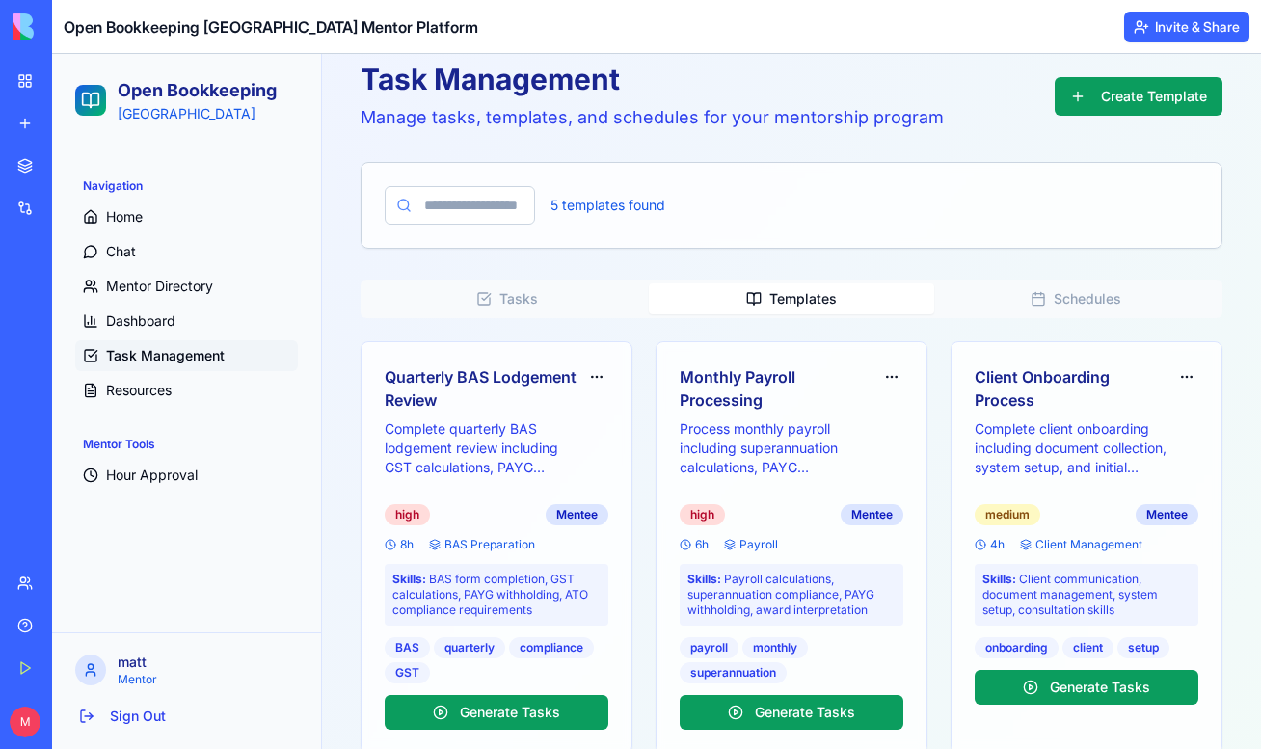
click at [566, 290] on button "Tasks" at bounding box center [506, 298] width 284 height 31
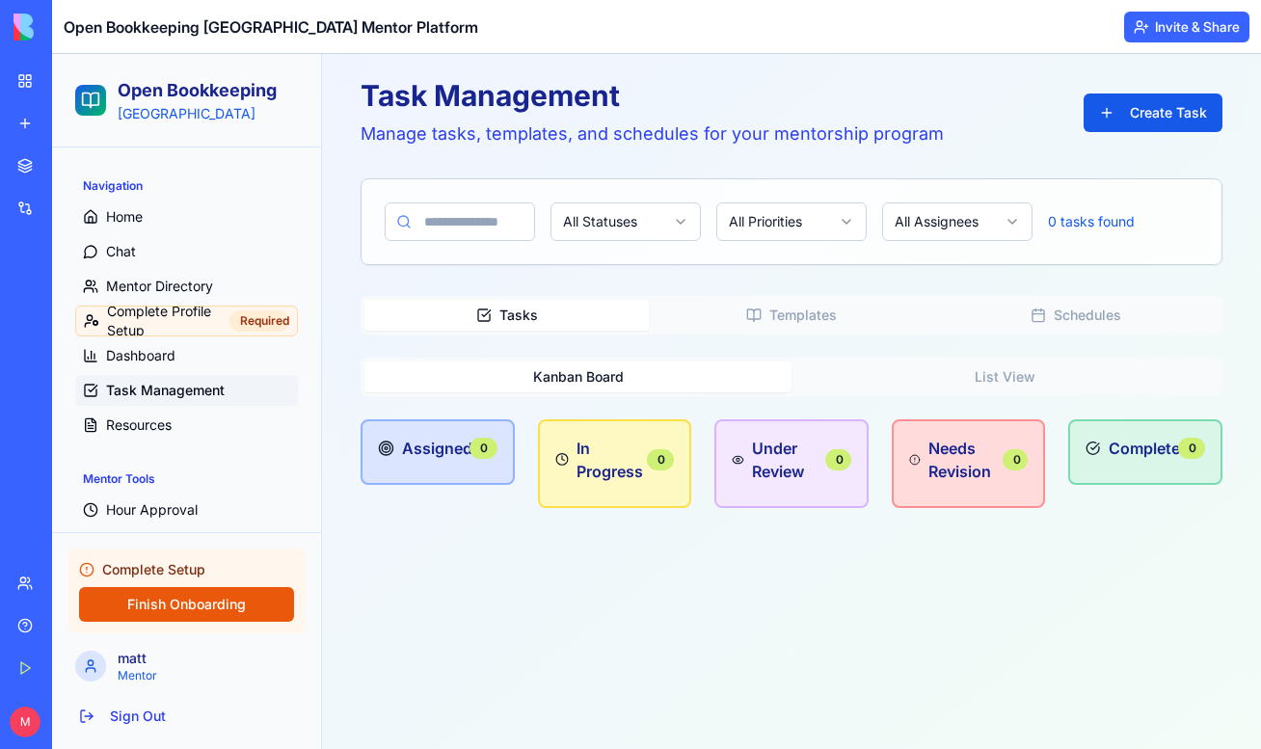
scroll to position [73, 0]
click at [202, 388] on span "Task Management" at bounding box center [165, 390] width 119 height 19
click at [816, 313] on button "Templates" at bounding box center [791, 314] width 284 height 31
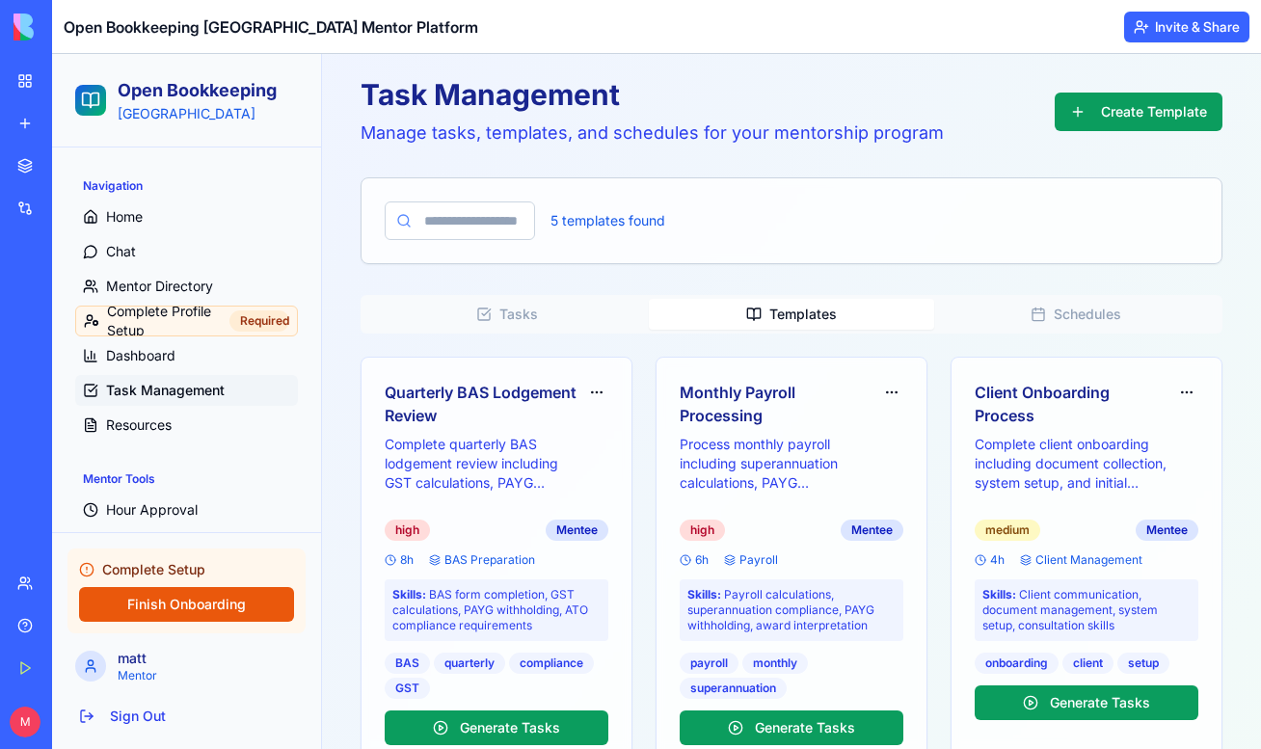
click at [1138, 334] on div "Tasks Templates Schedules Quarterly BAS Lodgement Review Complete quarterly BAS…" at bounding box center [792, 750] width 862 height 910
click at [803, 349] on div "Tasks Templates Schedules Quarterly BAS Lodgement Review Complete quarterly BAS…" at bounding box center [792, 750] width 862 height 910
click at [503, 340] on div "Tasks Templates Schedules Quarterly BAS Lodgement Review Complete quarterly BAS…" at bounding box center [792, 750] width 862 height 910
click at [791, 352] on div "Tasks Templates Schedules Quarterly BAS Lodgement Review Complete quarterly BAS…" at bounding box center [792, 750] width 862 height 910
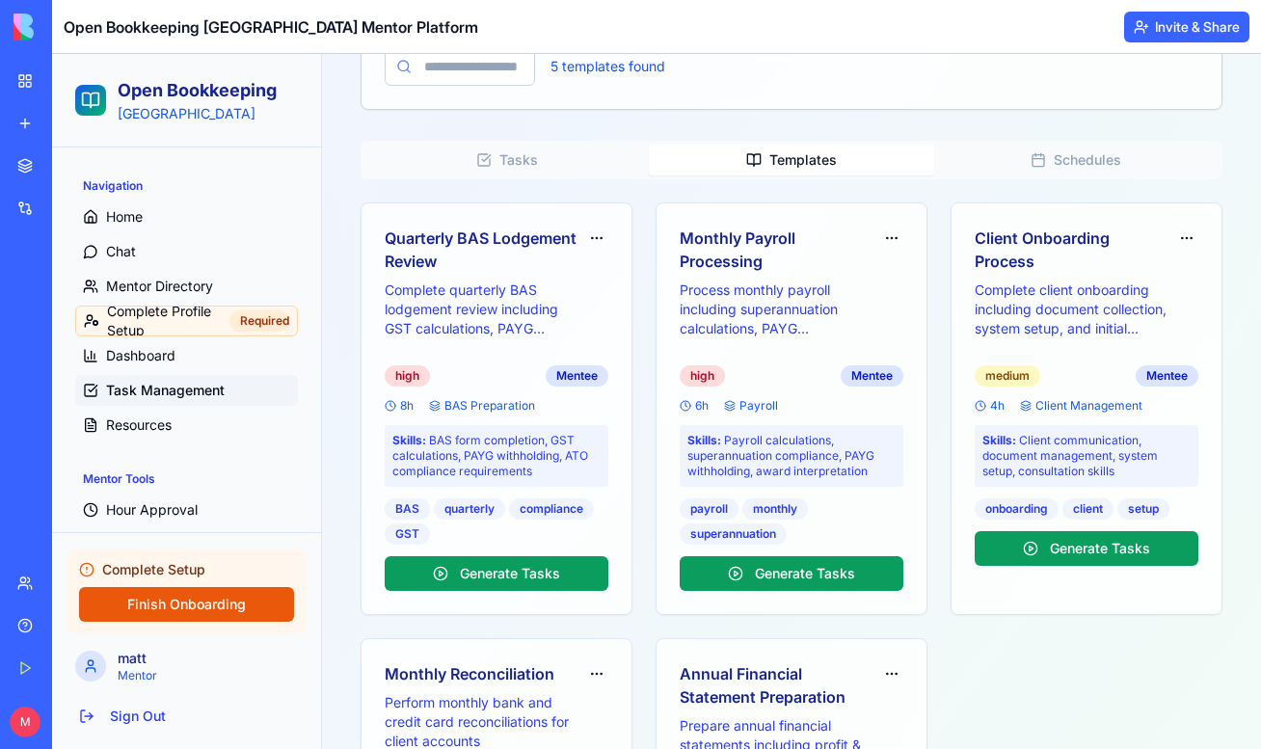
scroll to position [0, 0]
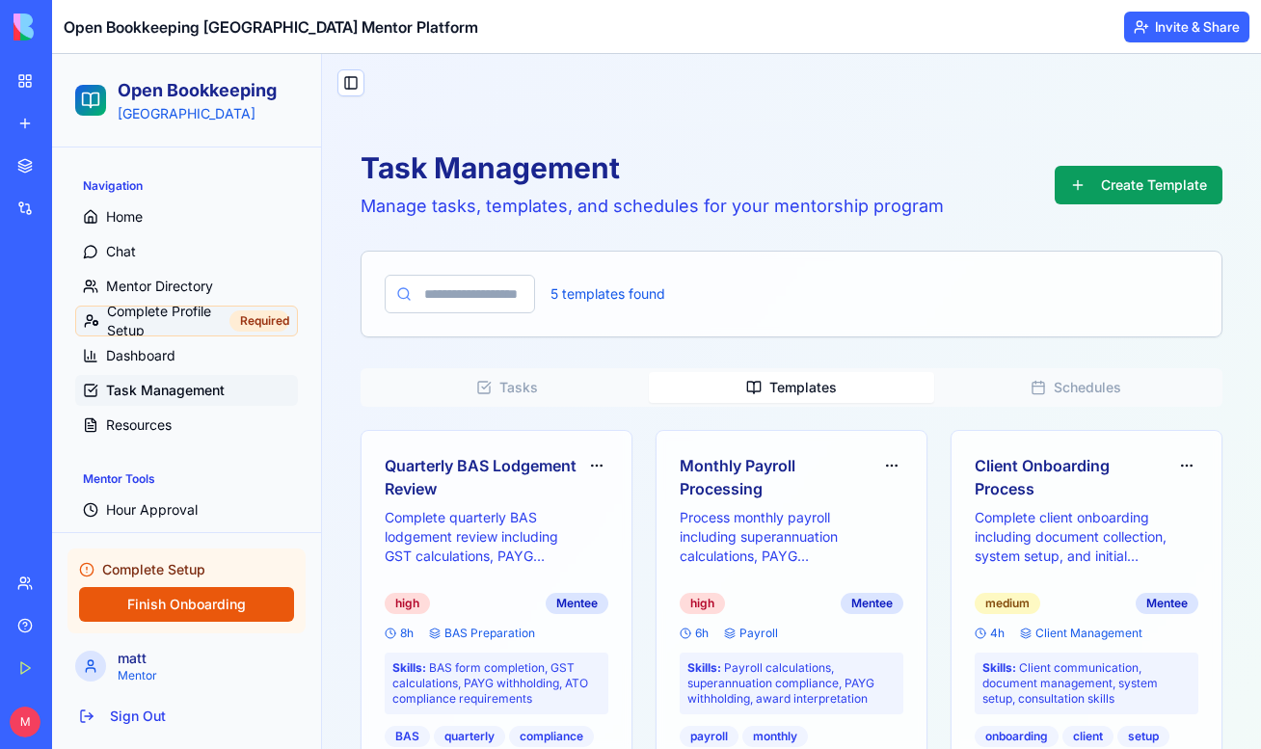
click at [167, 322] on span "Complete Profile Setup" at bounding box center [164, 321] width 115 height 39
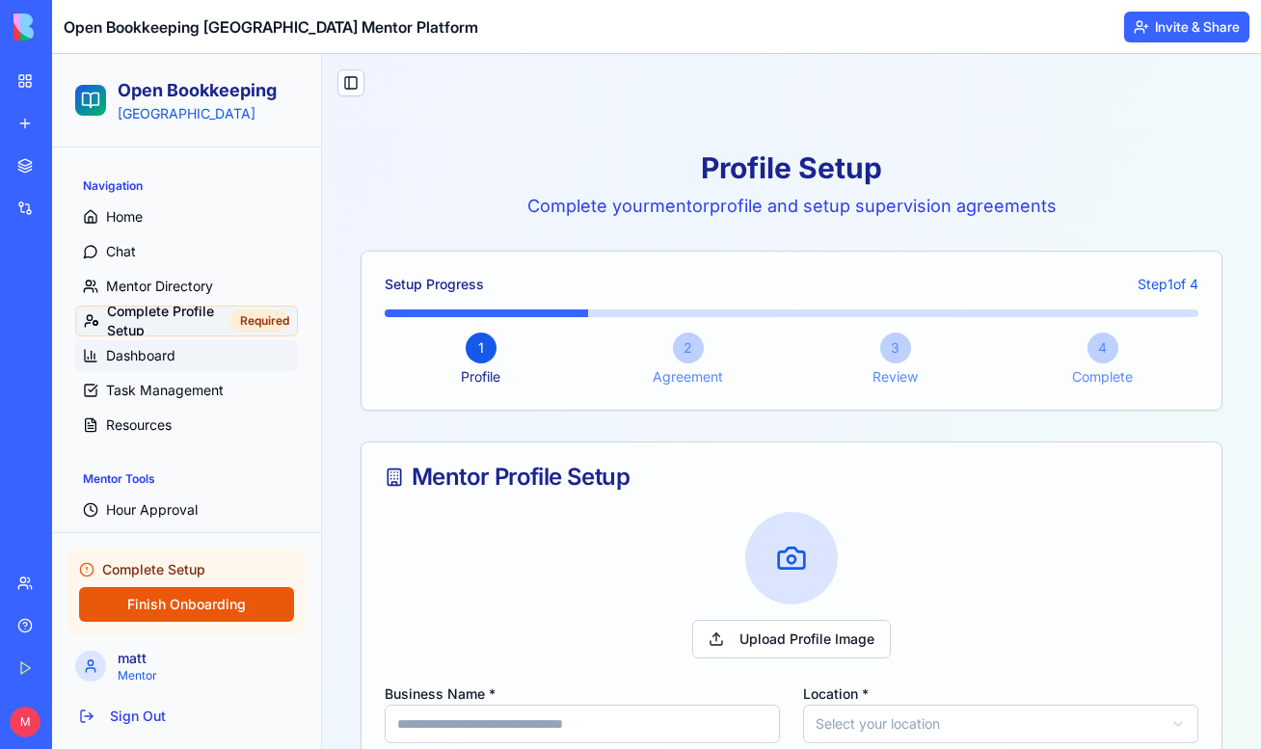
click at [162, 350] on span "Dashboard" at bounding box center [140, 355] width 69 height 19
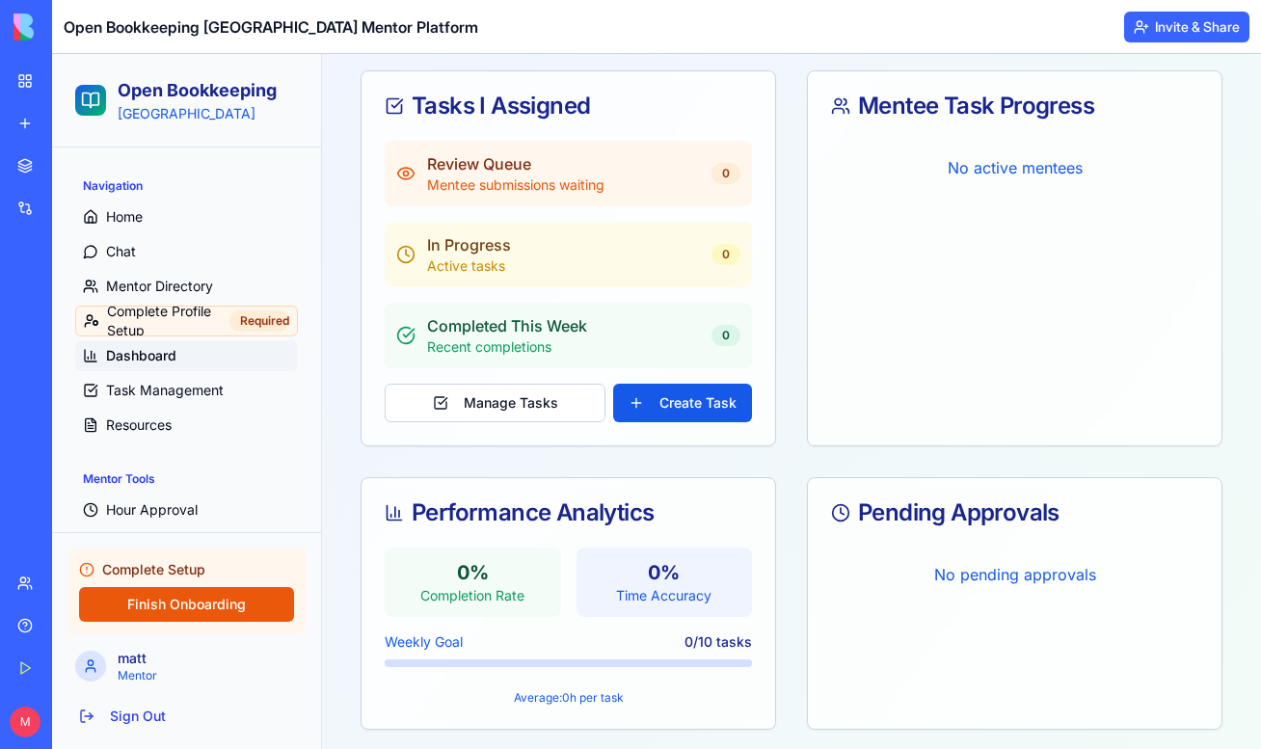
scroll to position [323, 0]
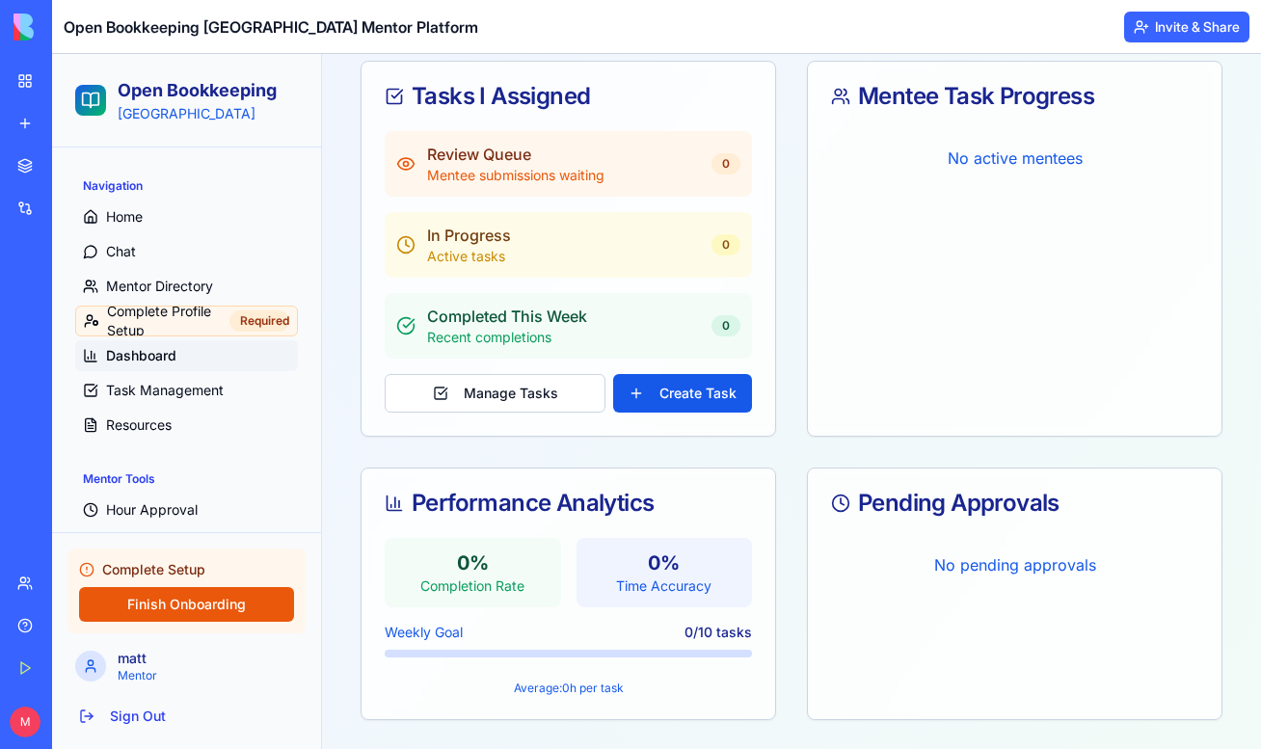
click at [988, 168] on p "No active mentees" at bounding box center [1014, 158] width 367 height 54
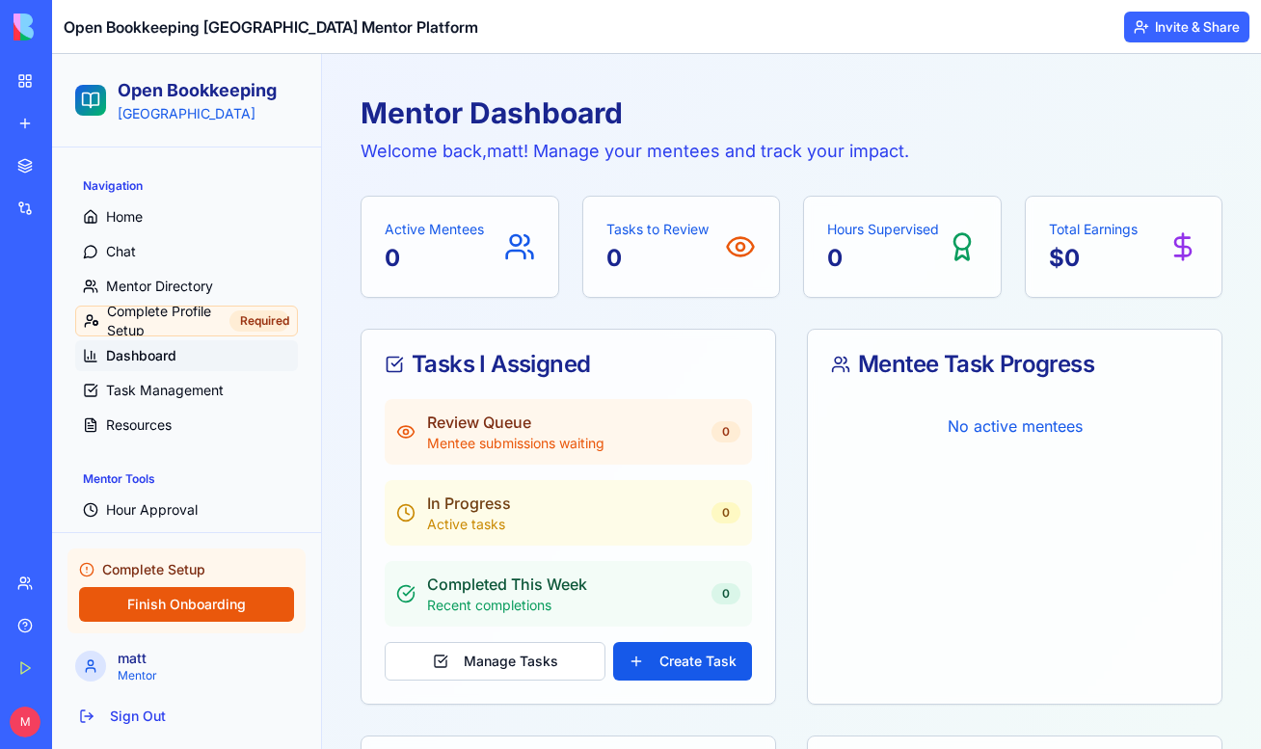
scroll to position [74, 0]
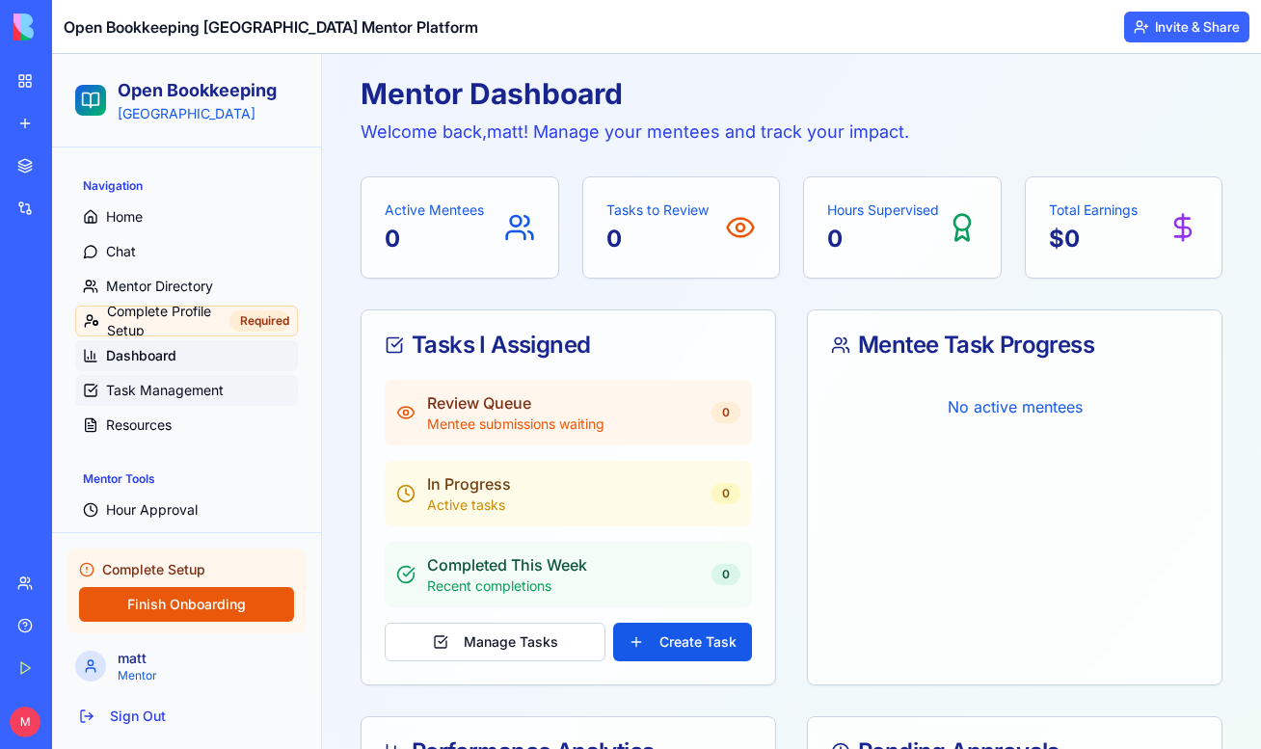
click at [154, 396] on span "Task Management" at bounding box center [165, 390] width 118 height 19
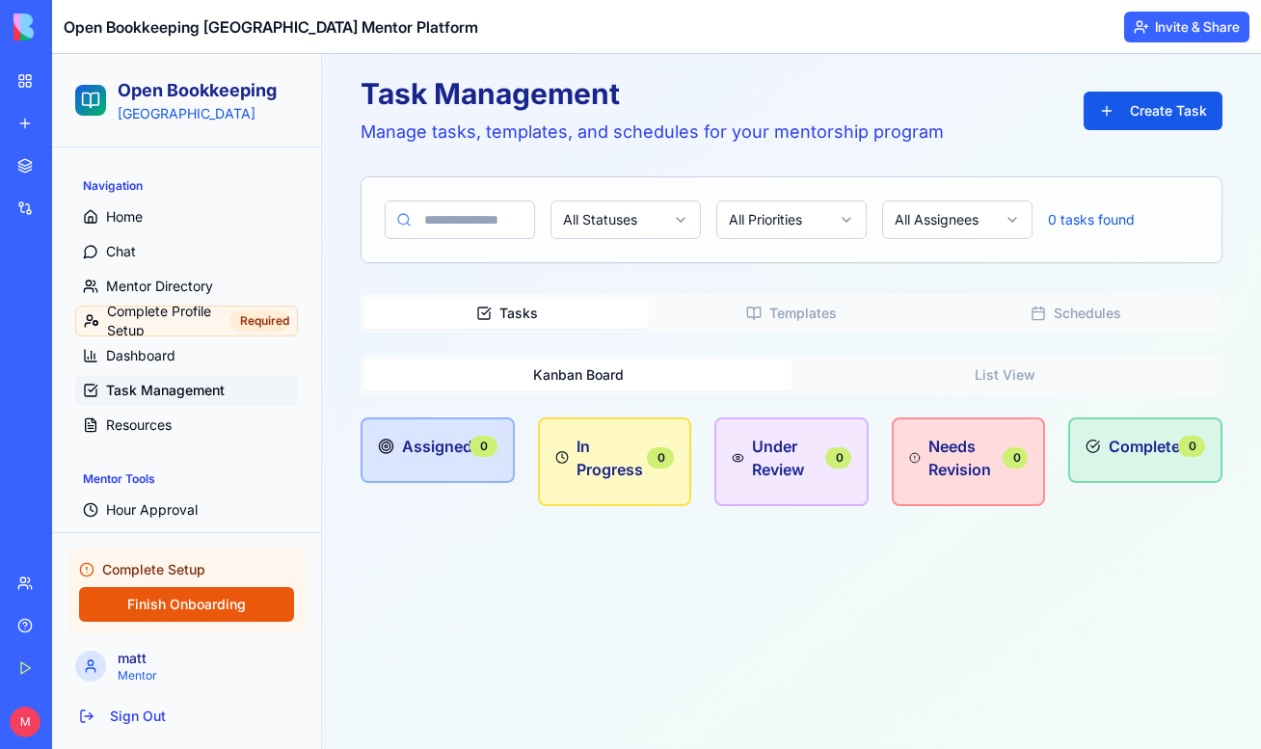
scroll to position [89, 0]
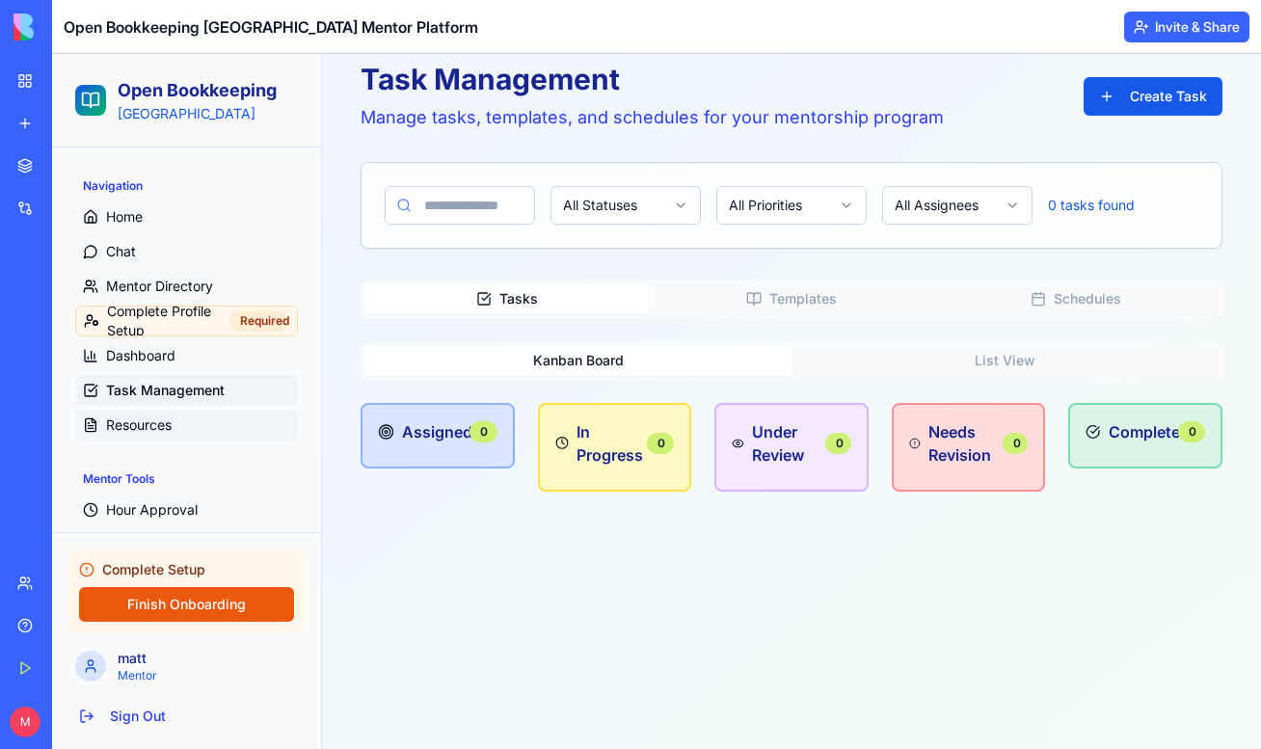
click at [164, 422] on span "Resources" at bounding box center [139, 425] width 66 height 19
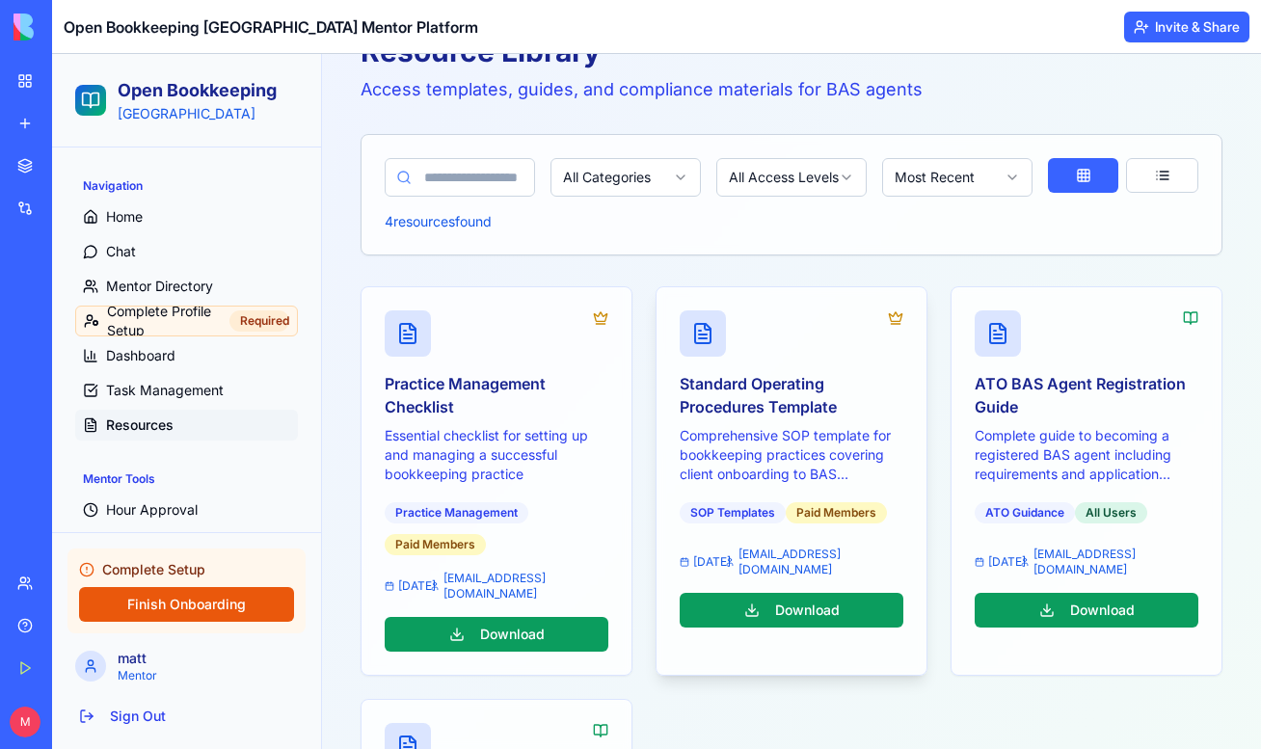
scroll to position [121, 0]
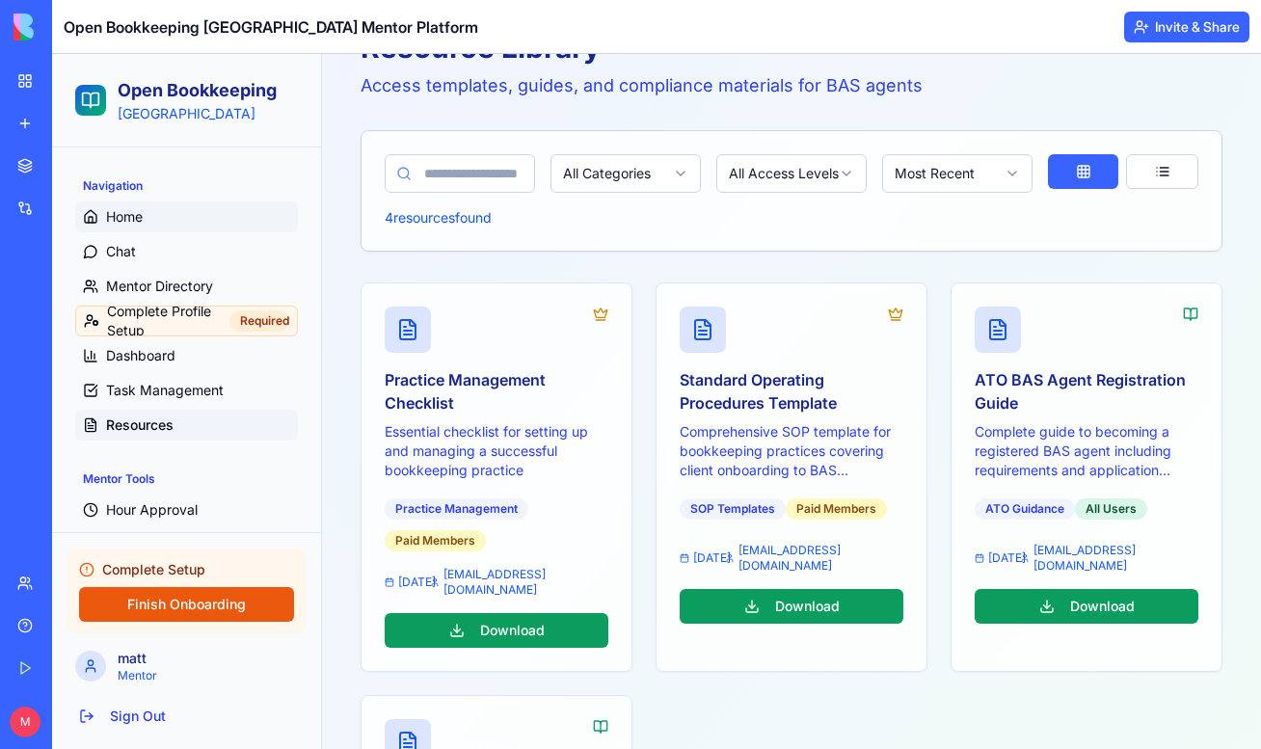
click at [122, 219] on span "Home" at bounding box center [124, 216] width 37 height 19
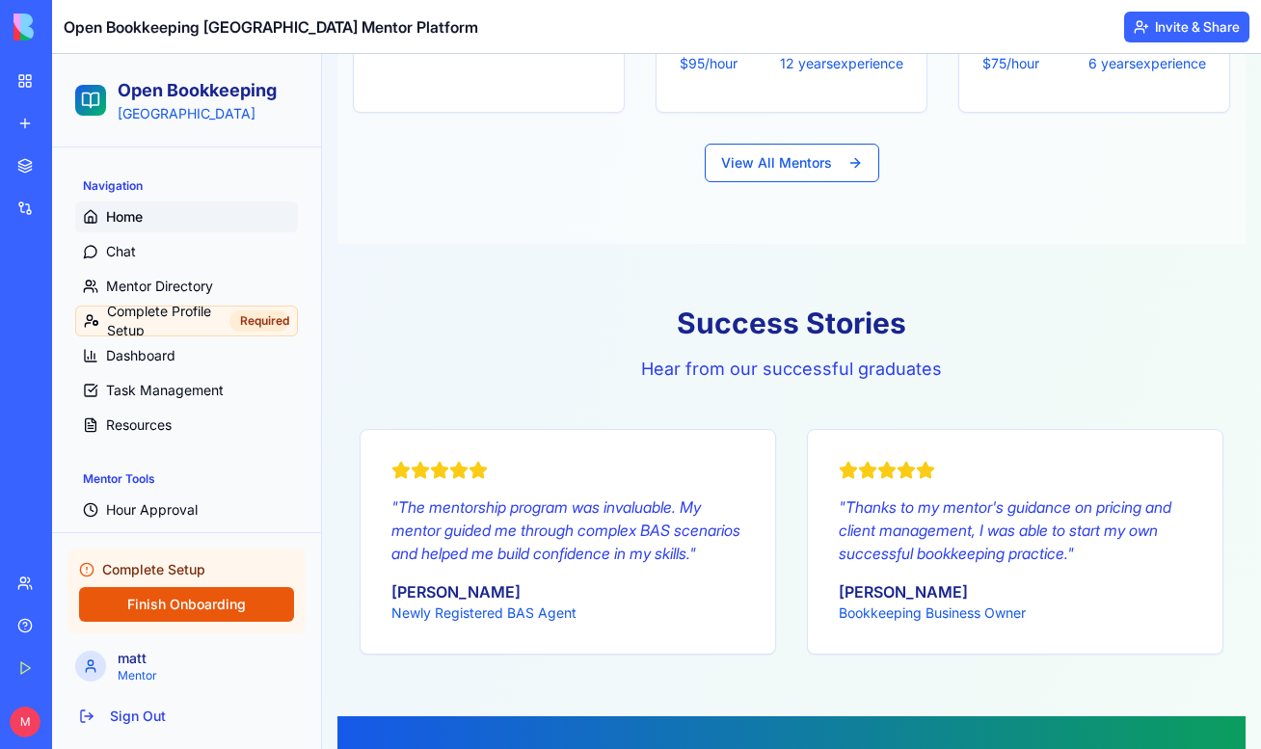
scroll to position [2390, 0]
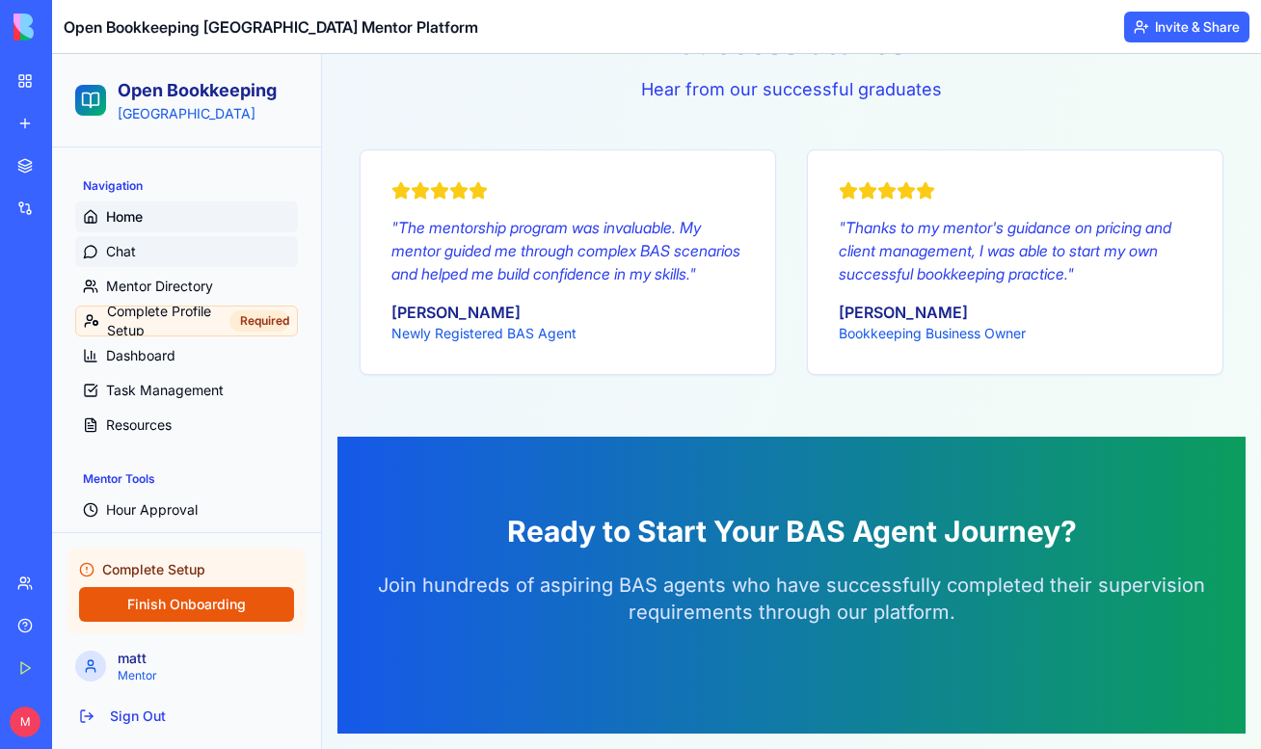
click at [146, 261] on link "Chat" at bounding box center [186, 251] width 223 height 31
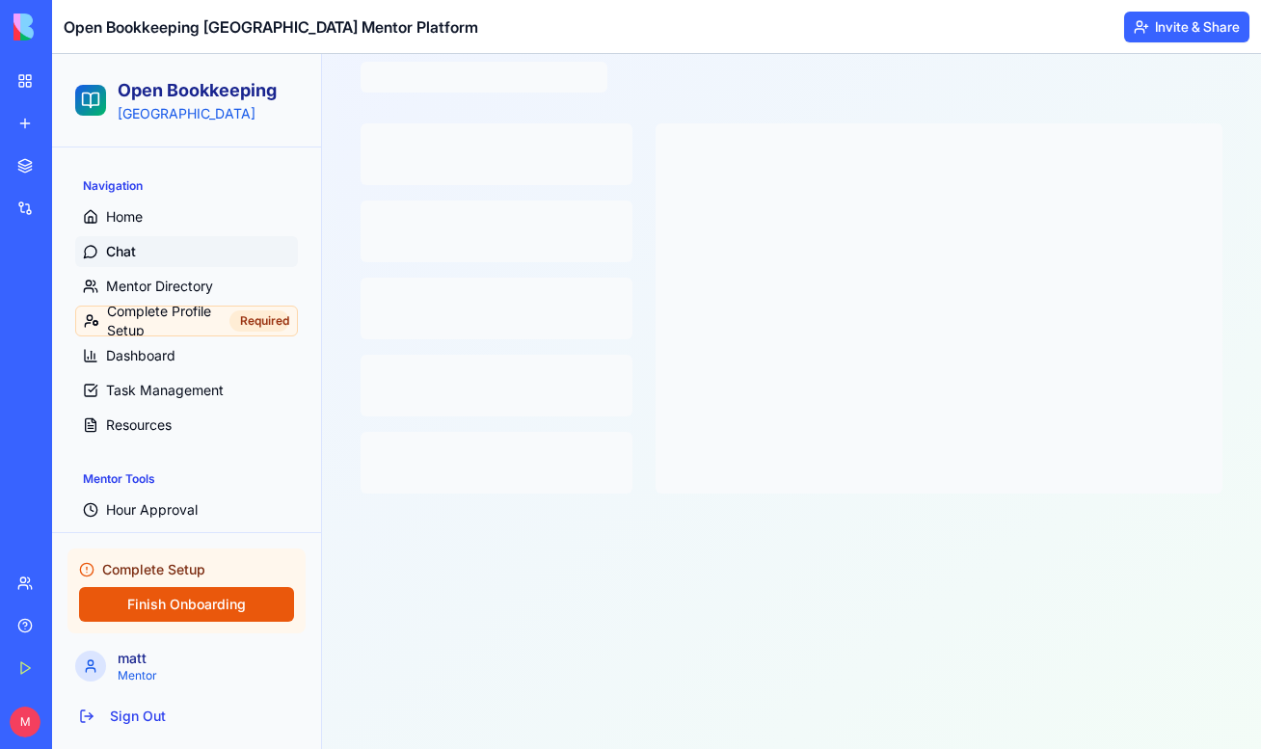
scroll to position [89, 0]
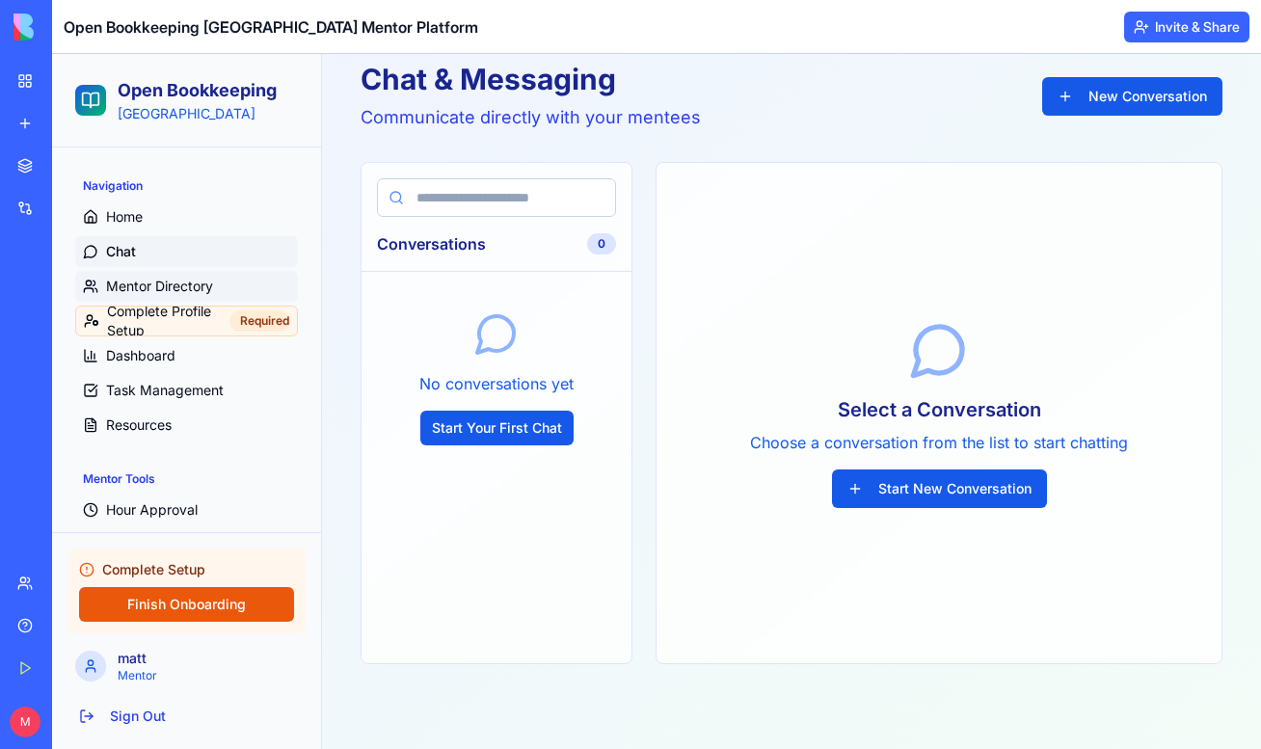
click at [119, 280] on span "Mentor Directory" at bounding box center [159, 286] width 107 height 19
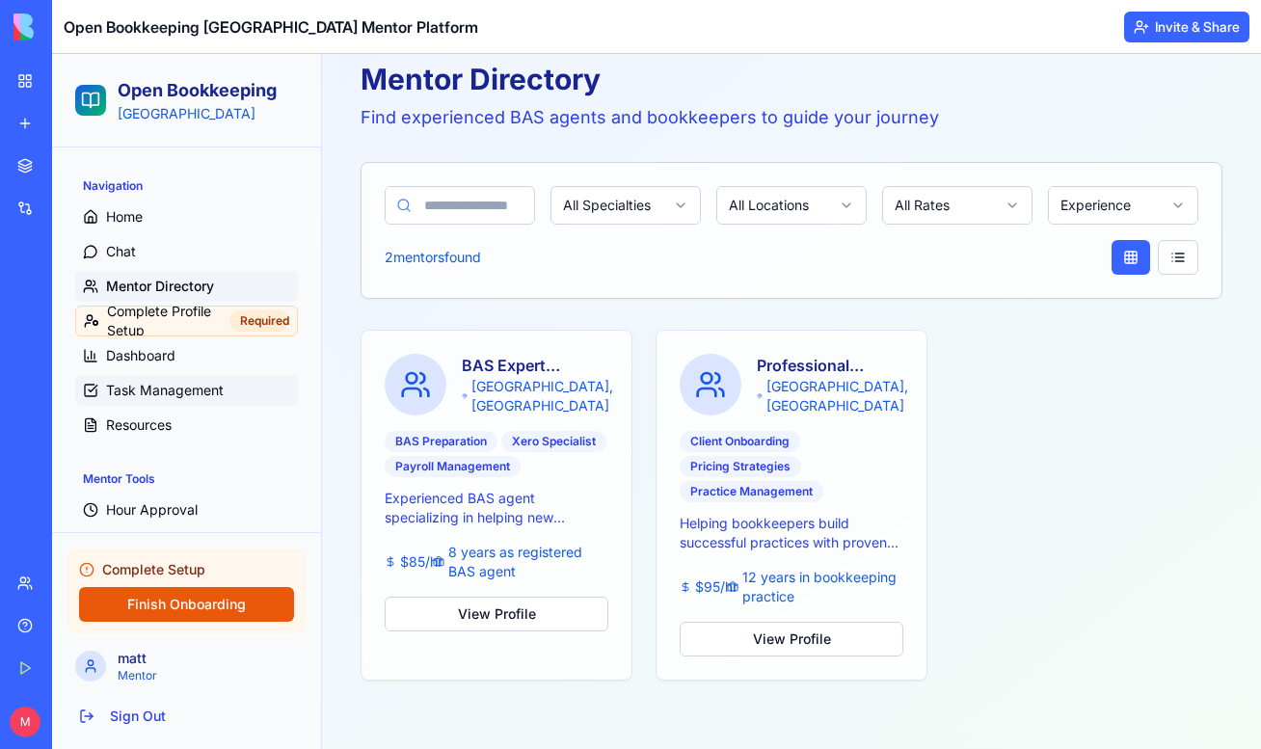
click at [167, 390] on span "Task Management" at bounding box center [165, 390] width 118 height 19
